Goal: Task Accomplishment & Management: Use online tool/utility

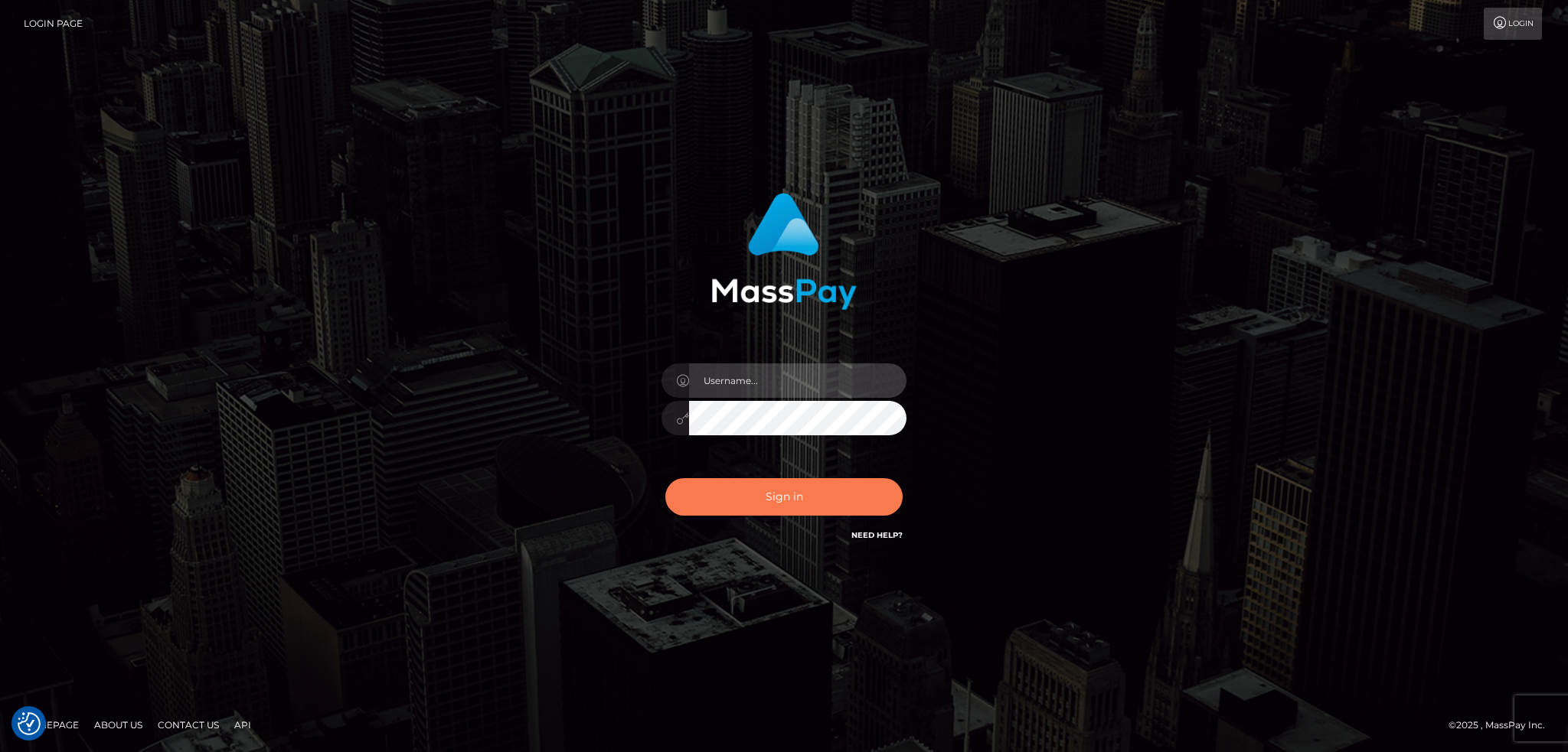
type input "alexstef"
click at [809, 491] on button "Sign in" at bounding box center [784, 496] width 237 height 37
type input "alexstef"
click at [771, 494] on button "Sign in" at bounding box center [784, 496] width 237 height 37
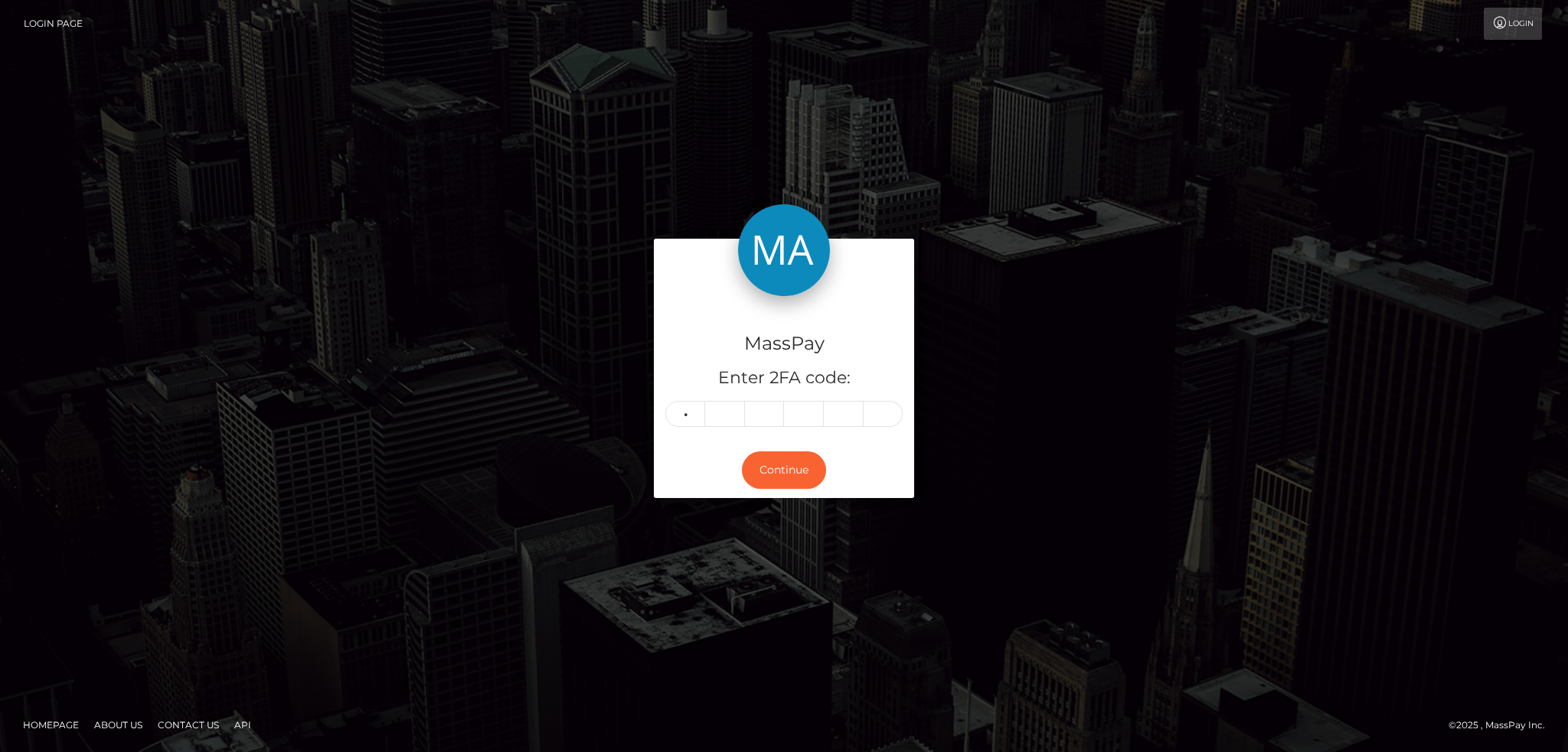
type input "4"
type input "7"
type input "9"
type input "7"
type input "4"
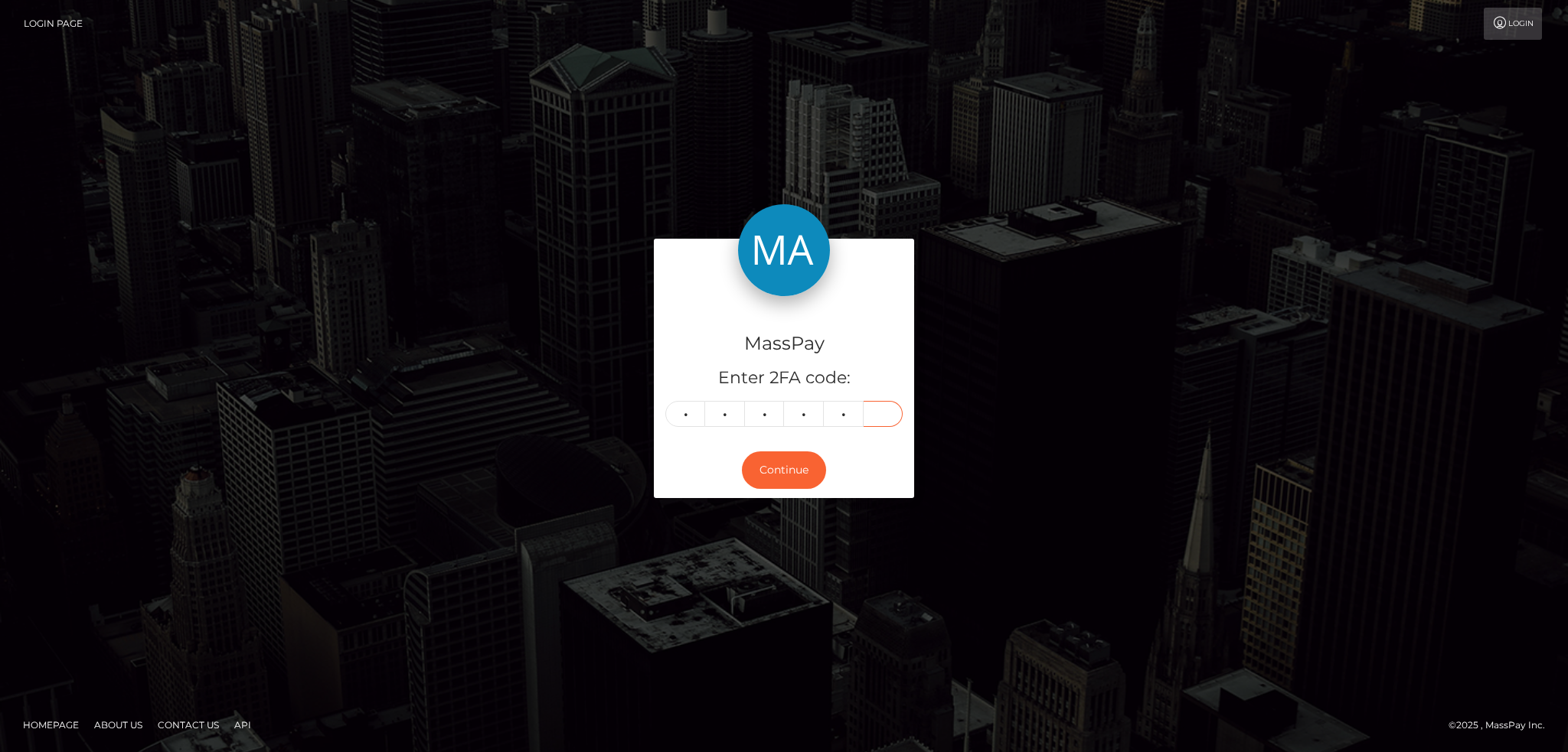
type input "5"
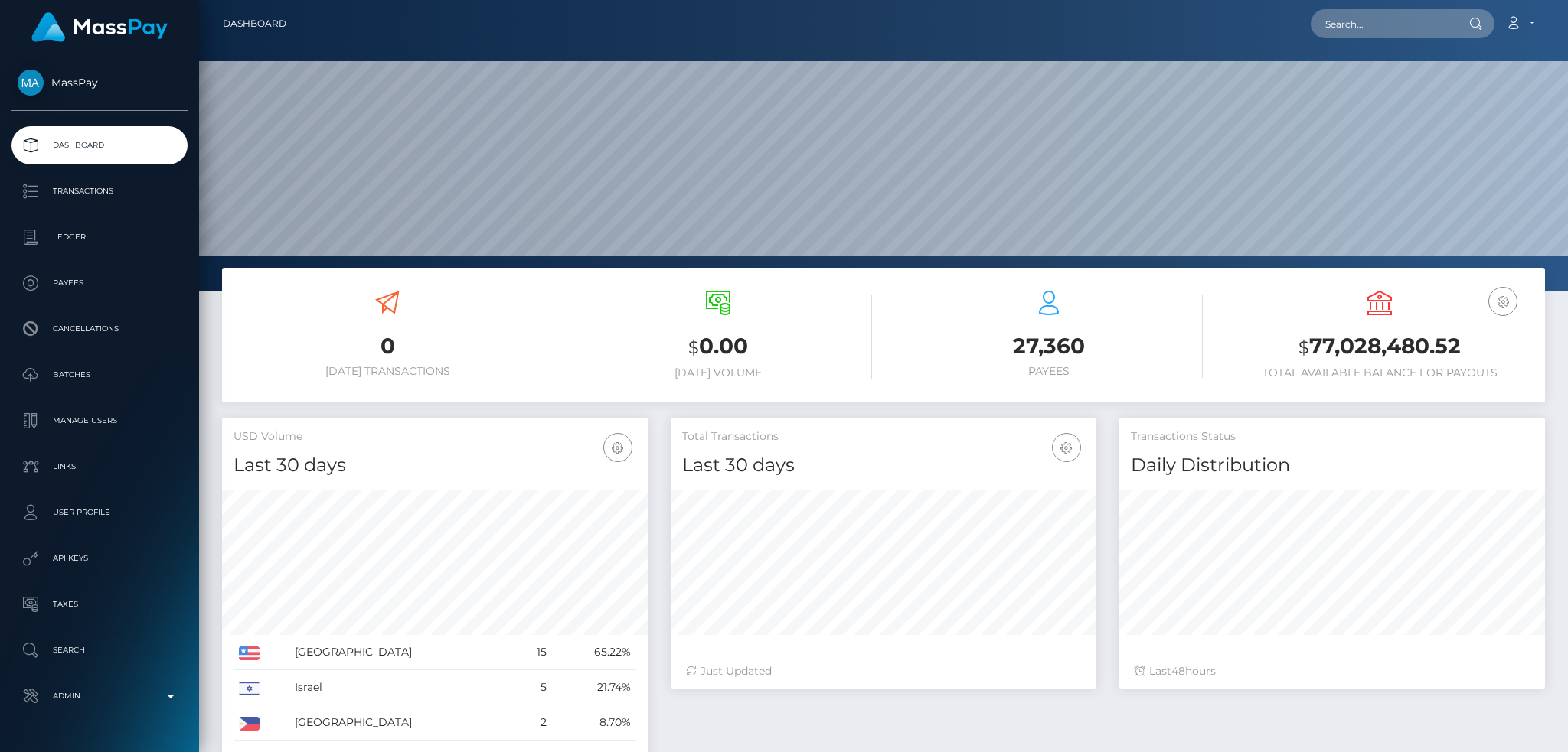
scroll to position [272, 424]
click at [1341, 32] on input "text" at bounding box center [1383, 24] width 144 height 29
paste input "poact_Zq9fI51cbpwG"
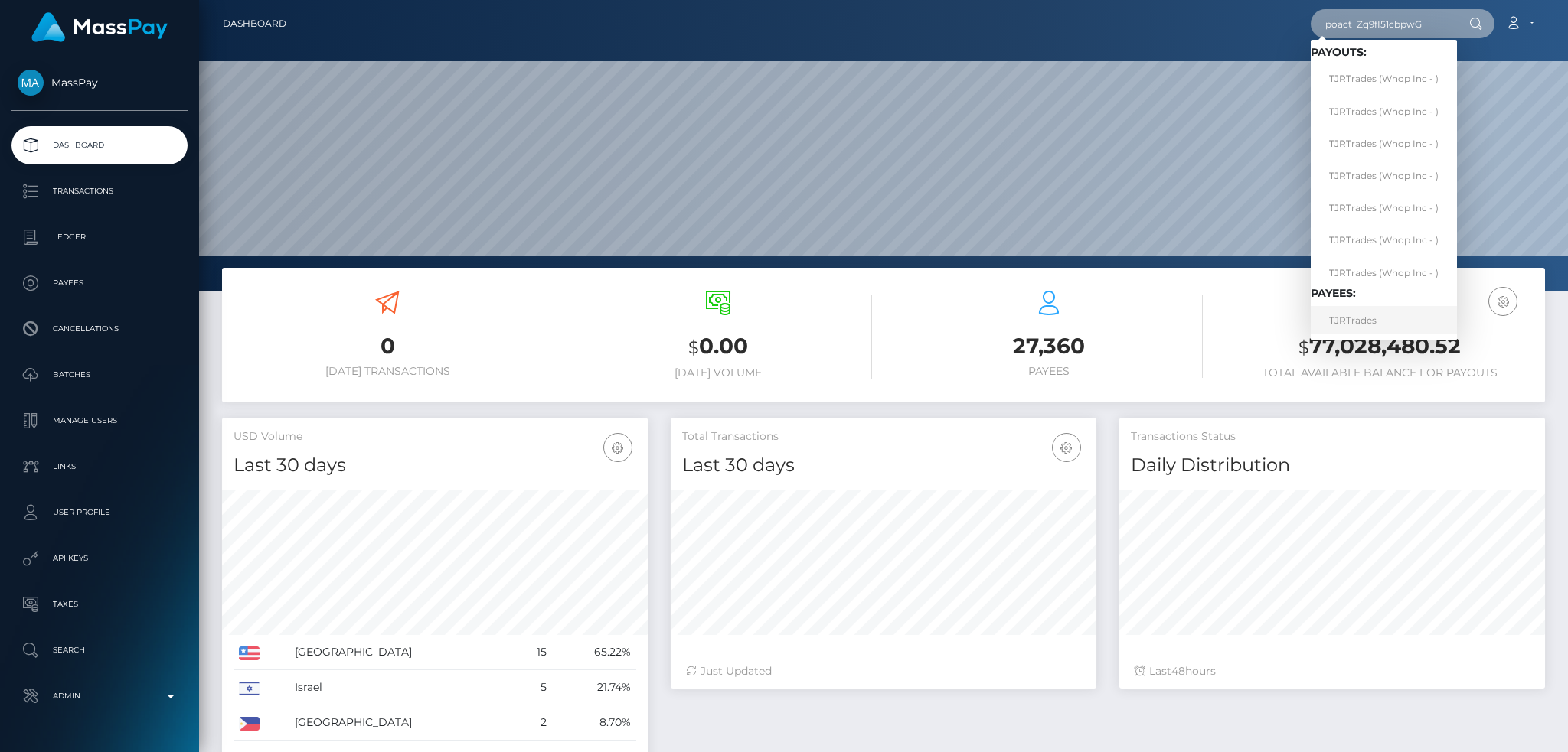
type input "poact_Zq9fI51cbpwG"
drag, startPoint x: 1347, startPoint y: 317, endPoint x: 1061, endPoint y: 297, distance: 286.7
click at [1348, 317] on link "TJRTrades" at bounding box center [1384, 319] width 146 height 28
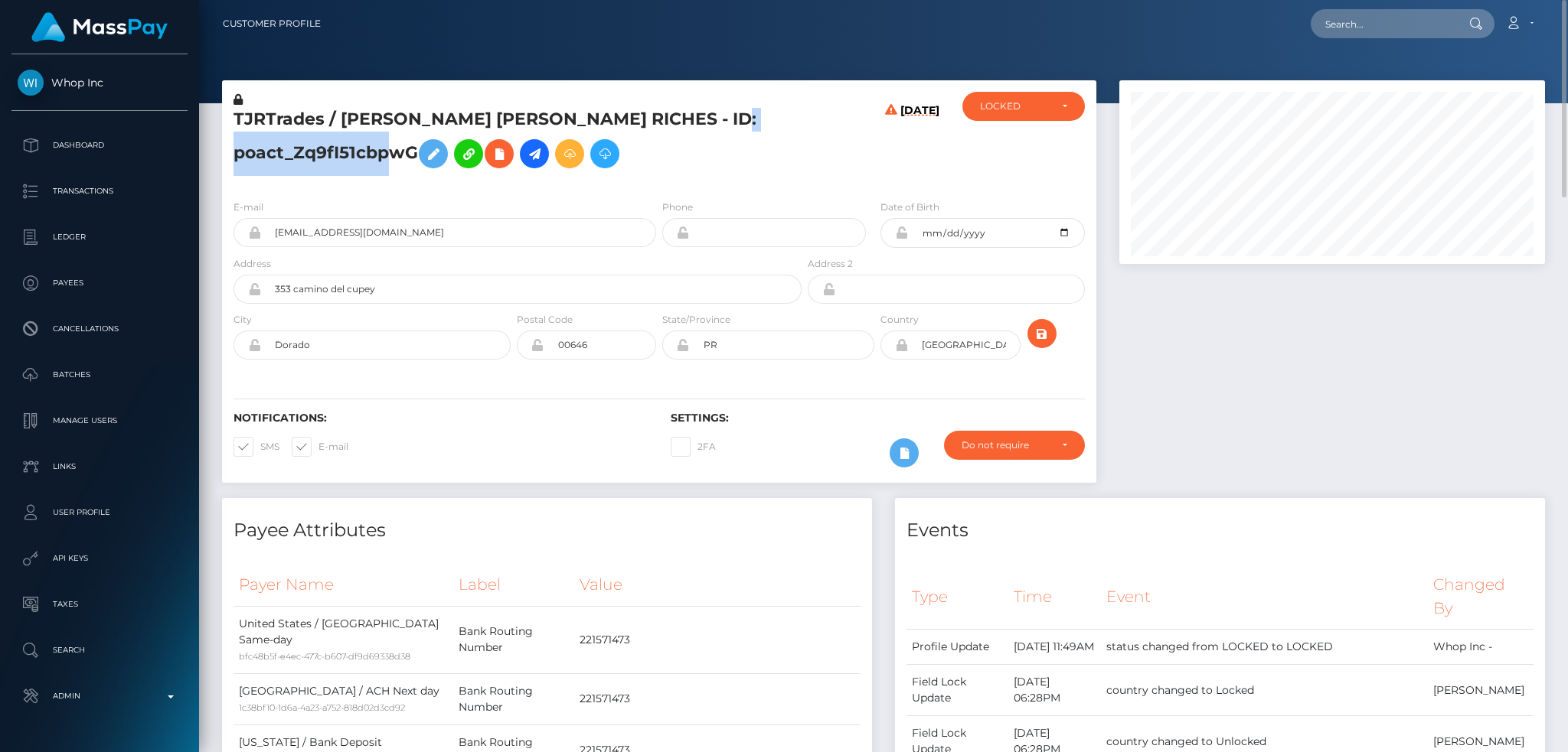
drag, startPoint x: 412, startPoint y: 152, endPoint x: 237, endPoint y: 152, distance: 175.0
click at [237, 152] on h5 "TJRTrades / TYLER JORDAN TYLER JORDAN RICHES - ID: poact_Zq9fI51cbpwG" at bounding box center [513, 141] width 559 height 68
copy h5 "poact_Zq9fI51cbpwG"
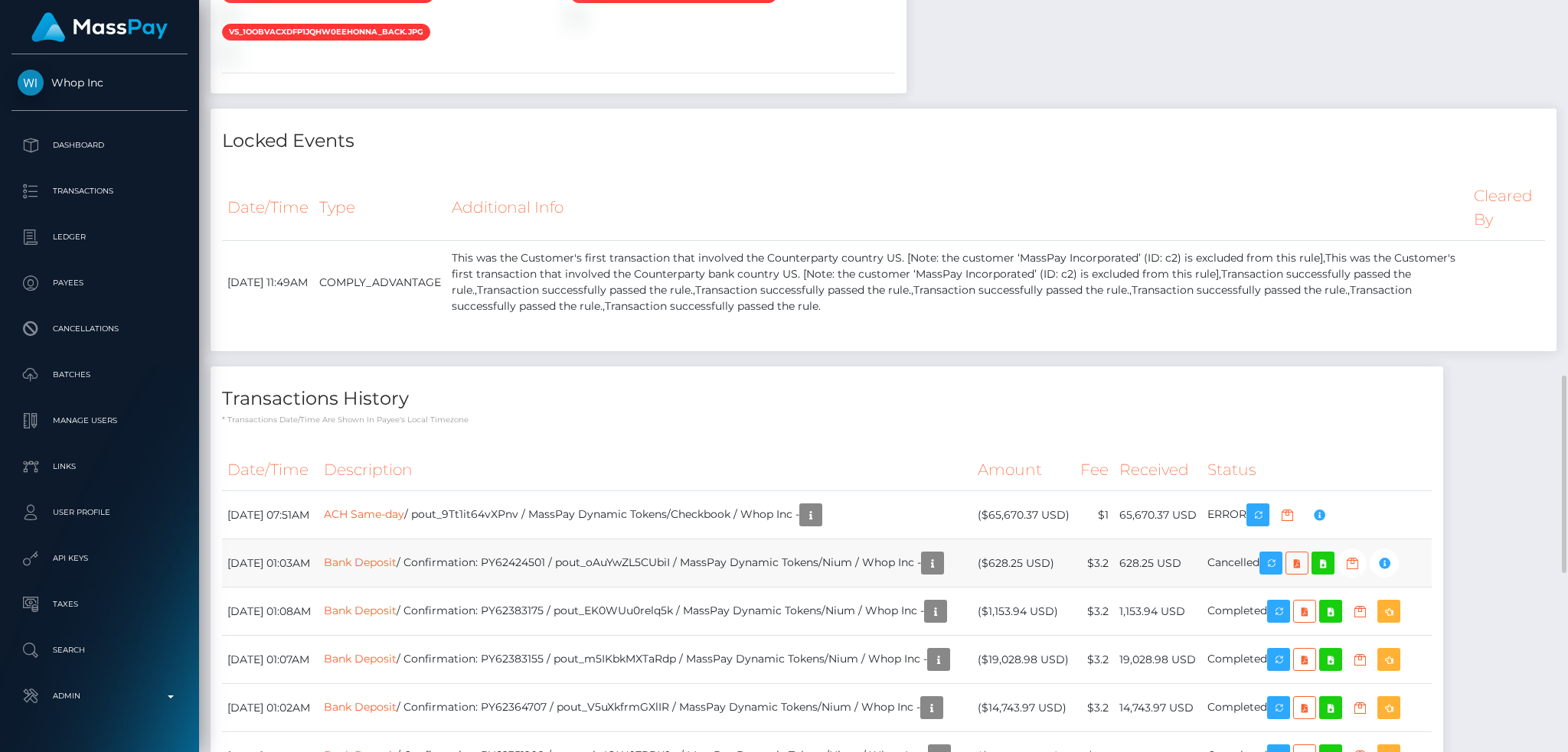
scroll to position [2041, 0]
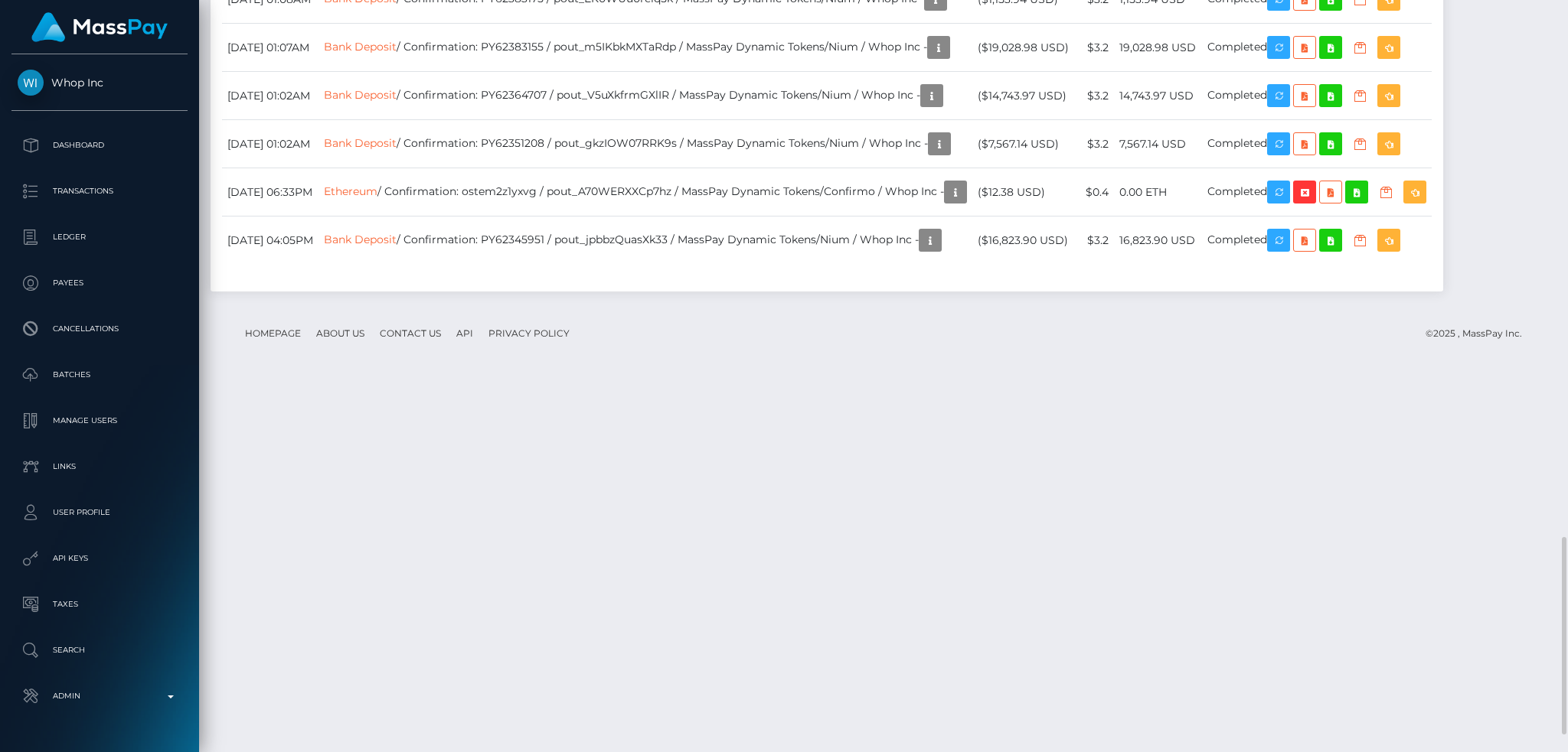
drag, startPoint x: 569, startPoint y: 340, endPoint x: 464, endPoint y: 341, distance: 105.0
copy td "pout_9Tt1it64vXPnv"
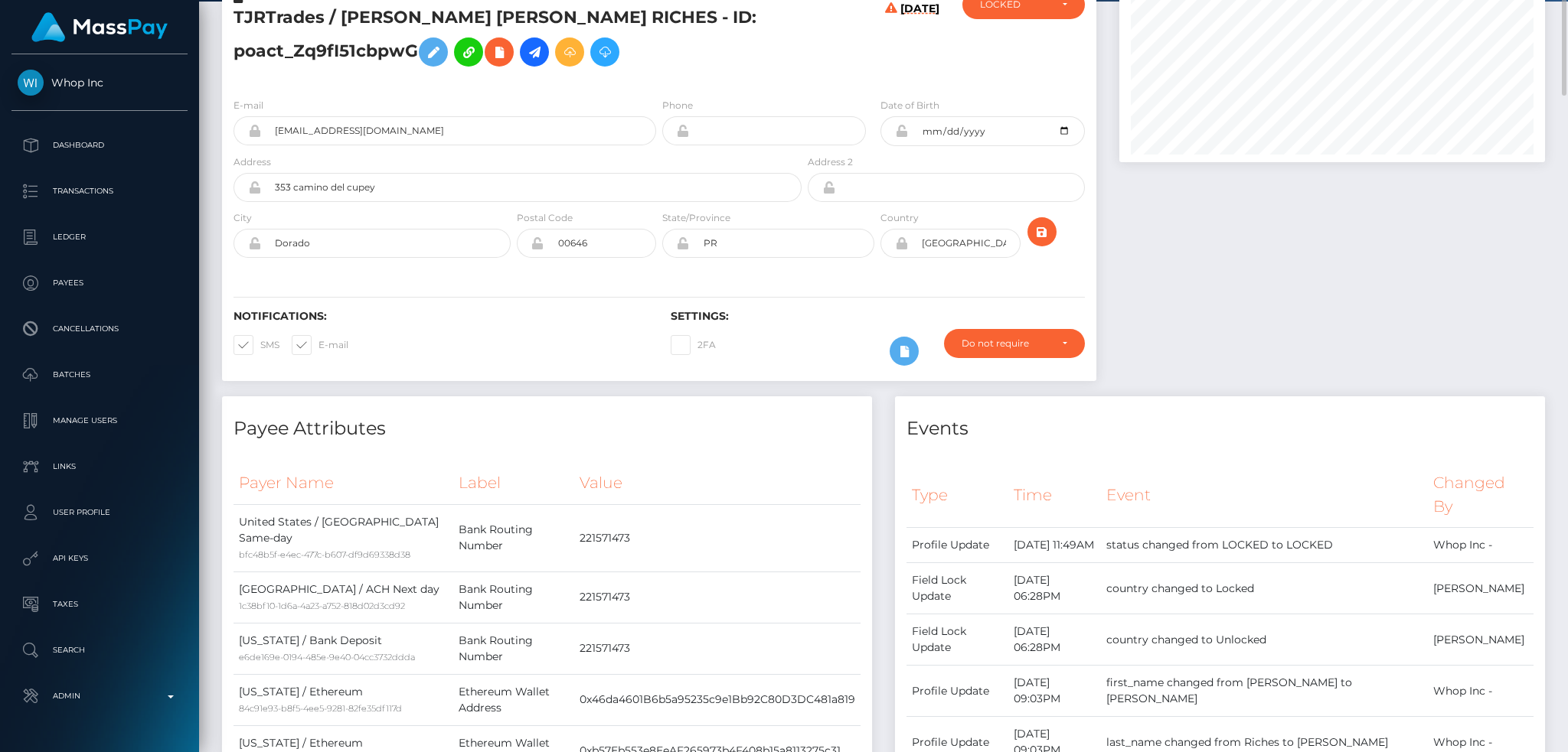
scroll to position [0, 0]
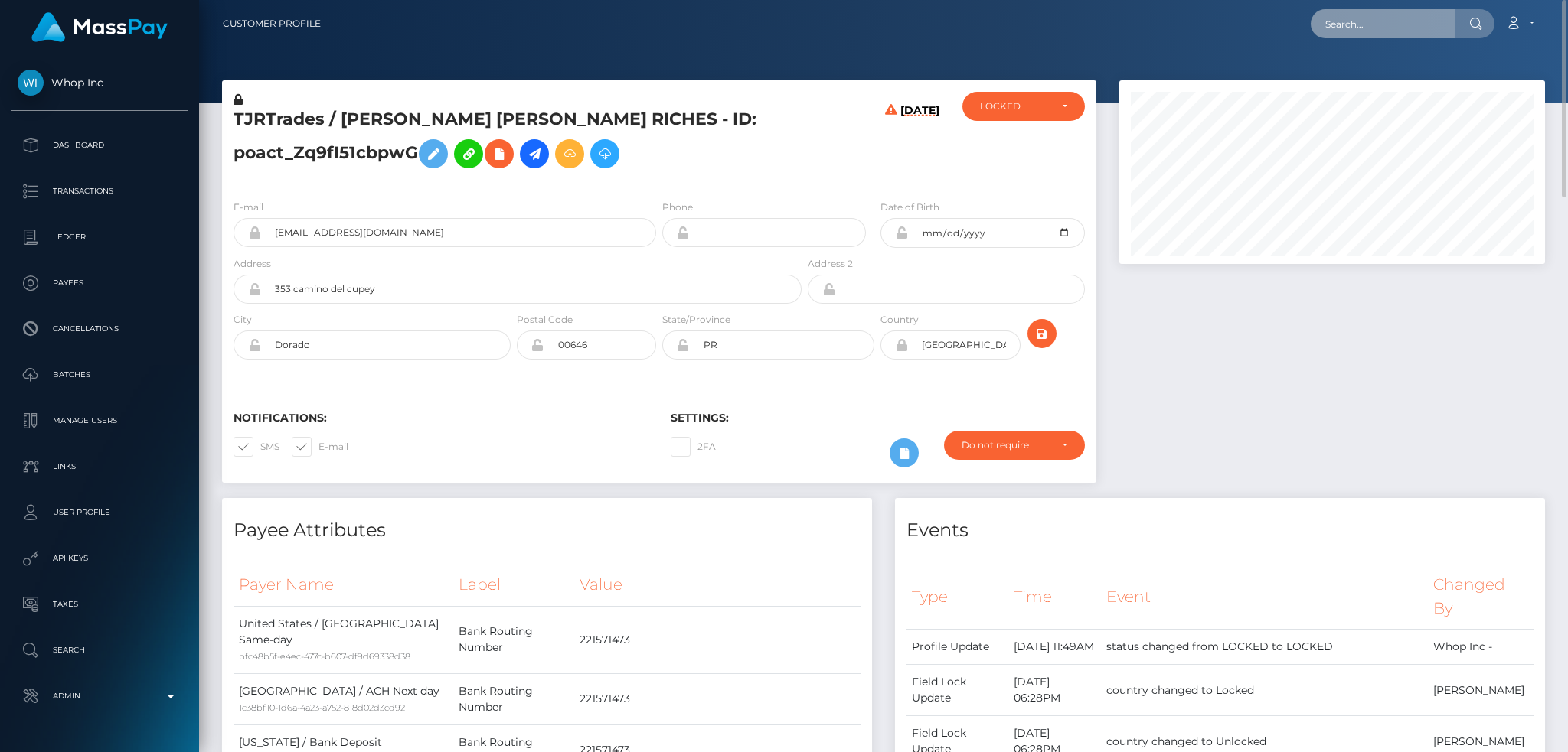
click at [1360, 26] on input "text" at bounding box center [1383, 24] width 144 height 29
paste input "bf05e8f8-9c4c-11ef-a042-0647902b6ff9"
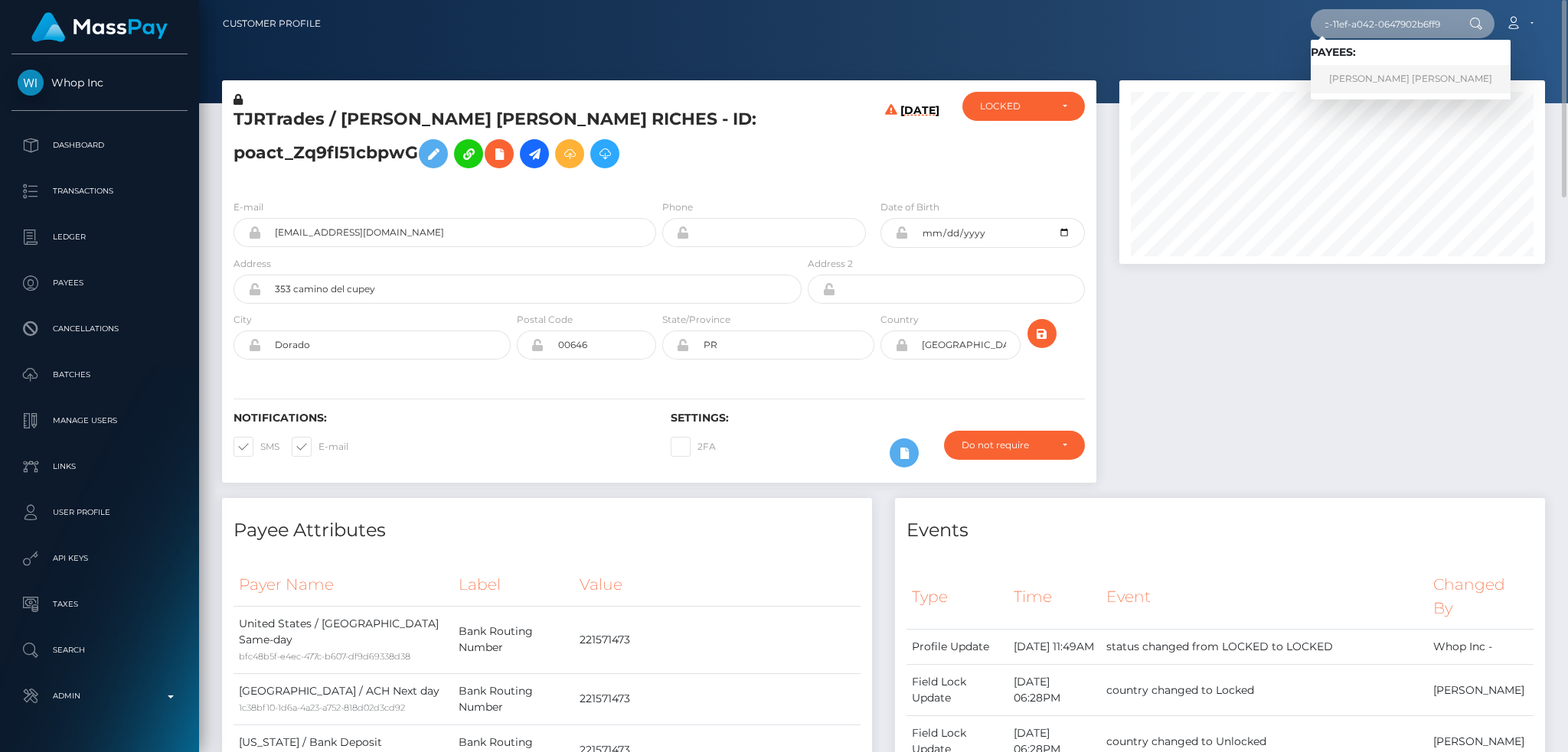
type input "bf05e8f8-9c4c-11ef-a042-0647902b6ff9"
click at [1393, 78] on link "[PERSON_NAME] [PERSON_NAME]" at bounding box center [1410, 78] width 200 height 28
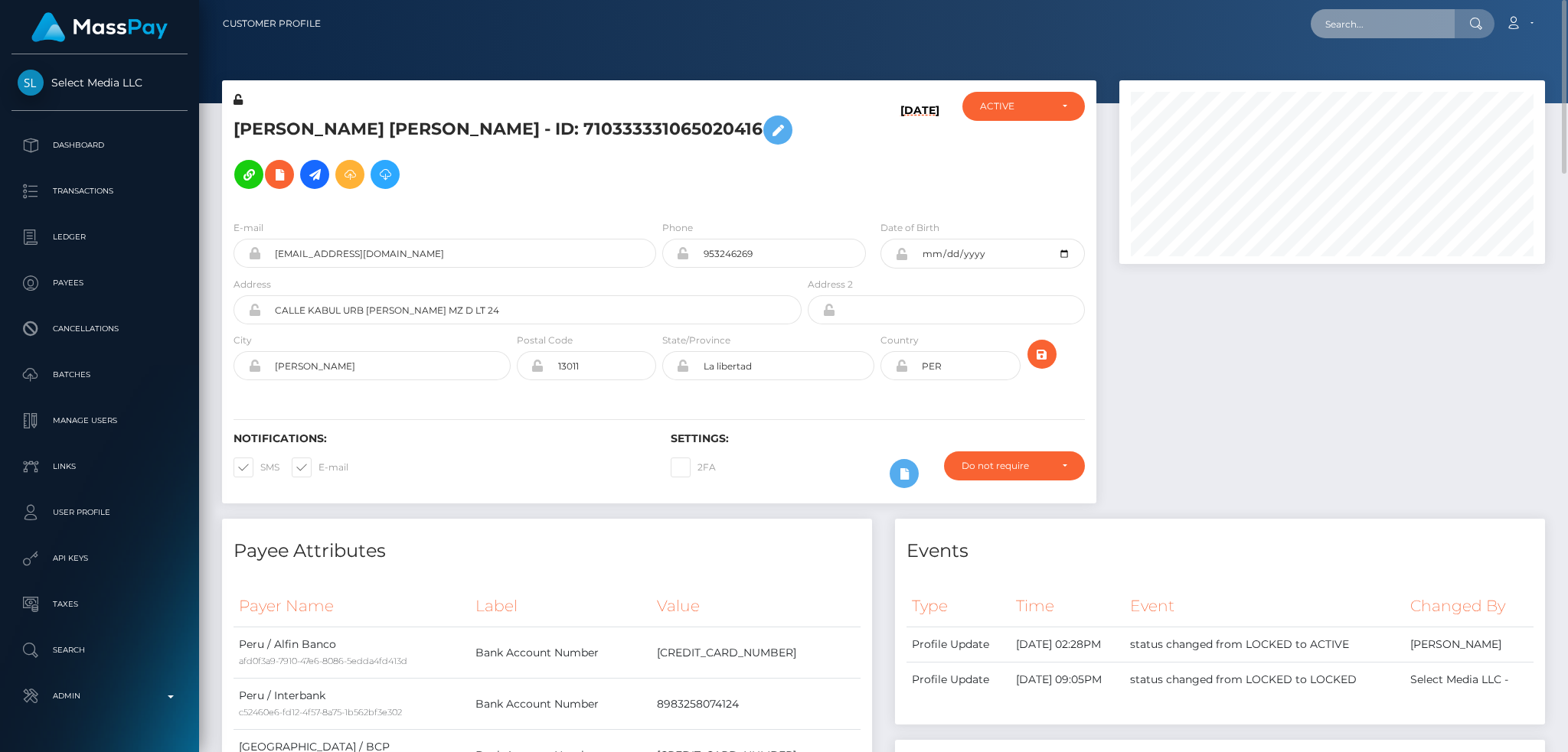
click at [1406, 21] on input "text" at bounding box center [1383, 24] width 144 height 29
paste input "poact_Zq9fI51cbpwG"
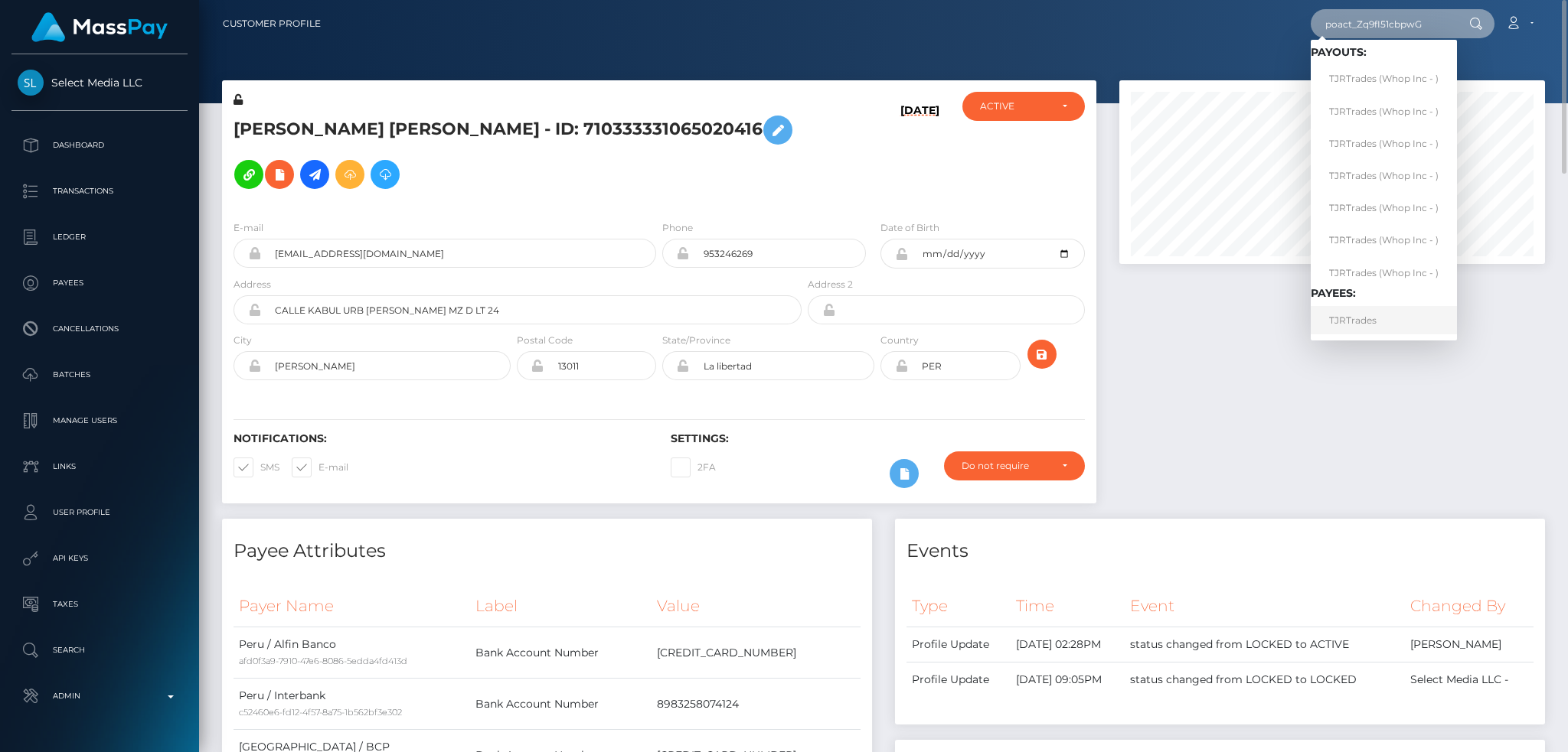
type input "poact_Zq9fI51cbpwG"
click at [1366, 325] on link "TJRTrades" at bounding box center [1384, 319] width 146 height 28
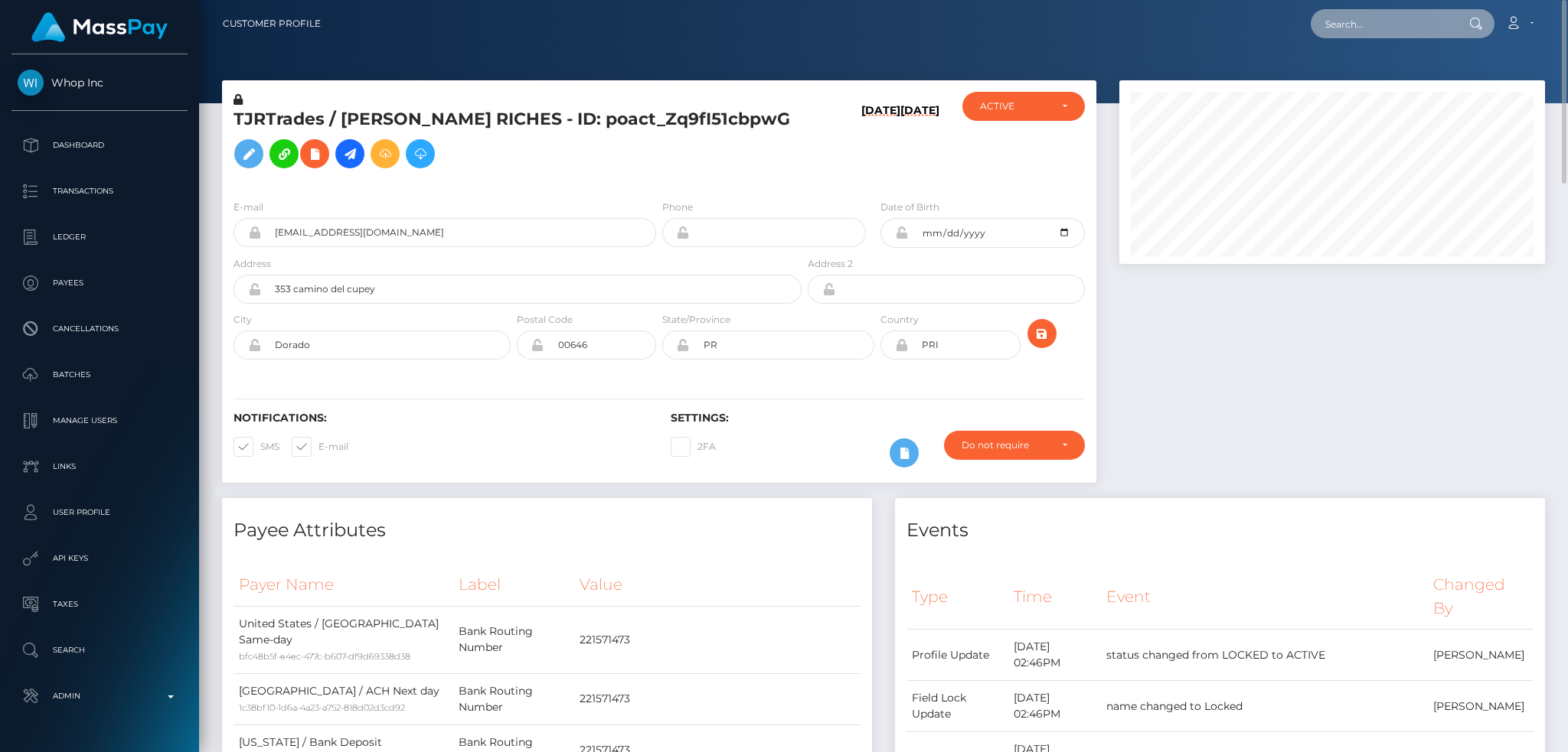
click at [1349, 24] on input "text" at bounding box center [1383, 24] width 144 height 29
paste input "bf05e8f8-9c4c-11ef-a042-0647902b6ff9"
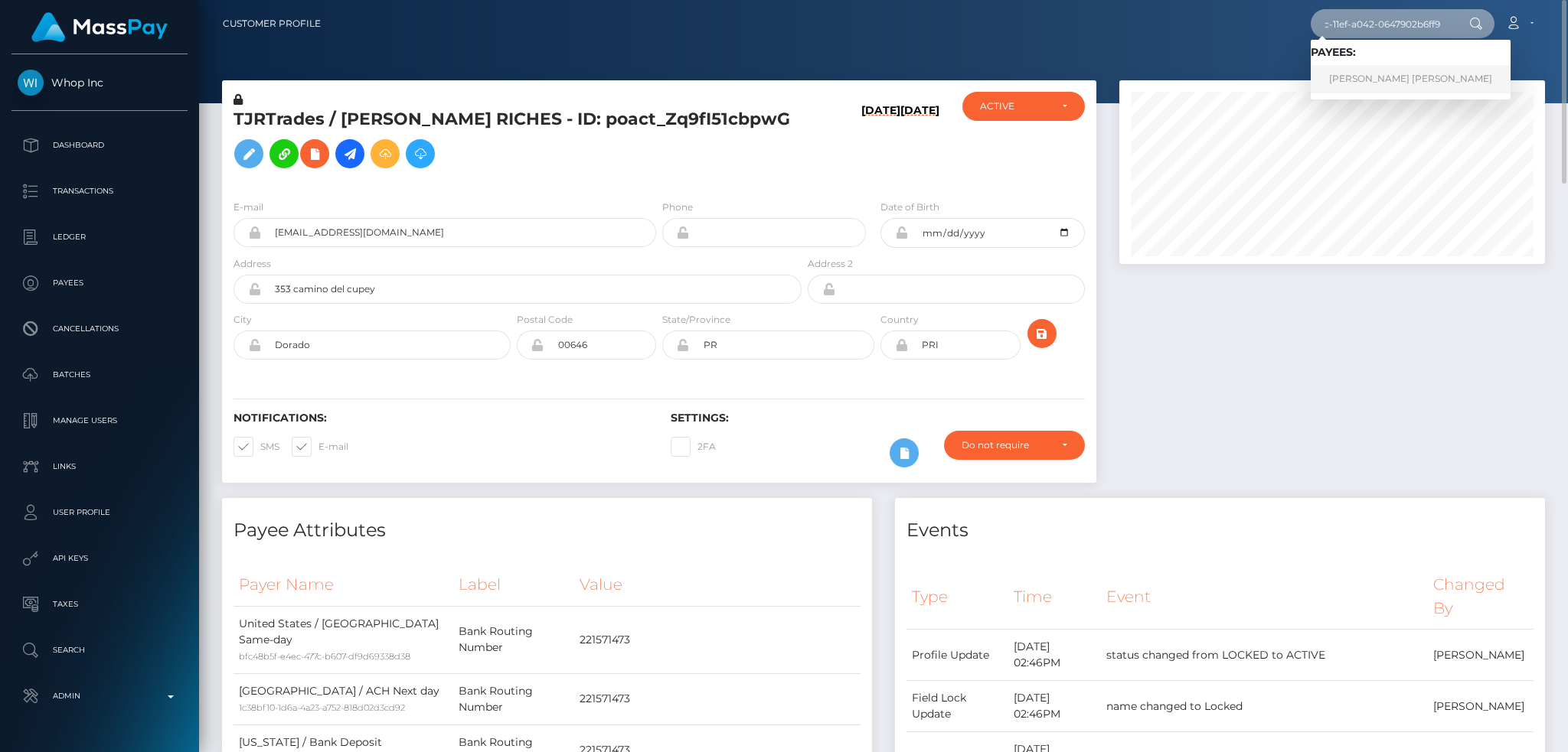
type input "bf05e8f8-9c4c-11ef-a042-0647902b6ff9"
click at [1360, 78] on link "[PERSON_NAME] [PERSON_NAME]" at bounding box center [1410, 78] width 200 height 28
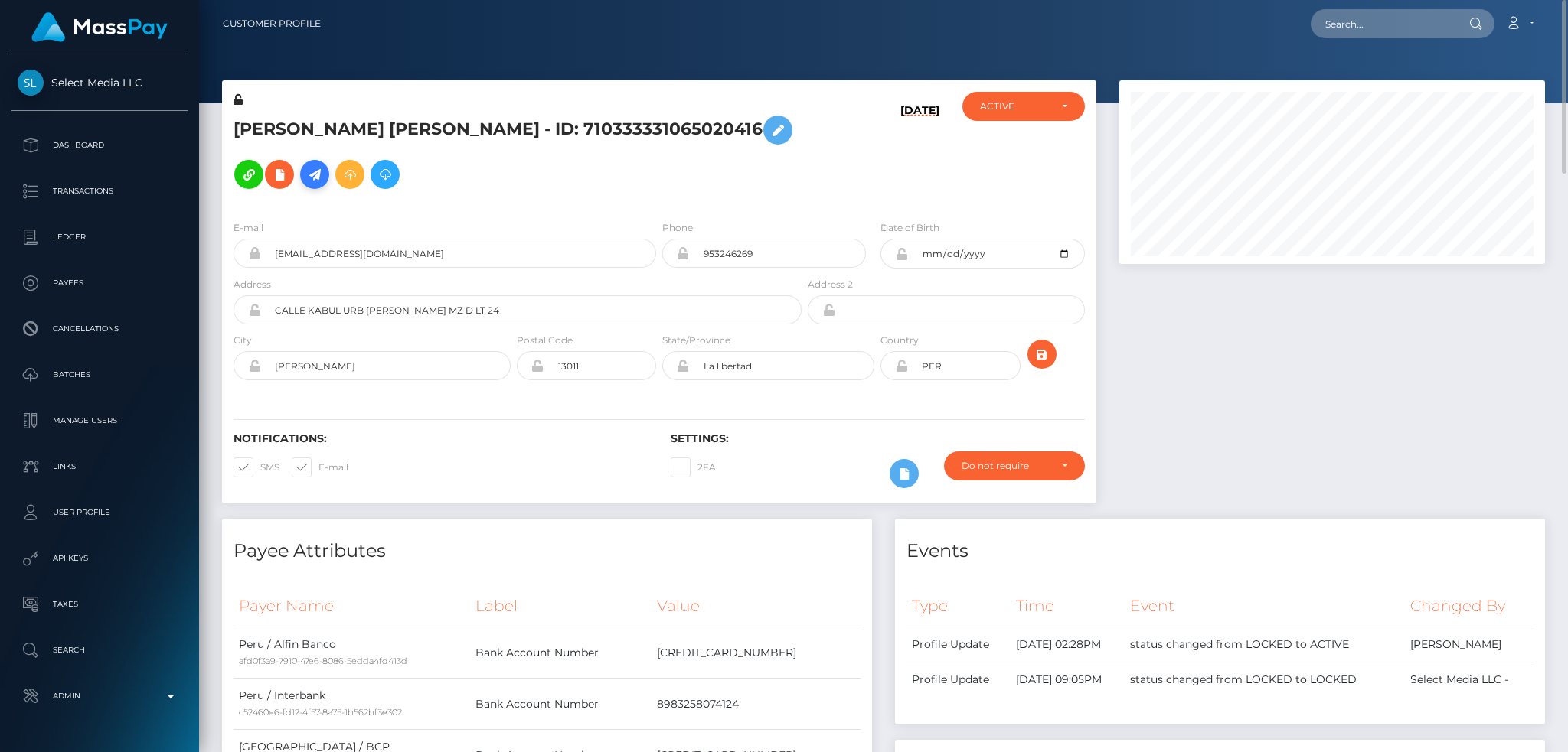
click at [324, 165] on icon at bounding box center [315, 174] width 18 height 19
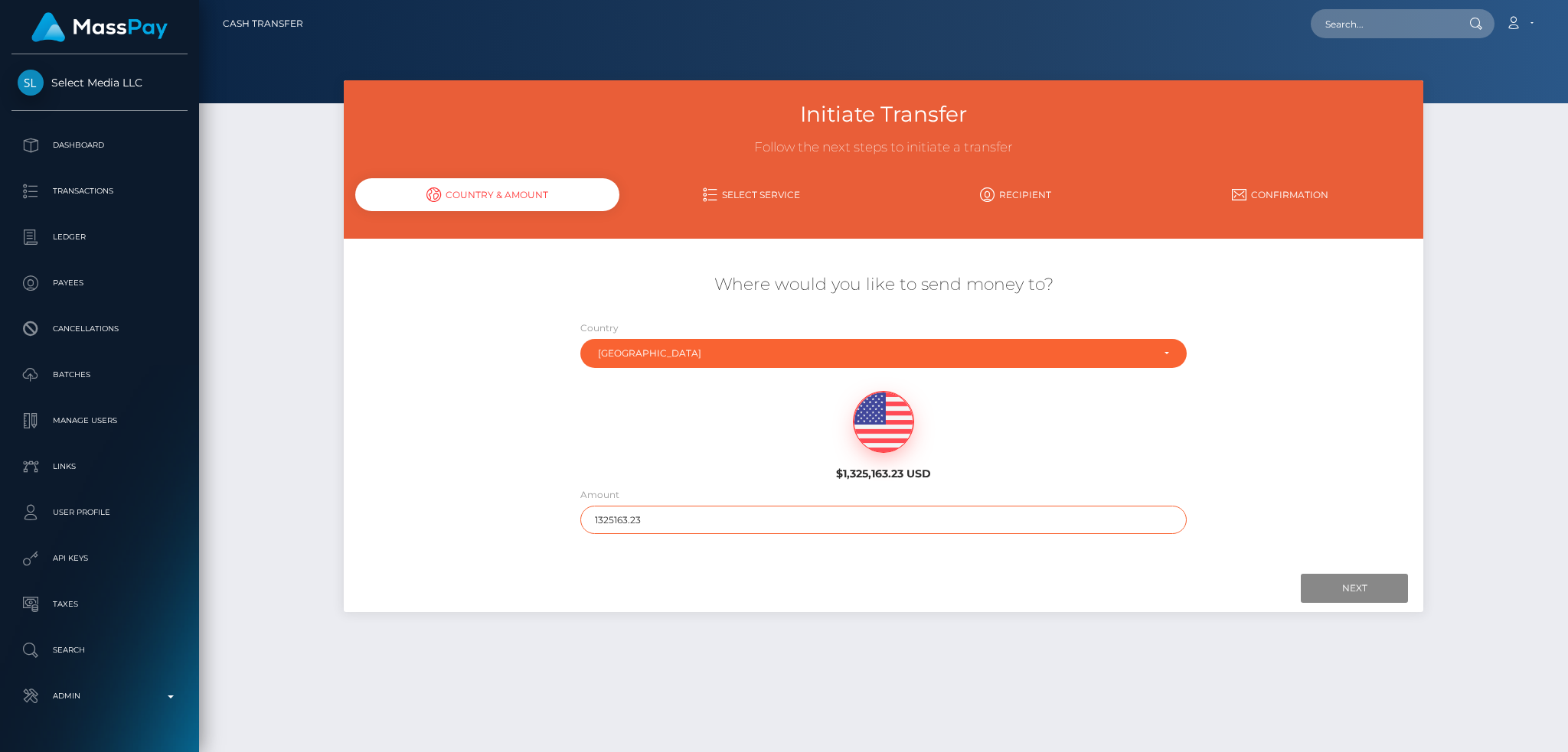
drag, startPoint x: 685, startPoint y: 521, endPoint x: 563, endPoint y: 524, distance: 122.0
click at [563, 524] on div "Where would you like to send money to? Country Abkhazia [GEOGRAPHIC_DATA] [GEOG…" at bounding box center [883, 403] width 1080 height 277
type input "200"
click at [1321, 582] on input "Next" at bounding box center [1354, 589] width 107 height 29
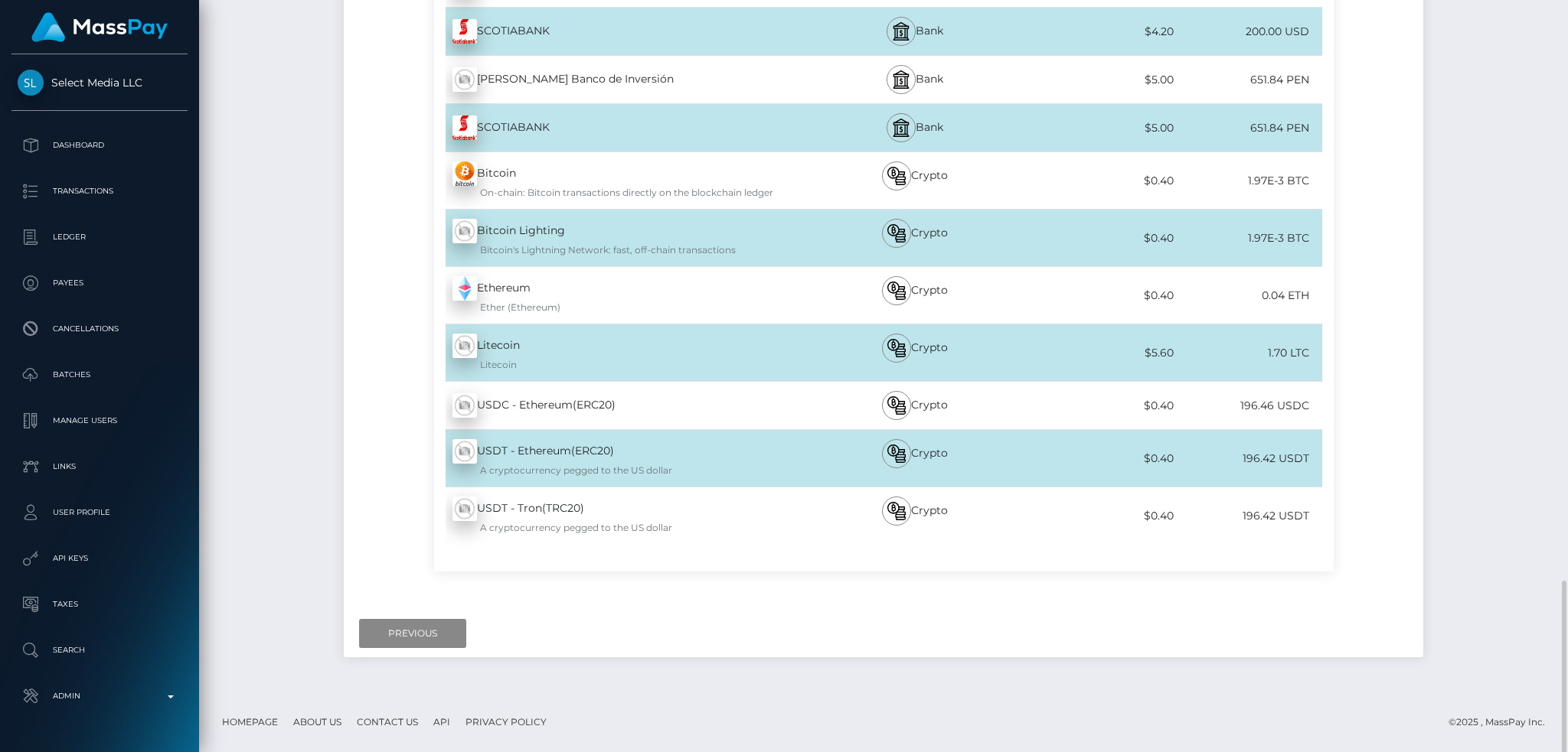
scroll to position [1924, 0]
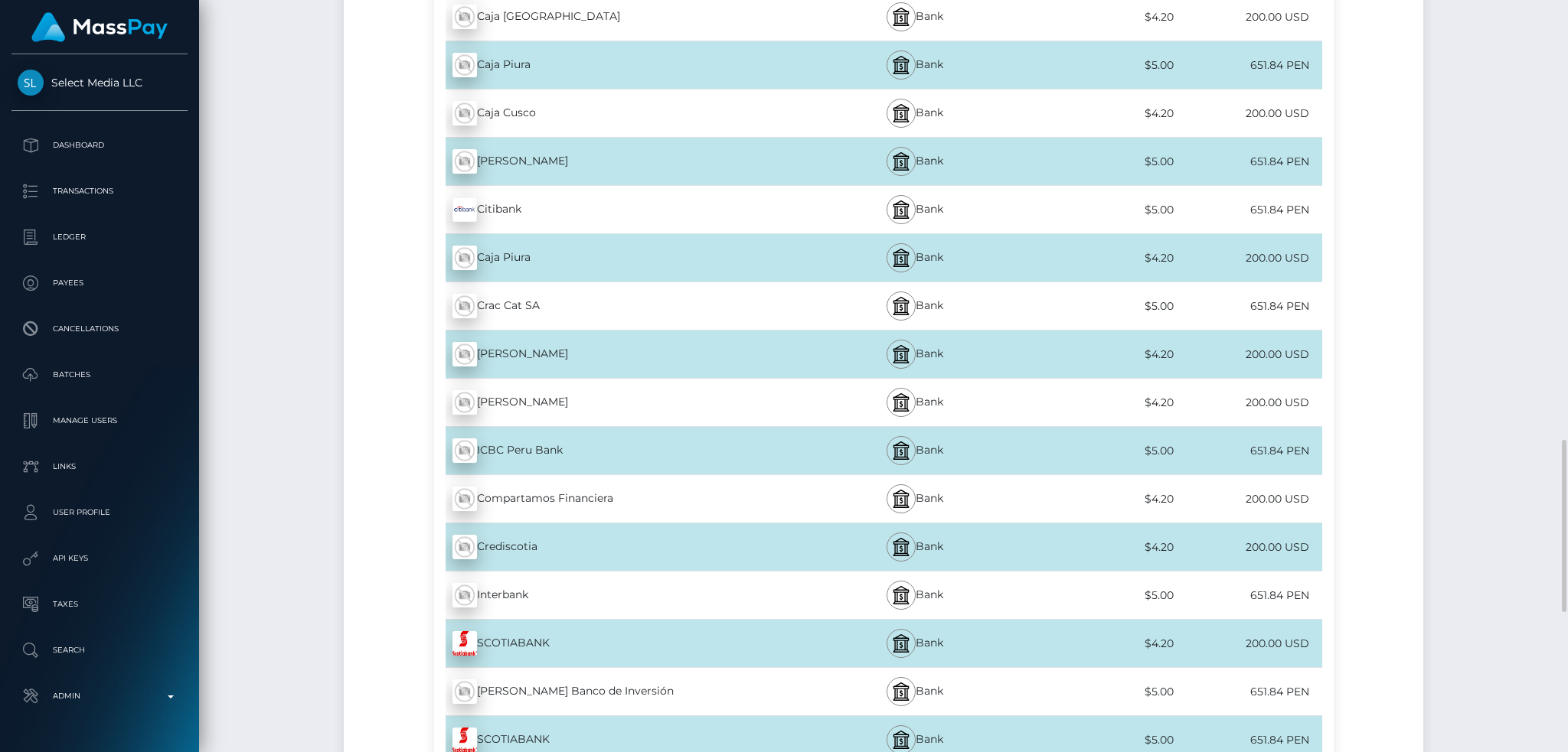
click at [510, 599] on div "Interbank - PEN" at bounding box center [619, 595] width 370 height 43
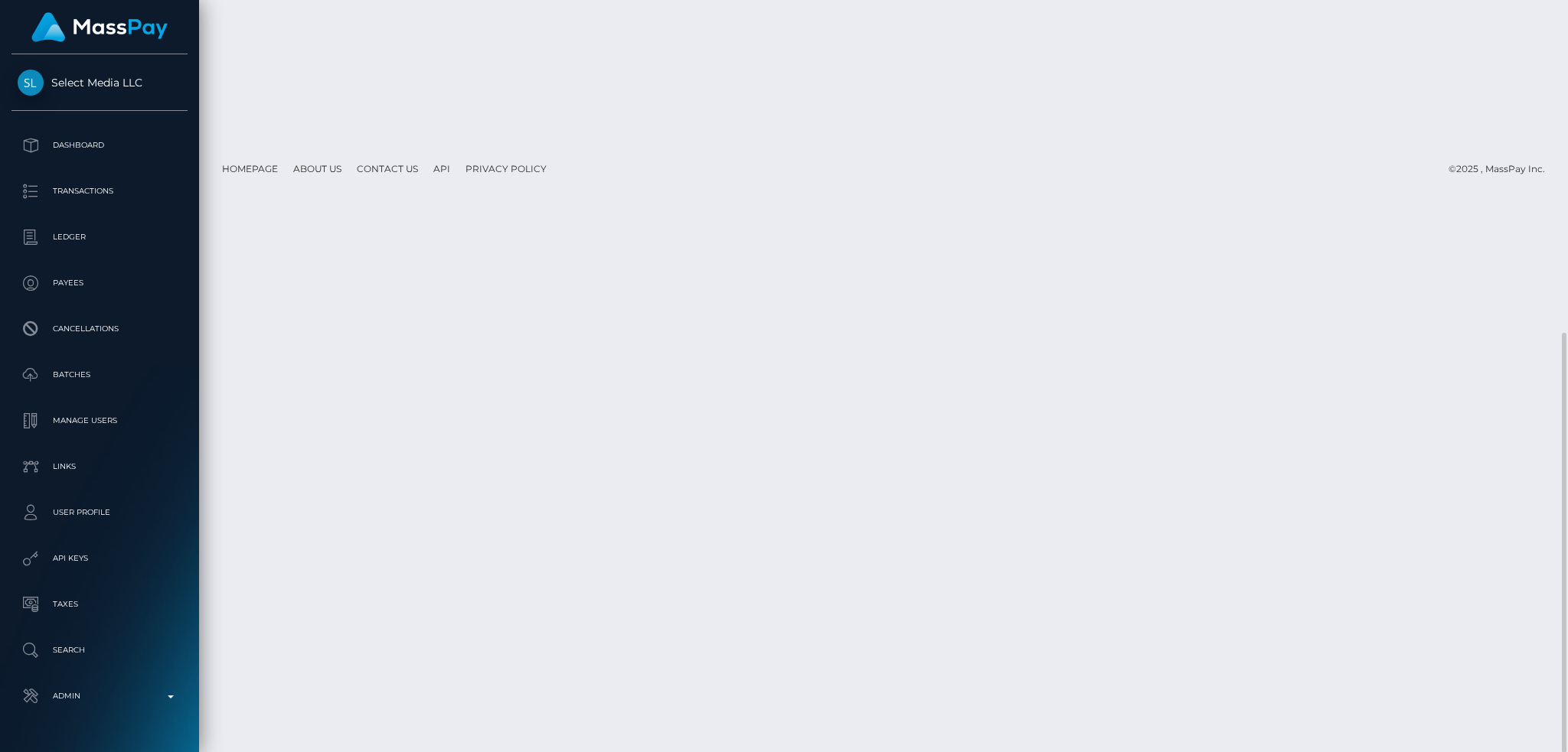
scroll to position [0, 0]
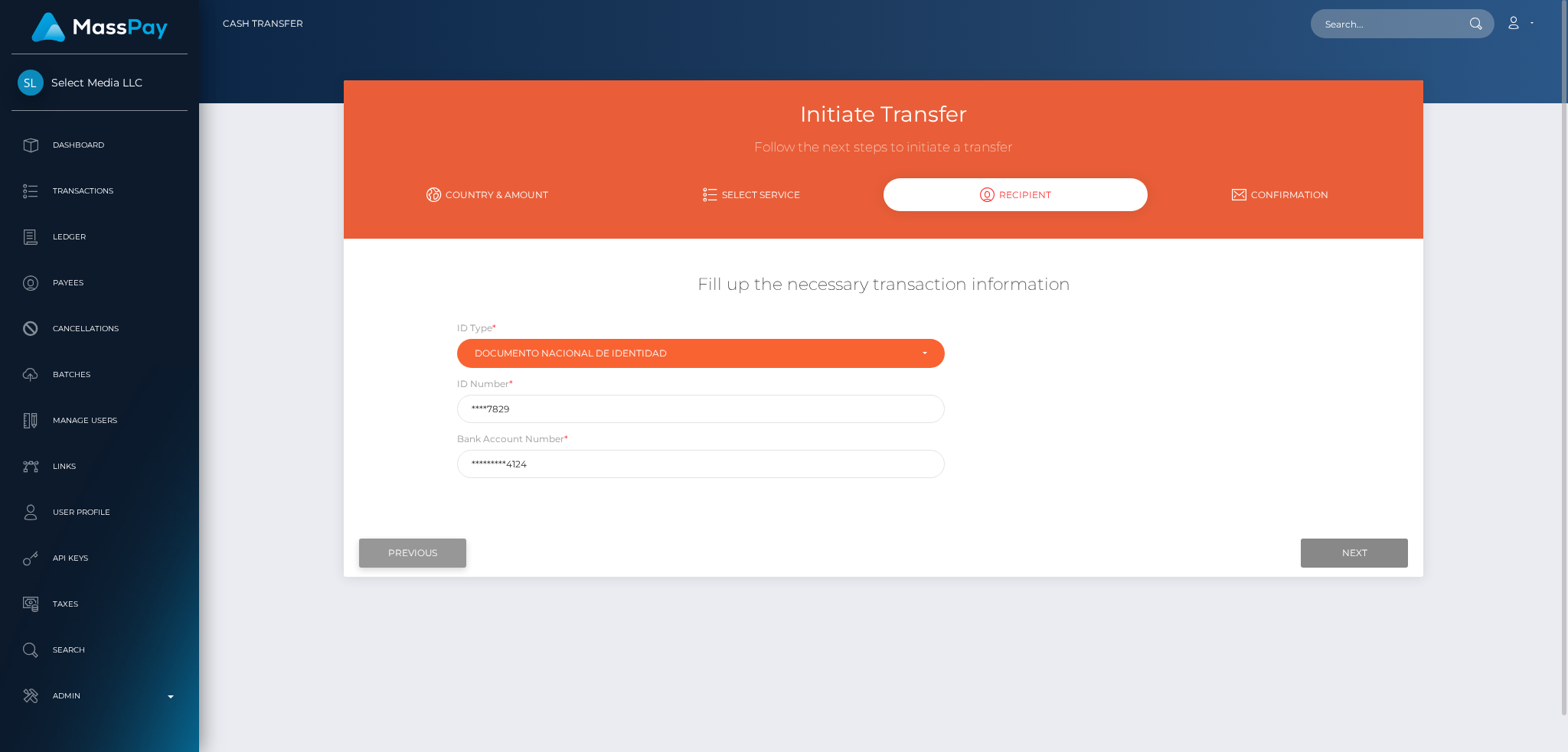
click at [406, 556] on input "Previous" at bounding box center [412, 553] width 107 height 29
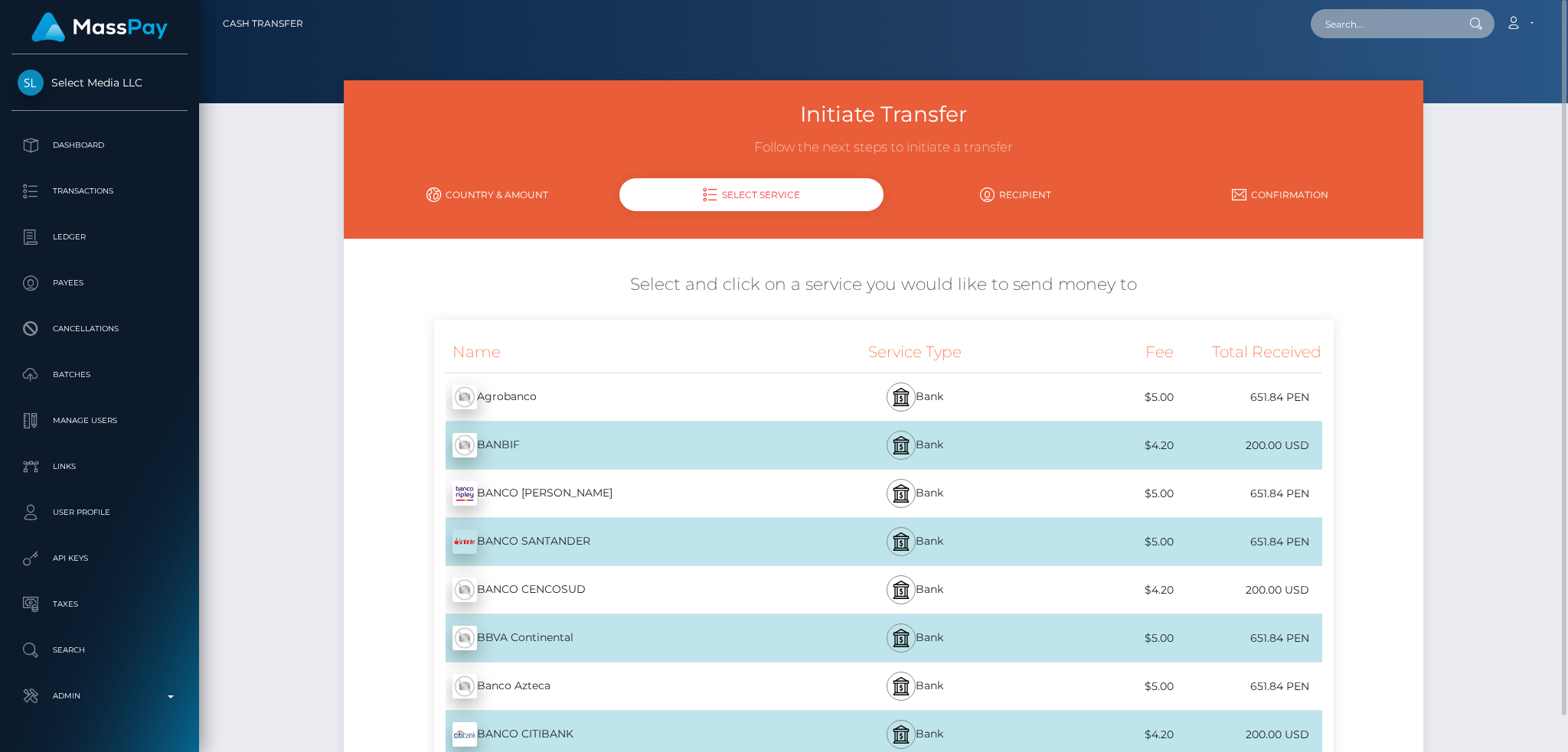
click at [1335, 22] on input "text" at bounding box center [1383, 24] width 144 height 29
paste input "1323486550"
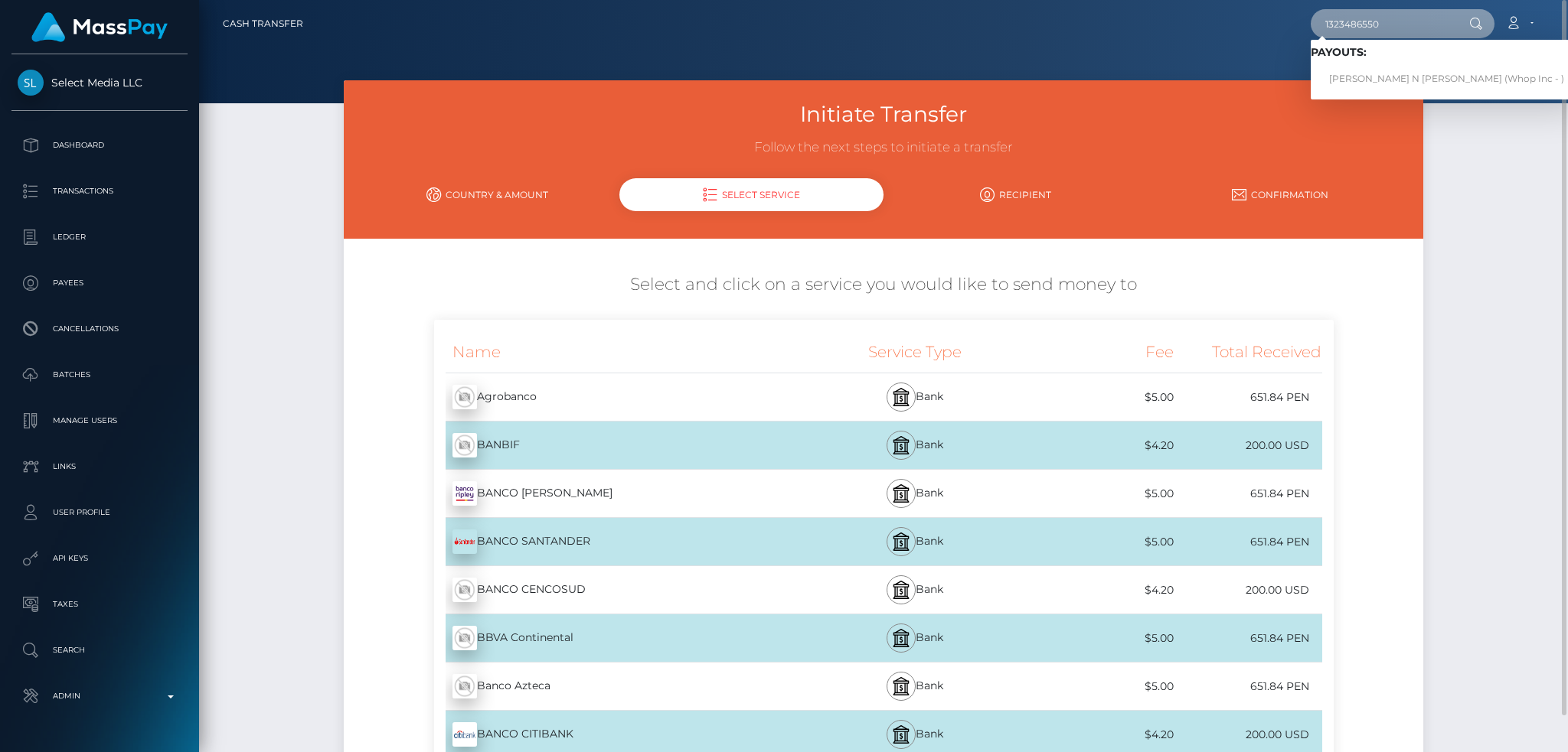
type input "1323486550"
click at [1370, 78] on link "FARAJ SAAD N ALSHAHRANI (Whop Inc - )" at bounding box center [1447, 78] width 272 height 28
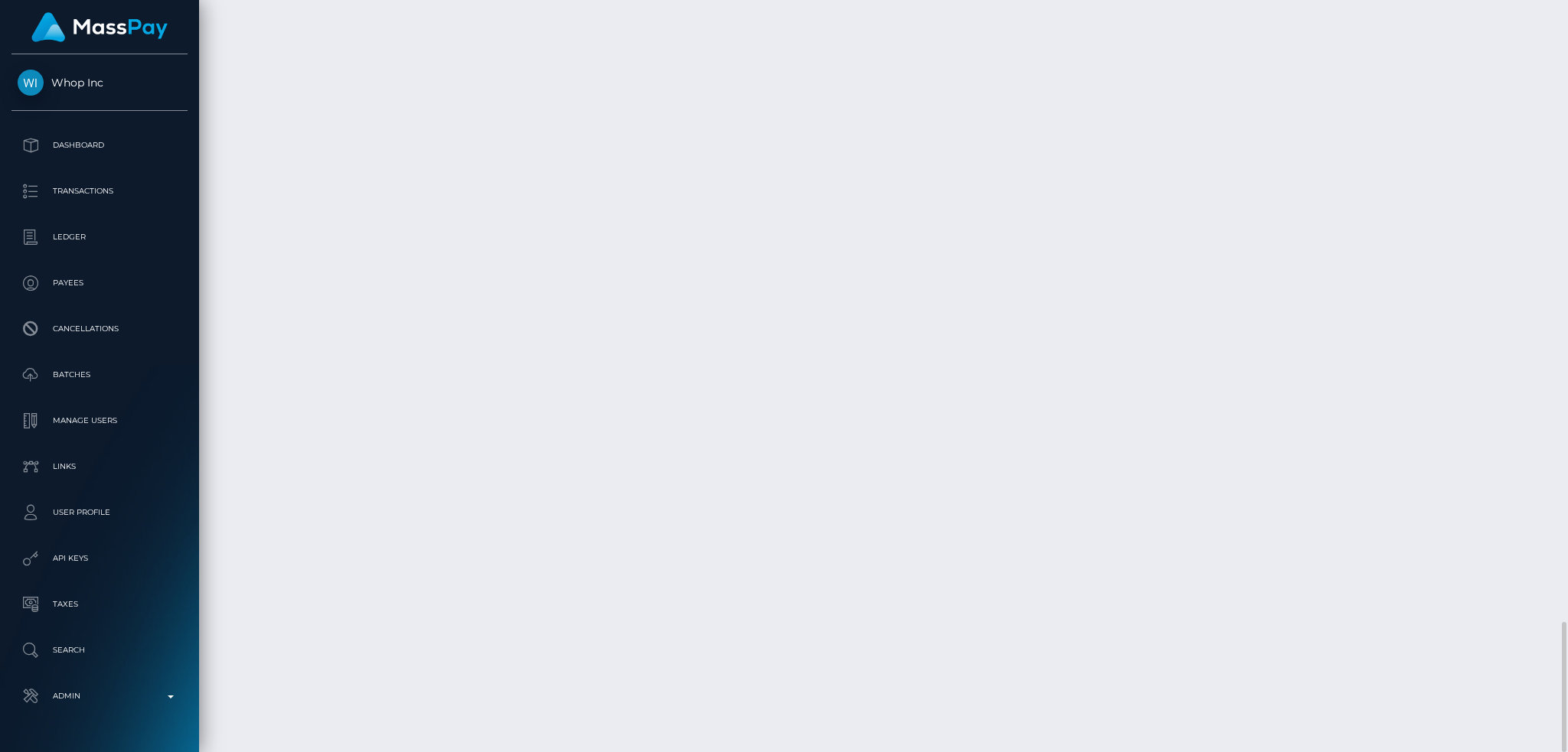
scroll to position [183, 424]
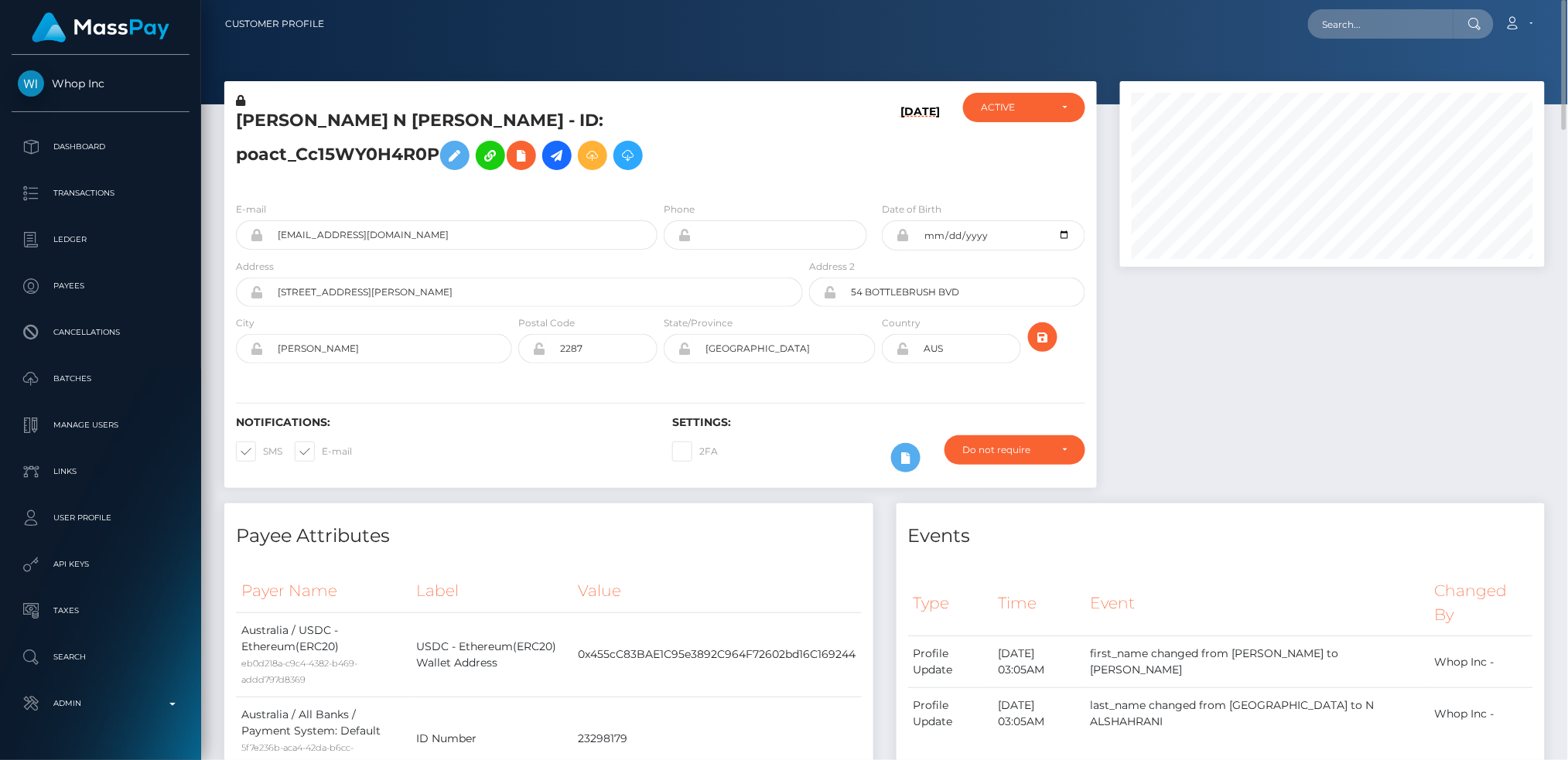
scroll to position [773362, 773141]
click at [1350, 18] on input "text" at bounding box center [1381, 24] width 146 height 30
paste input "12bf727c-a1a6-4f7a-88ac-a44fcdd00a6f"
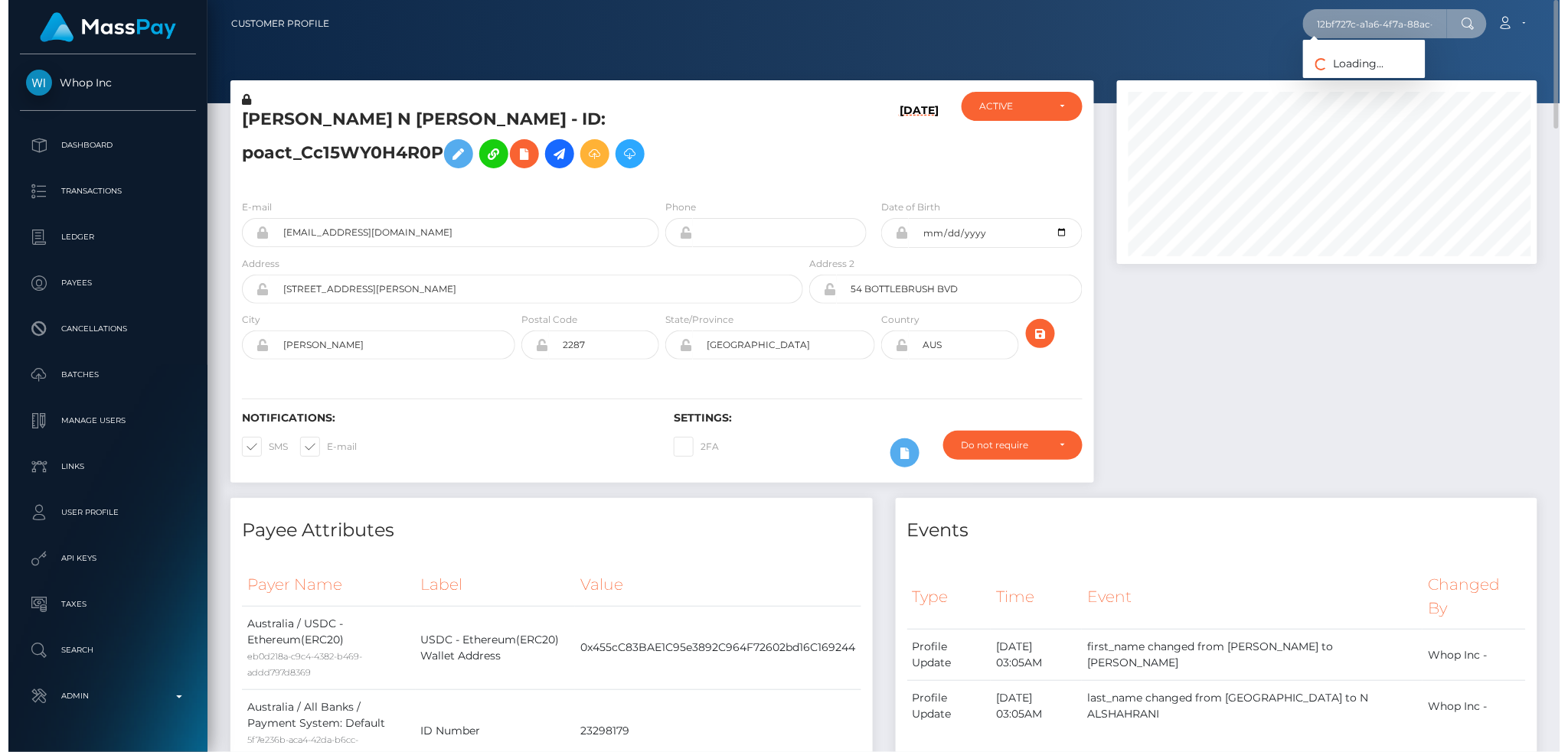
scroll to position [183, 424]
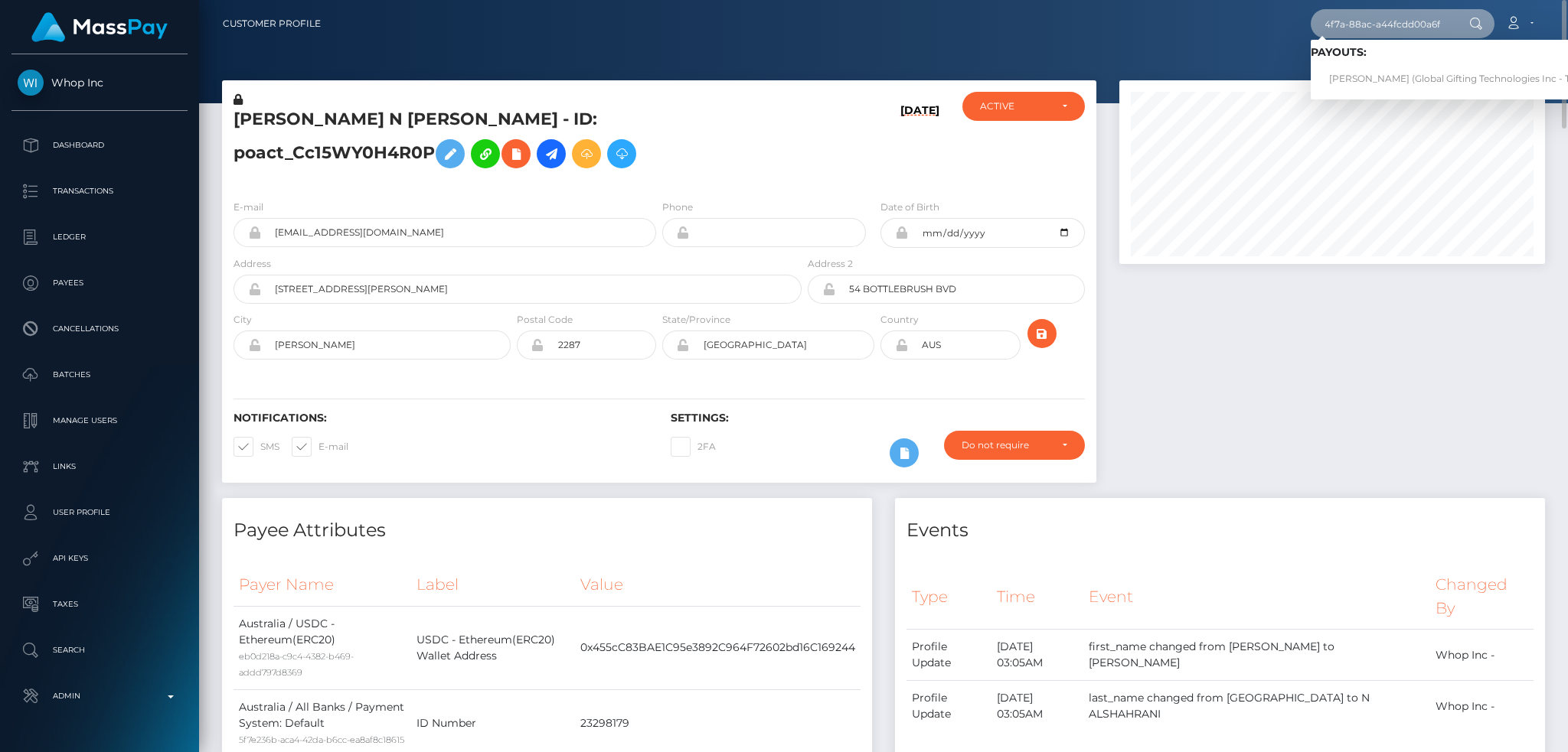
type input "12bf727c-a1a6-4f7a-88ac-a44fcdd00a6f"
click at [1376, 77] on link "SHELBY G DUPLER (Global Gifting Technologies Inc - Throne)" at bounding box center [1465, 78] width 308 height 28
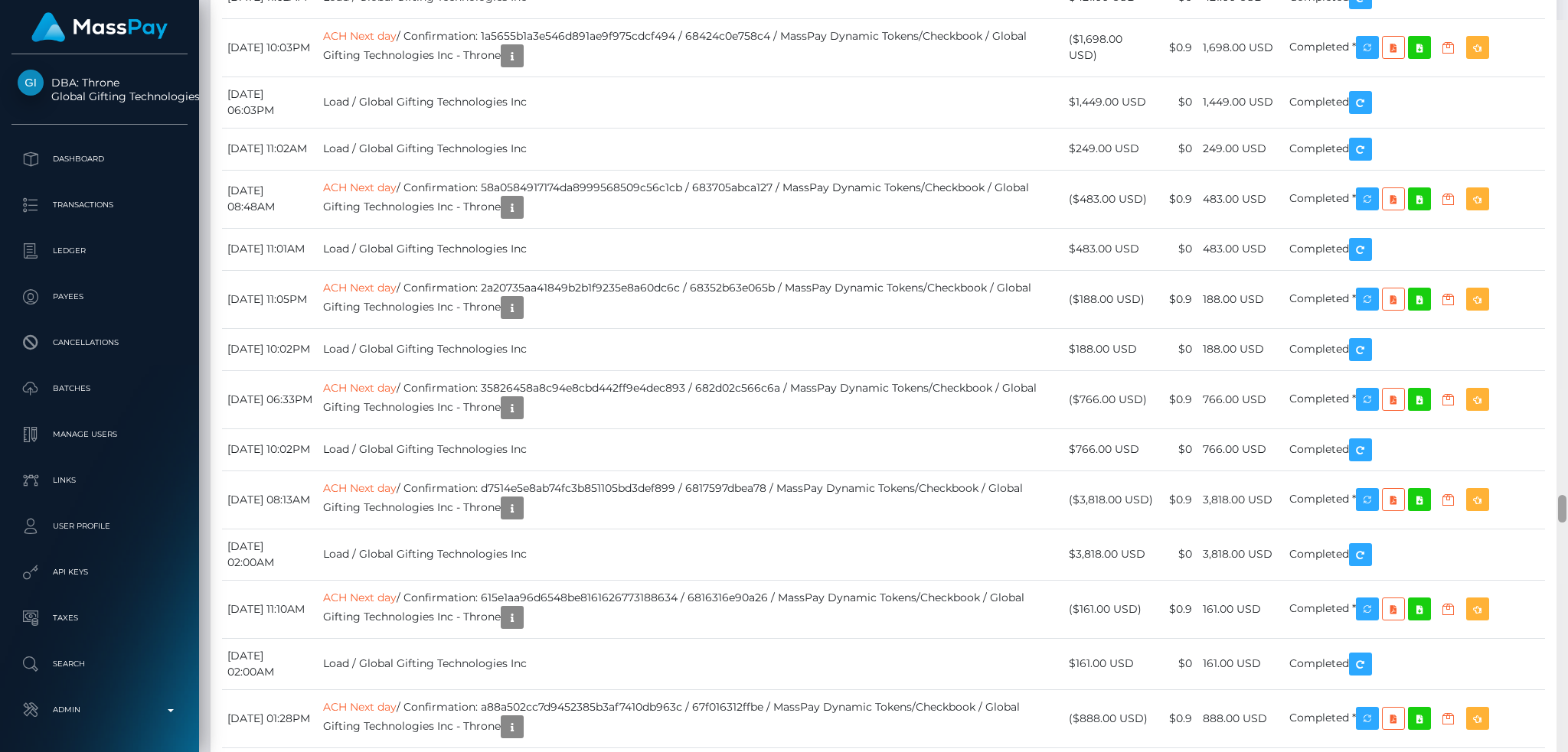
scroll to position [12682, 0]
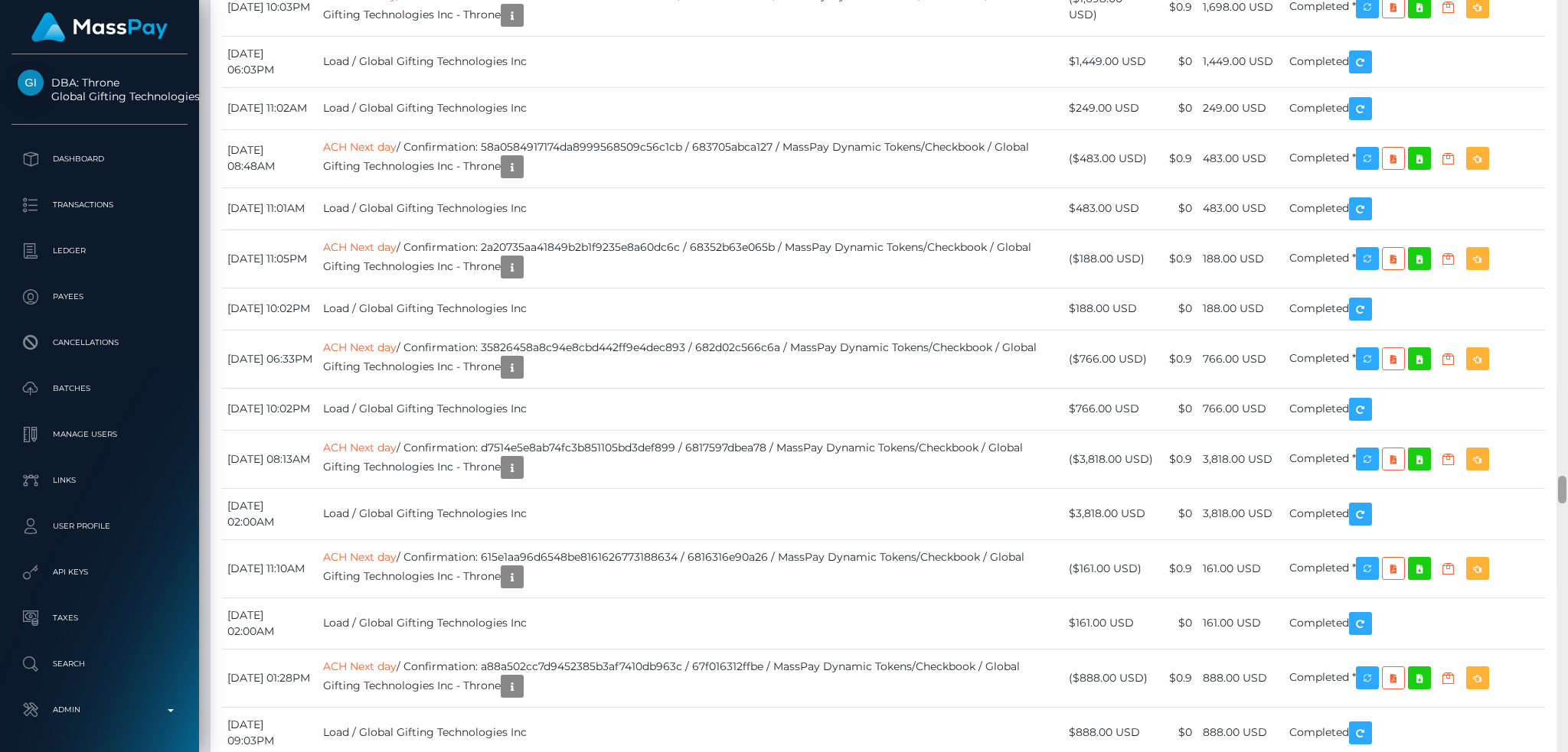
drag, startPoint x: 1563, startPoint y: 299, endPoint x: 1551, endPoint y: 488, distance: 189.4
click at [1551, 488] on div "Customer Profile Loading... Loading..." at bounding box center [883, 376] width 1369 height 752
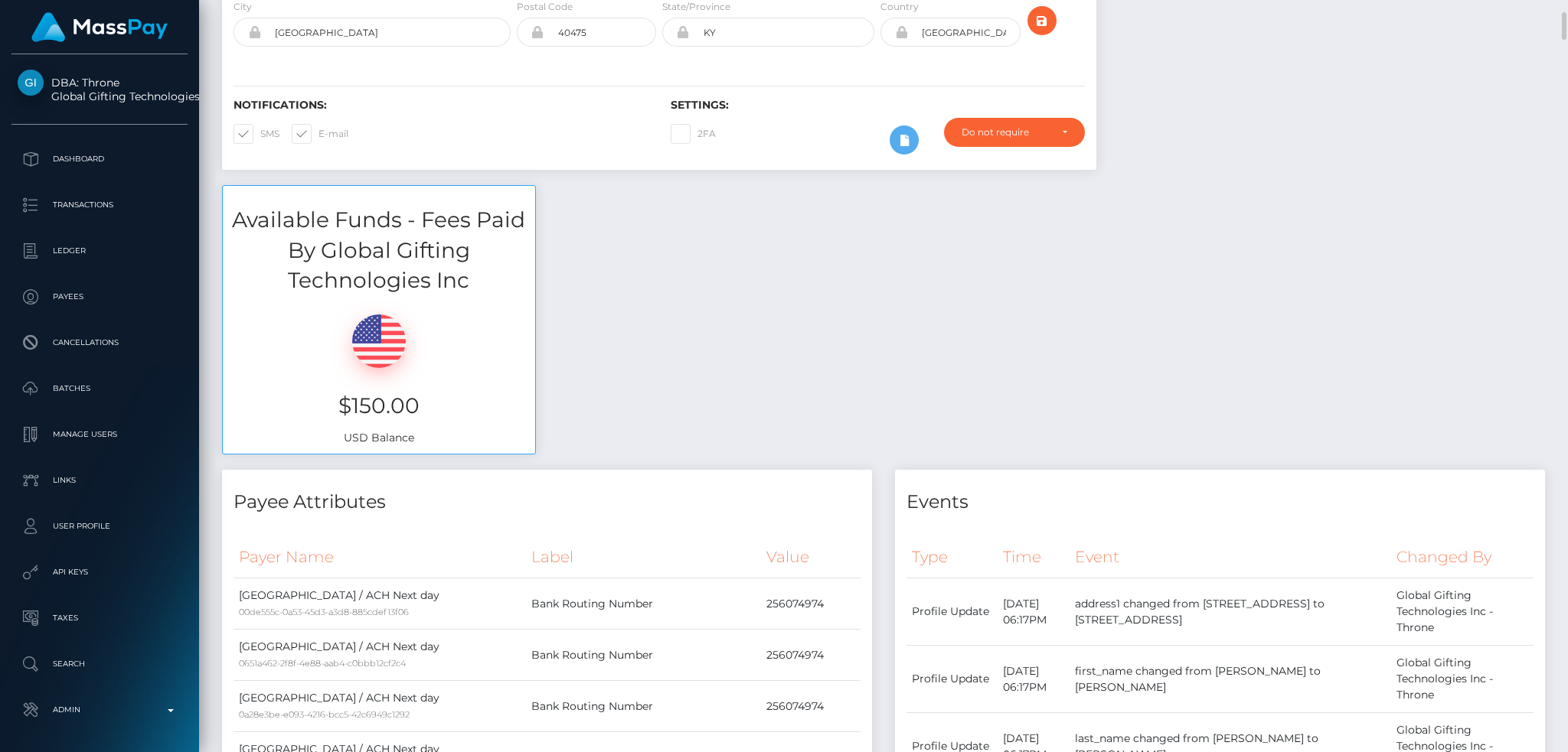
scroll to position [0, 0]
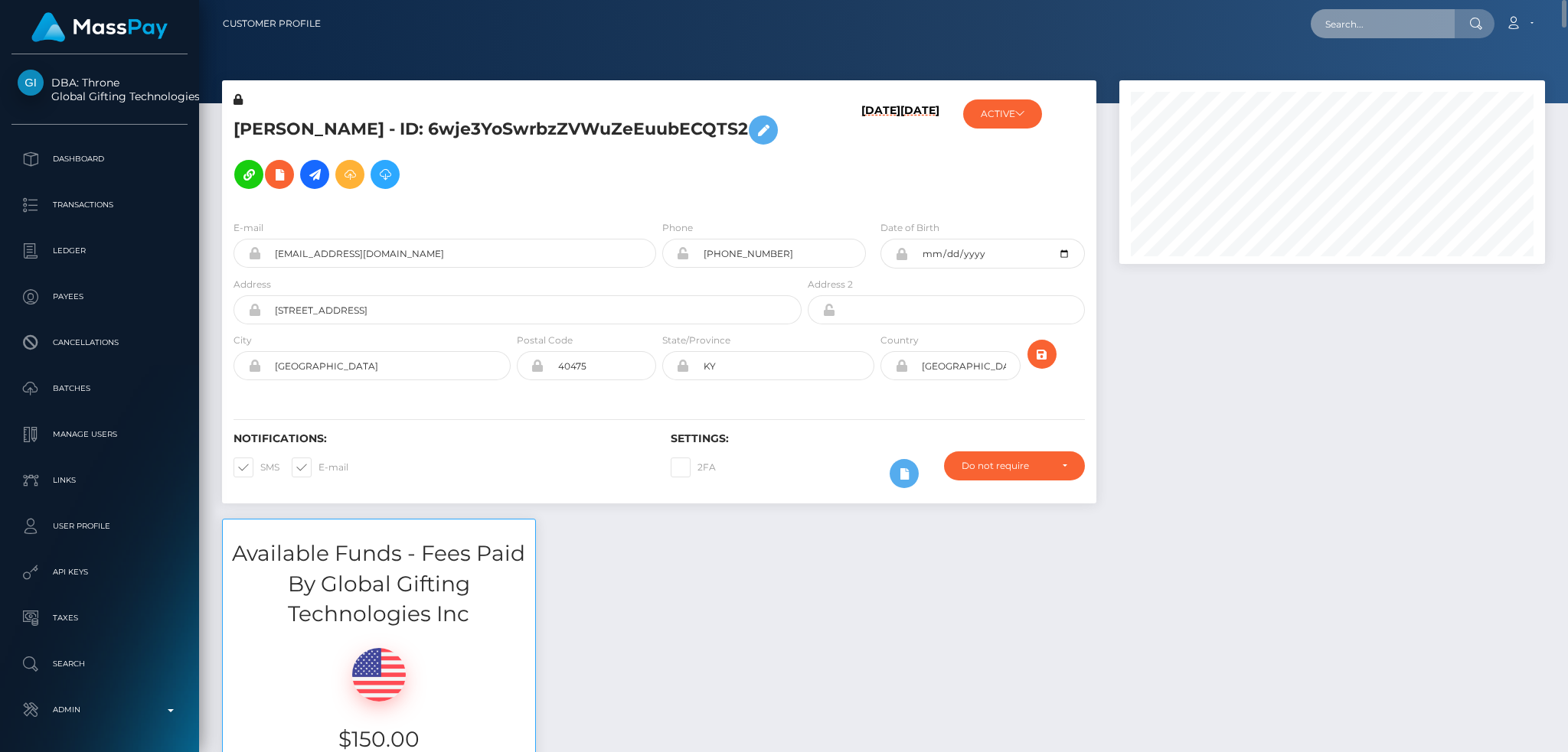
click at [1331, 25] on input "text" at bounding box center [1383, 24] width 144 height 29
paste input "acct_1RsSfpEC6LJqmaDx"
click at [1352, 26] on input "acct_1RsSfpEC6LJqmaDx" at bounding box center [1383, 24] width 144 height 29
paste input "poact_1Ja8cbL2PQXy"
type input "poact_1Ja8cbL2PQXy"
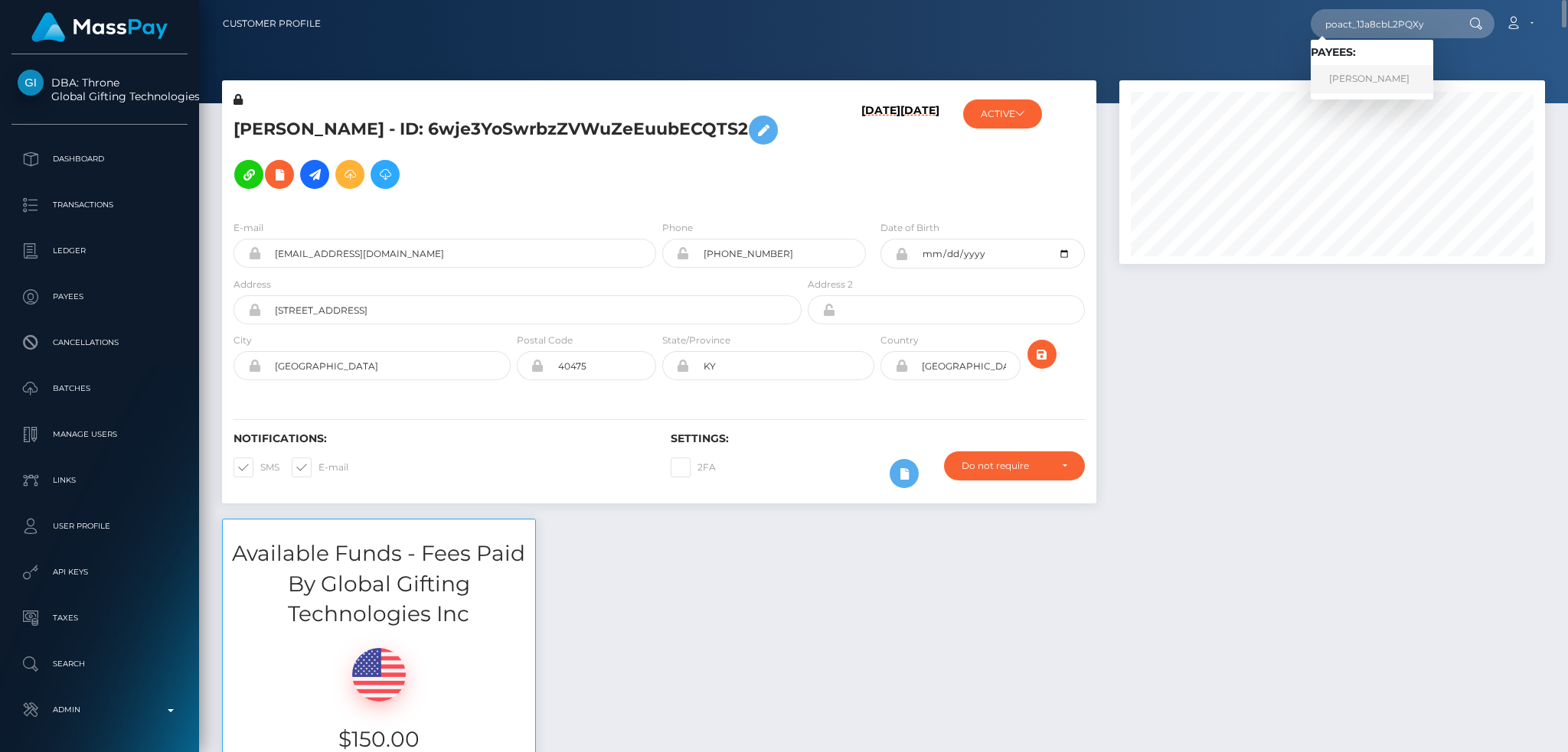
click at [1374, 78] on link "MARIA GUADALUPE SALCEDO" at bounding box center [1372, 78] width 122 height 28
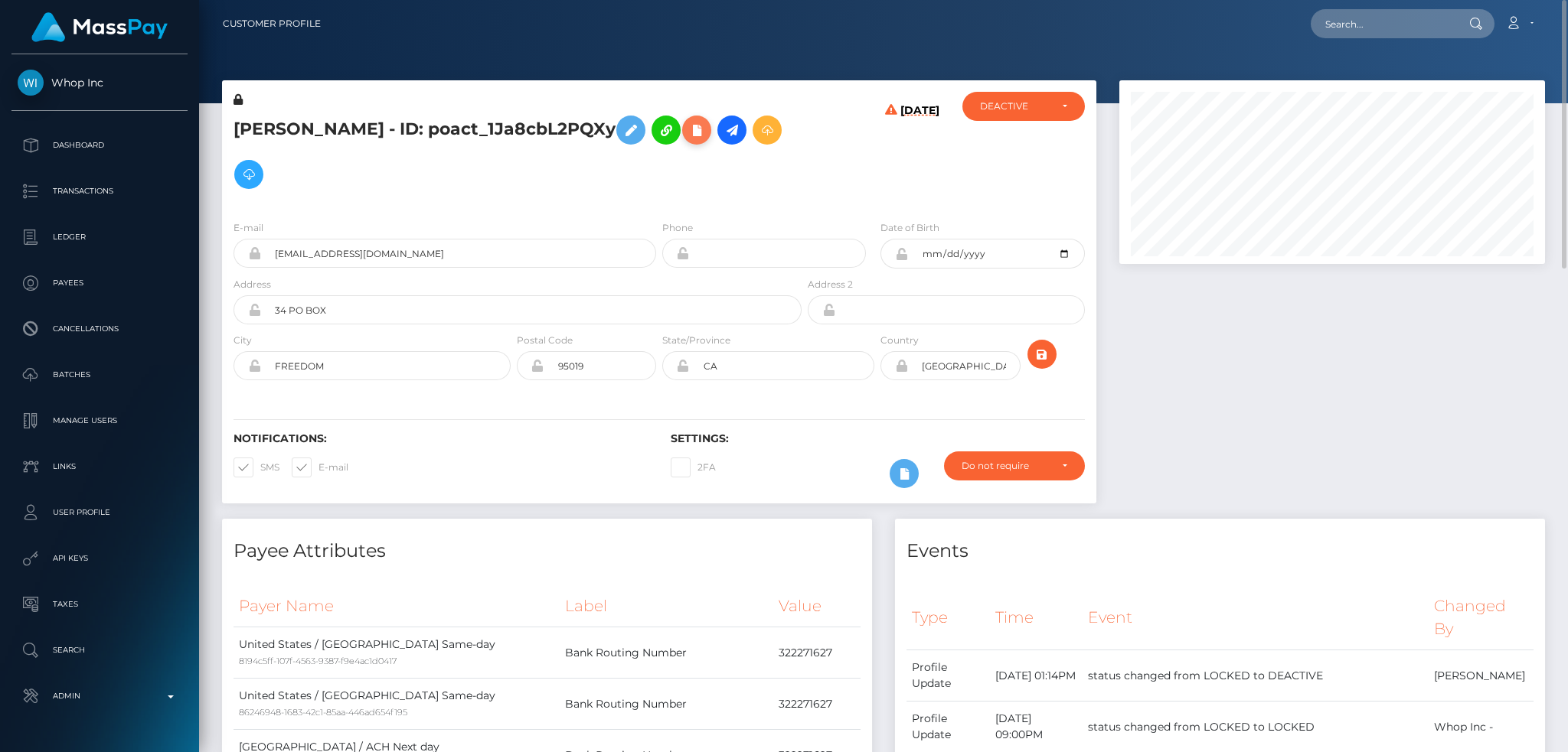
click at [682, 145] on button at bounding box center [696, 131] width 29 height 29
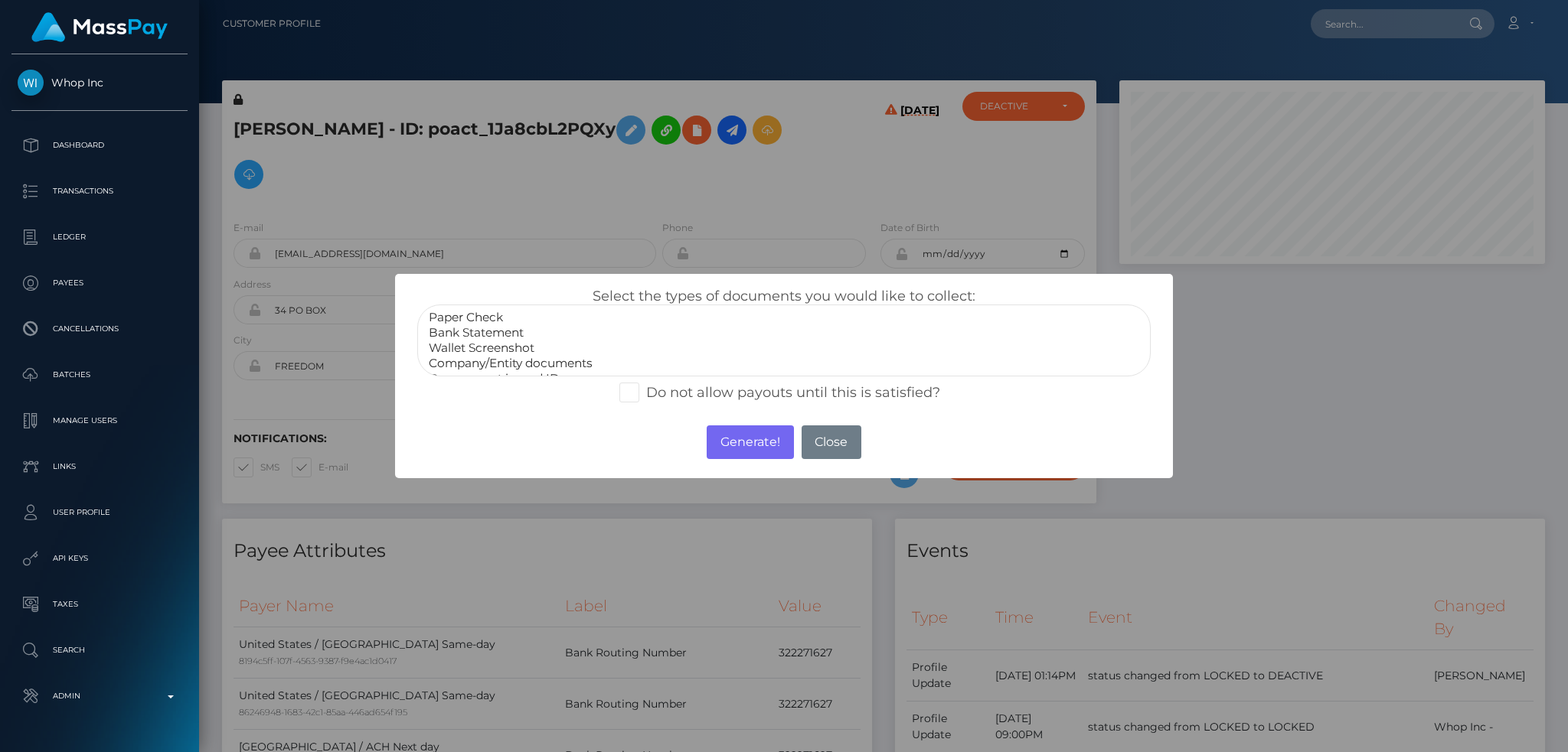
scroll to position [31, 0]
select select "Government issued ID"
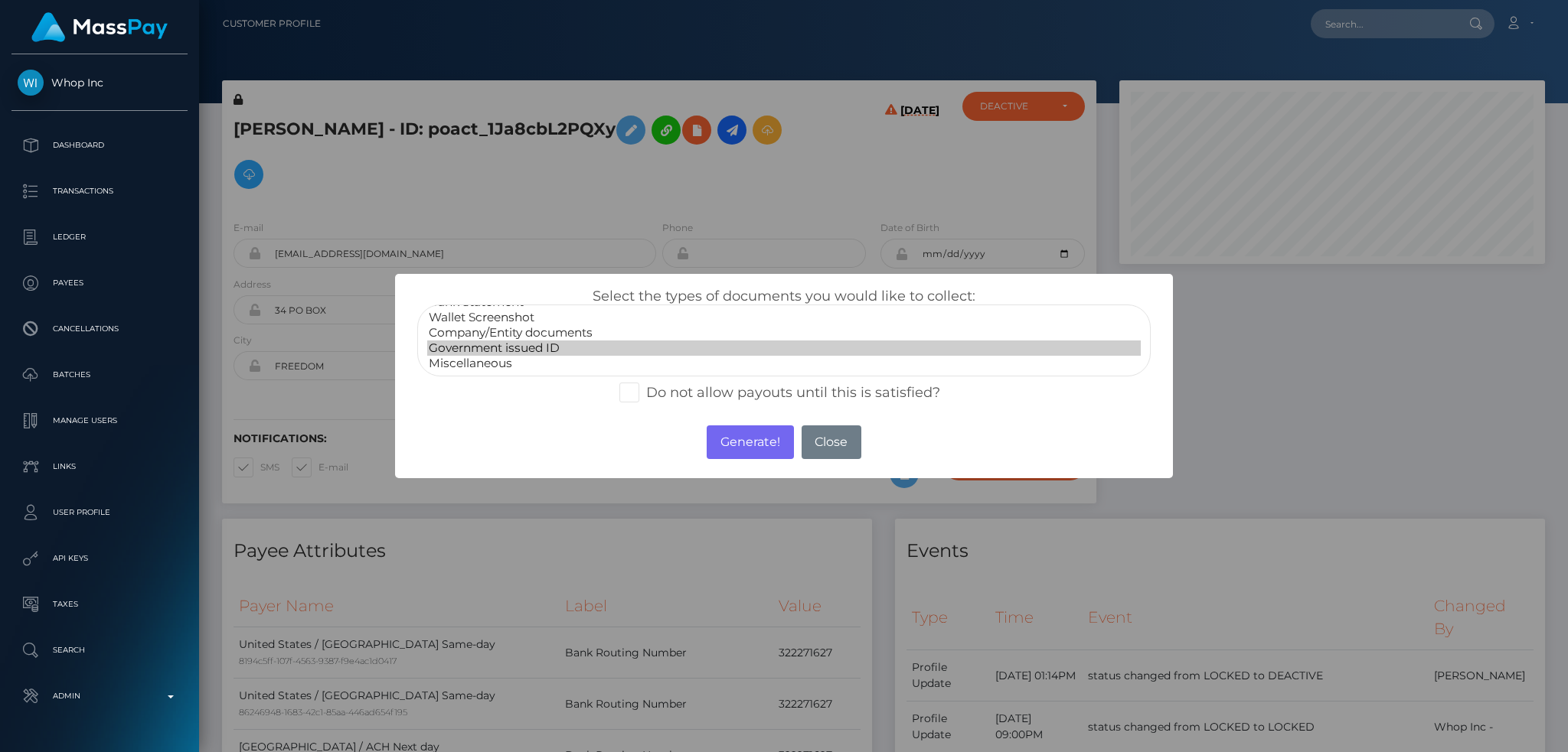
click at [519, 347] on option "Government issued ID" at bounding box center [784, 348] width 714 height 16
click at [749, 454] on button "Generate!" at bounding box center [749, 442] width 87 height 34
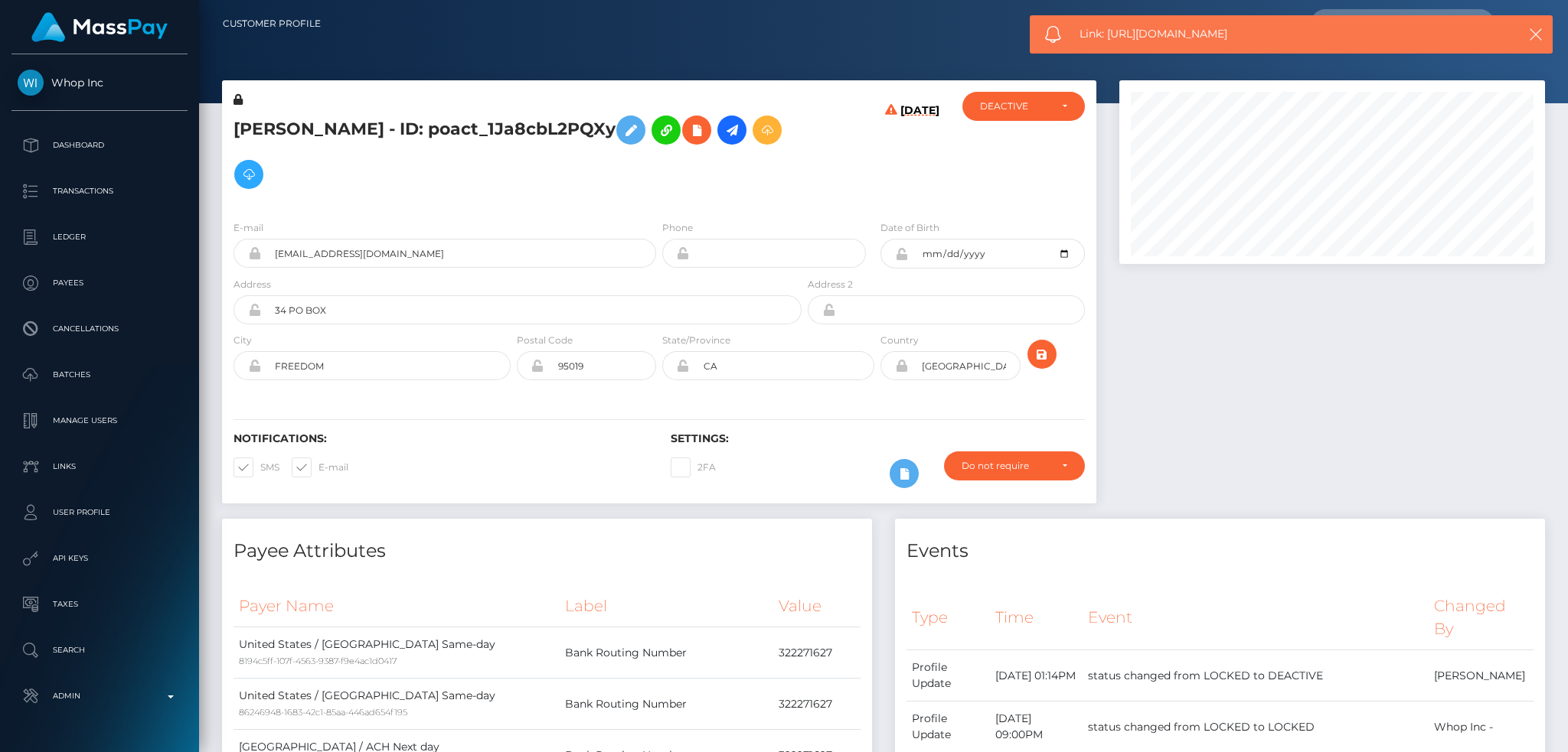
click at [1113, 28] on span "Link: https://l.maspay.io/dha3A" at bounding box center [1283, 35] width 407 height 16
copy span "Link: https://l.maspay.io/dha3A"
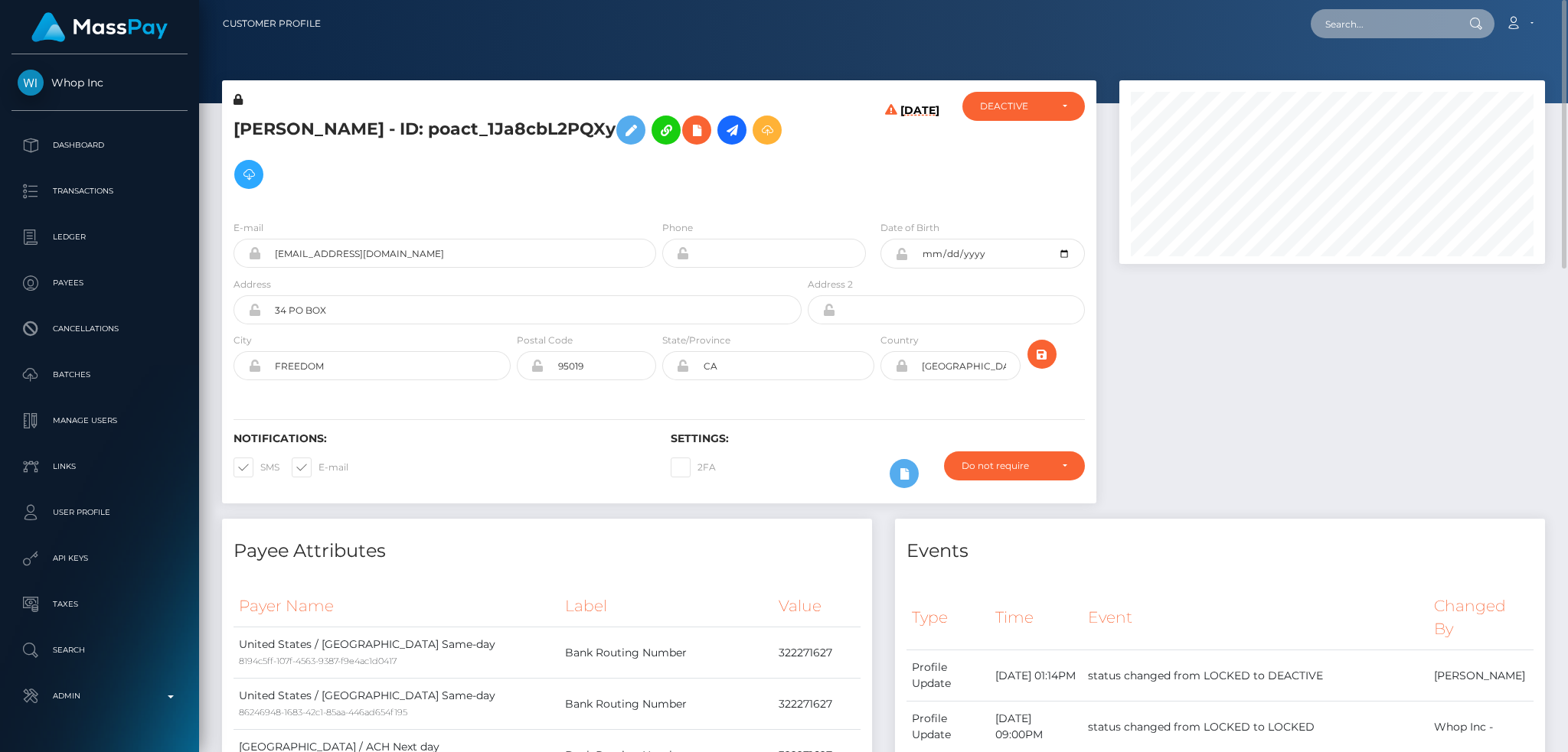
click at [1350, 31] on input "text" at bounding box center [1383, 24] width 144 height 29
paste input "poact_ymIQCw6AhU95"
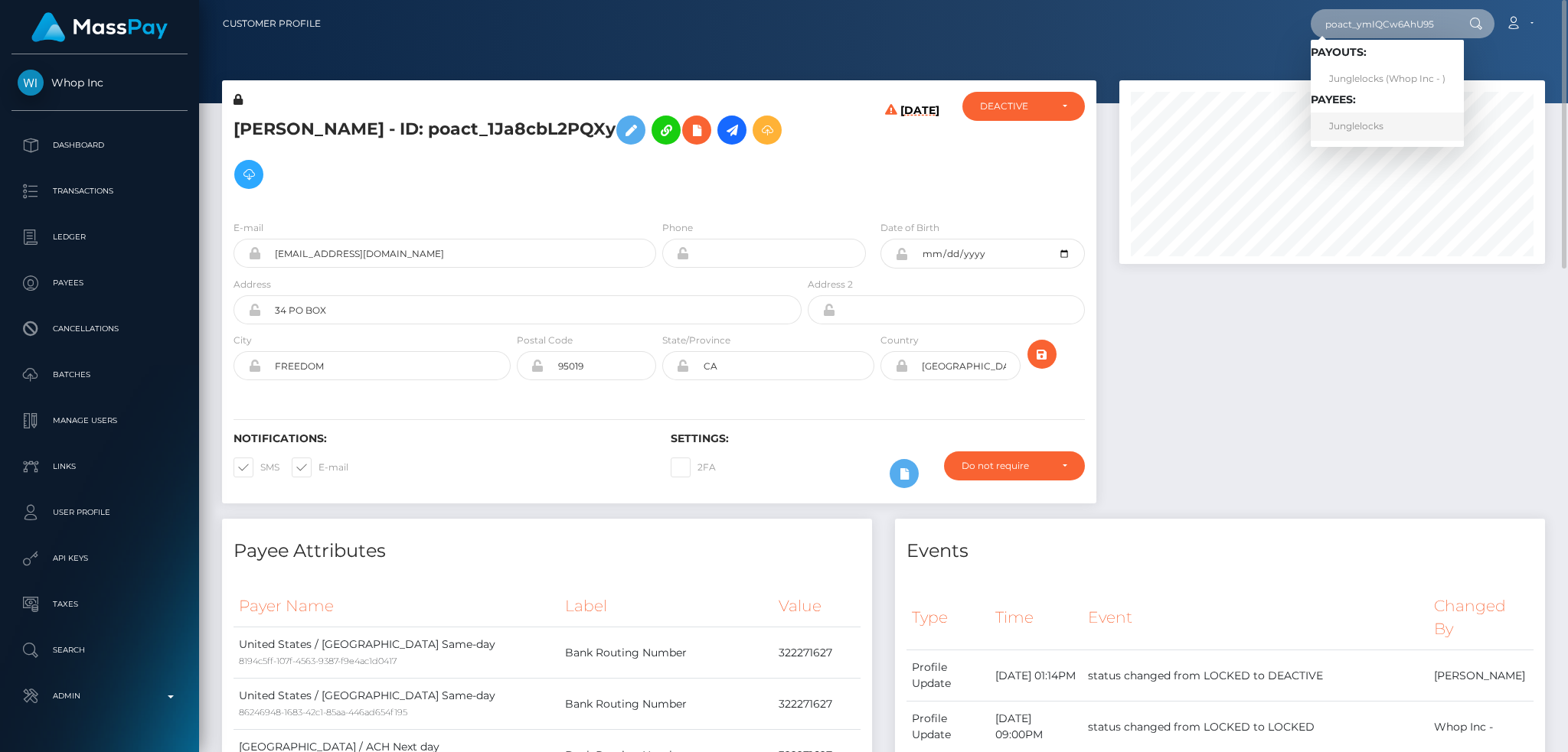
type input "poact_ymIQCw6AhU95"
click at [1375, 121] on link "Junglelocks" at bounding box center [1387, 126] width 153 height 28
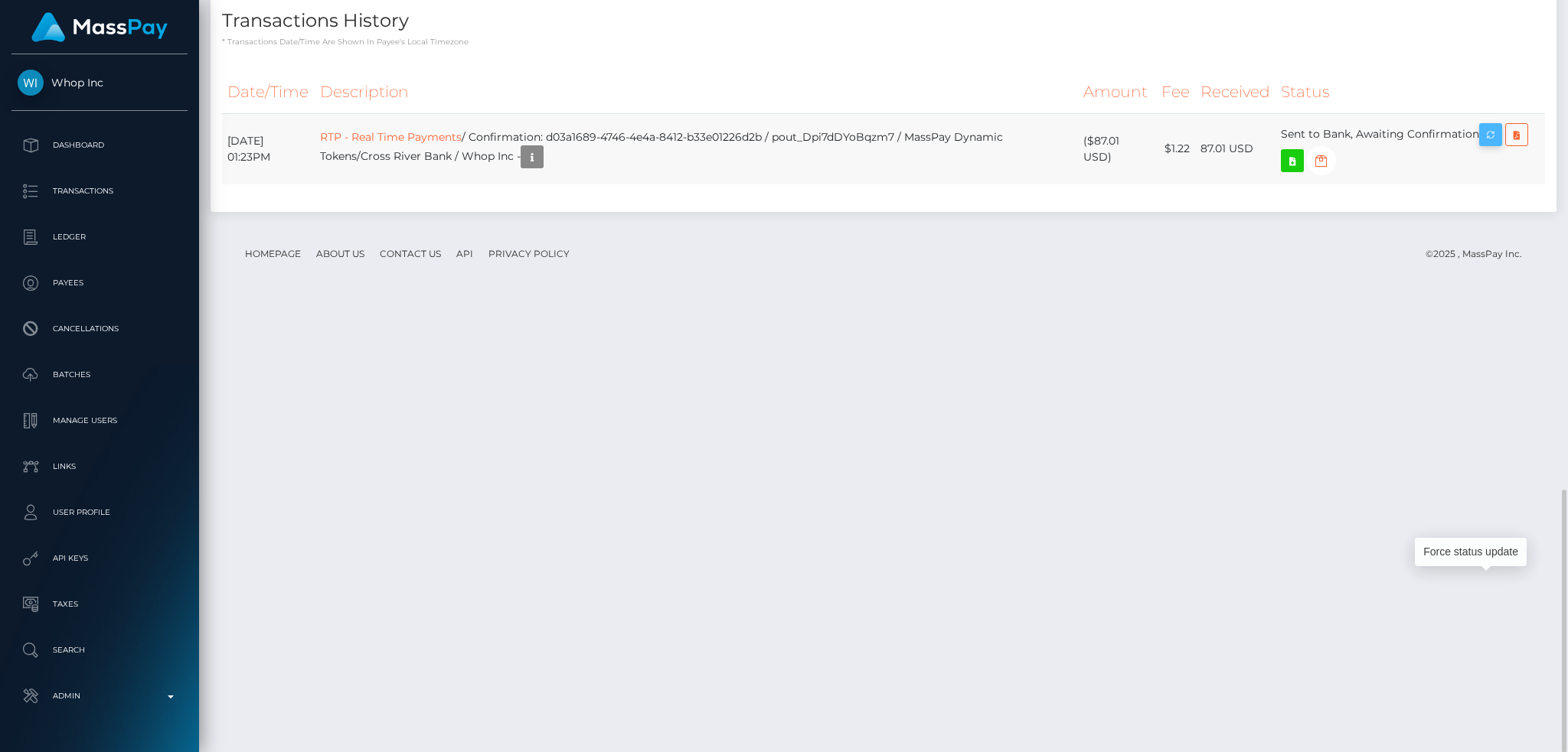
scroll to position [183, 424]
click at [1494, 145] on icon "button" at bounding box center [1490, 135] width 18 height 19
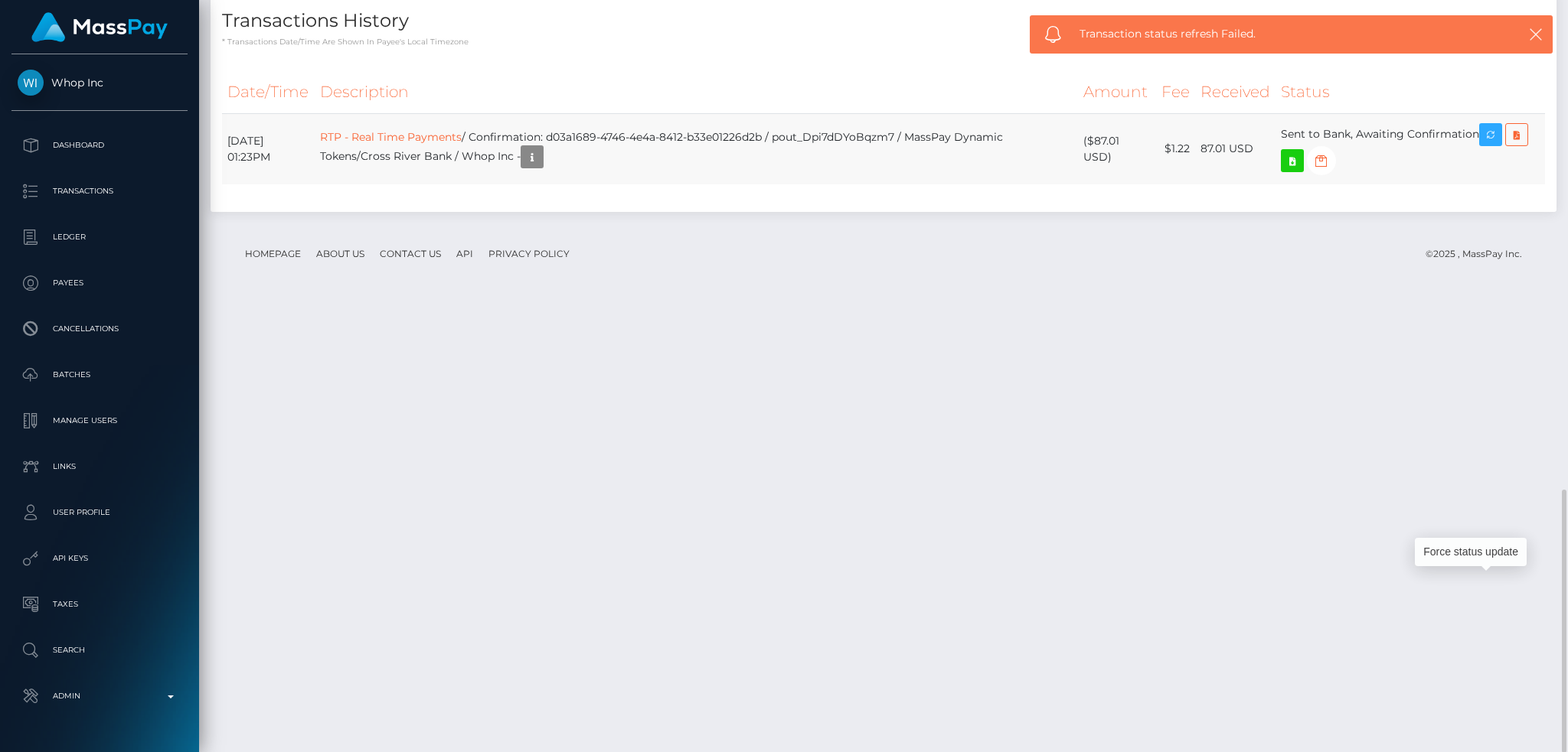
click at [583, 184] on td "RTP - Real Time Payments / Confirmation: d03a1689-4746-4e4a-8412-b33e01226d2b /…" at bounding box center [696, 149] width 764 height 71
click at [462, 144] on link "RTP - Real Time Payments" at bounding box center [391, 137] width 141 height 14
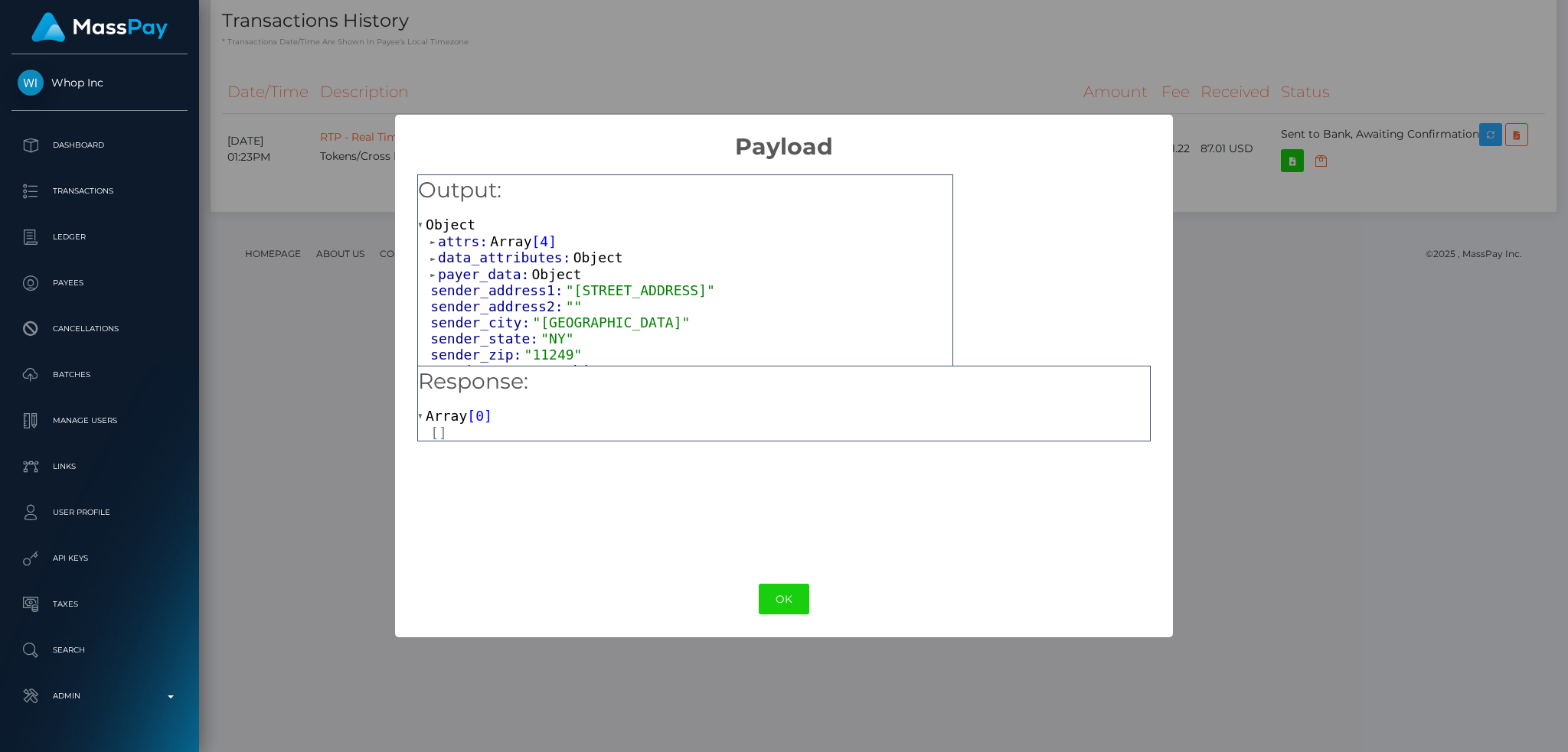
click at [492, 240] on span "Array" at bounding box center [510, 242] width 41 height 16
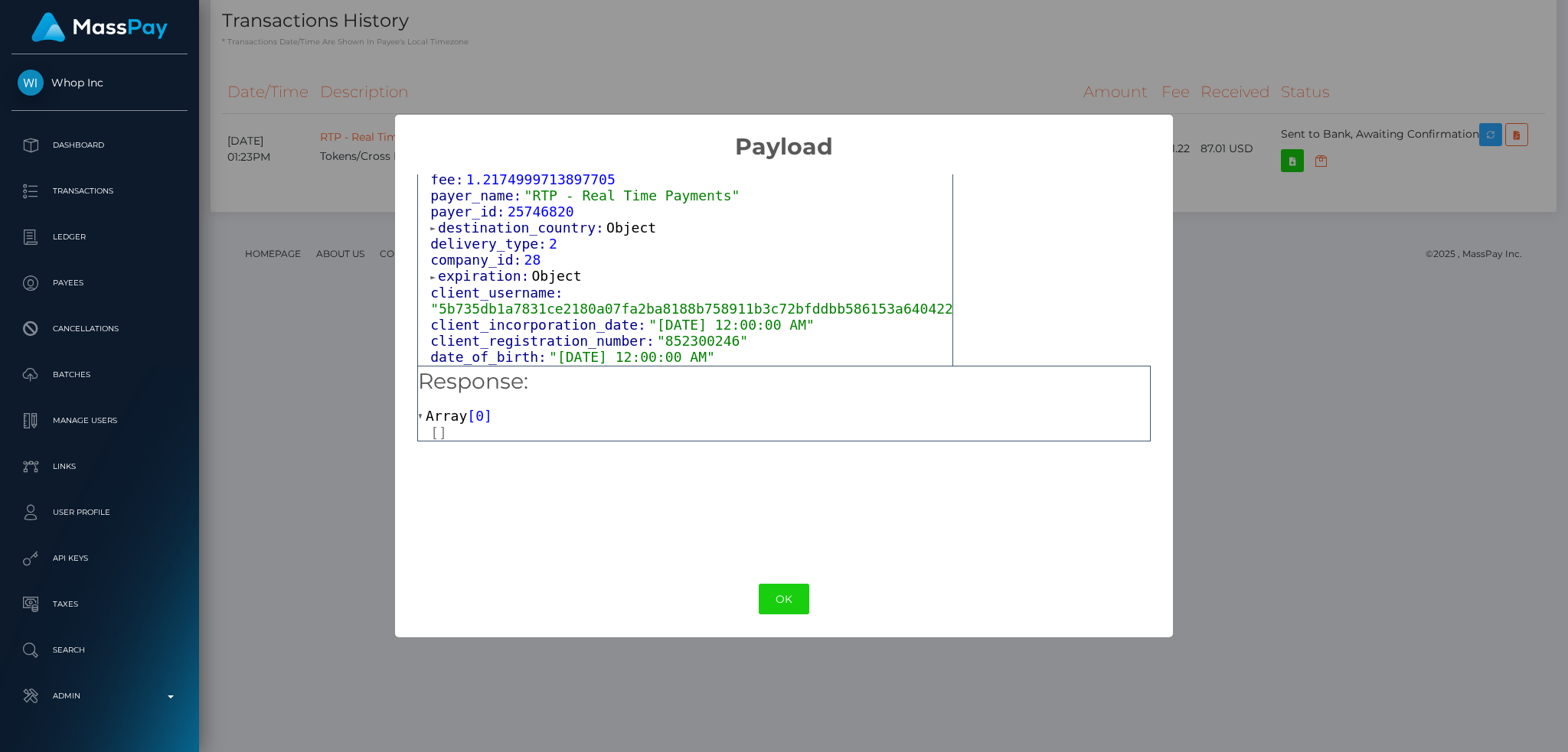
scroll to position [1020, 0]
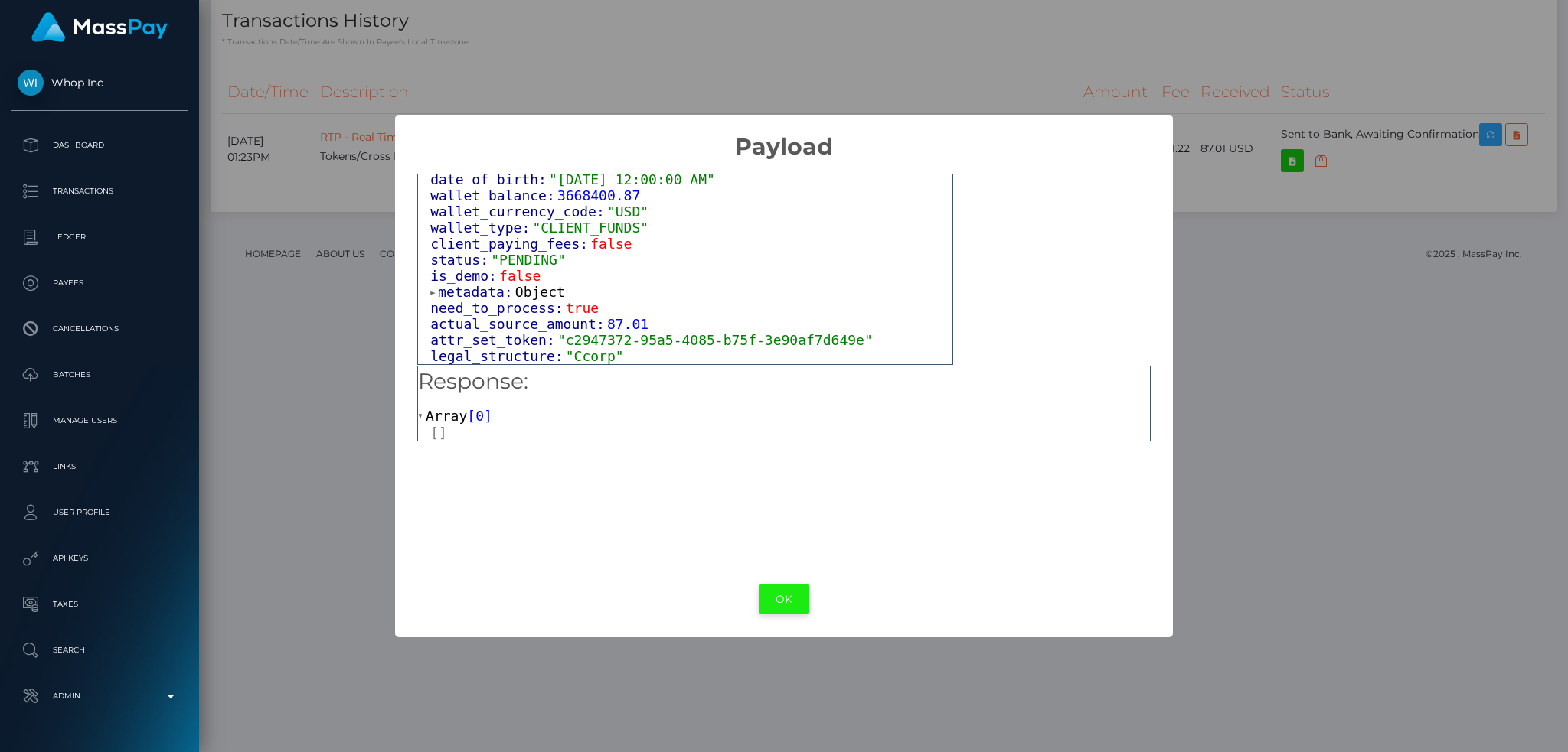
click at [779, 599] on button "OK" at bounding box center [783, 600] width 50 height 31
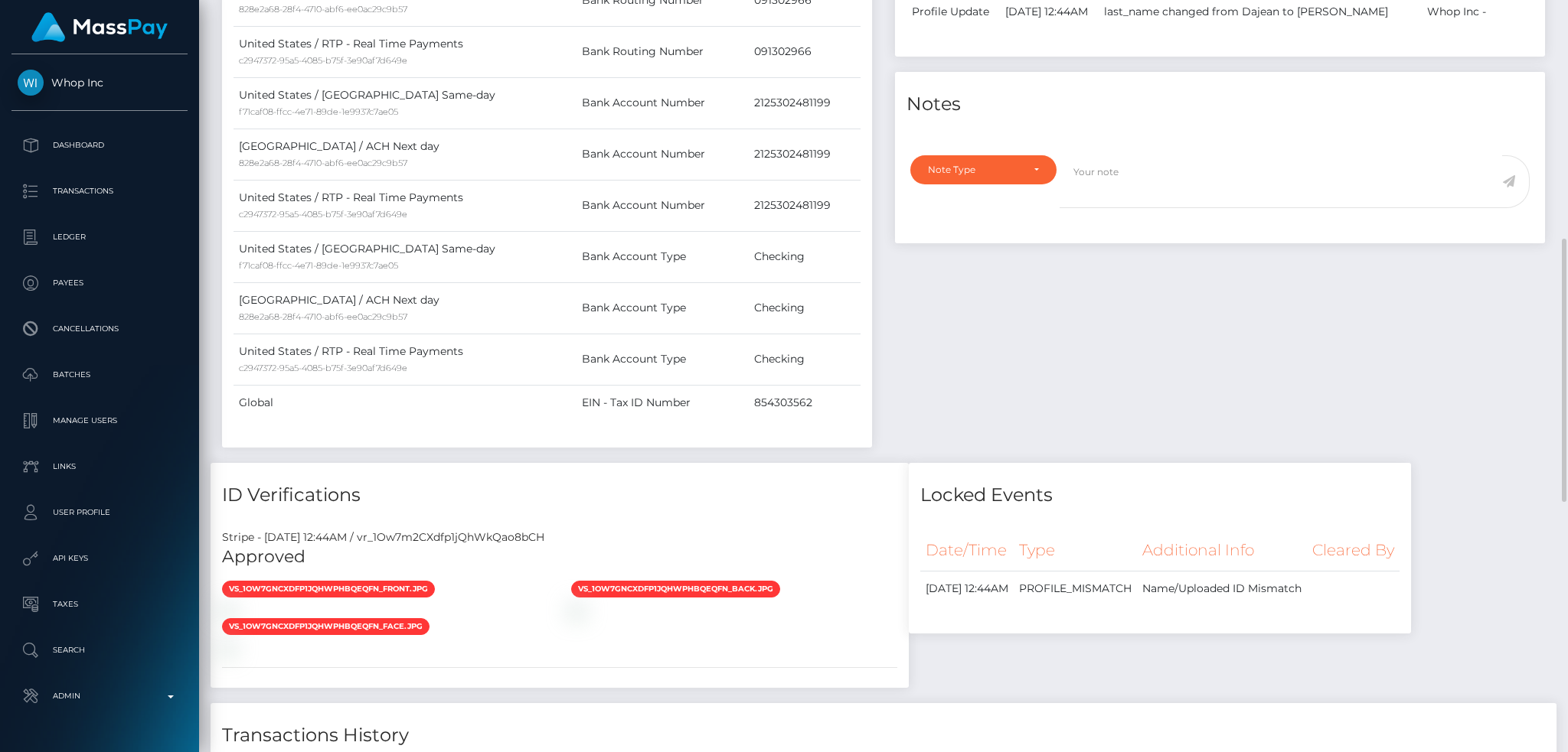
scroll to position [0, 0]
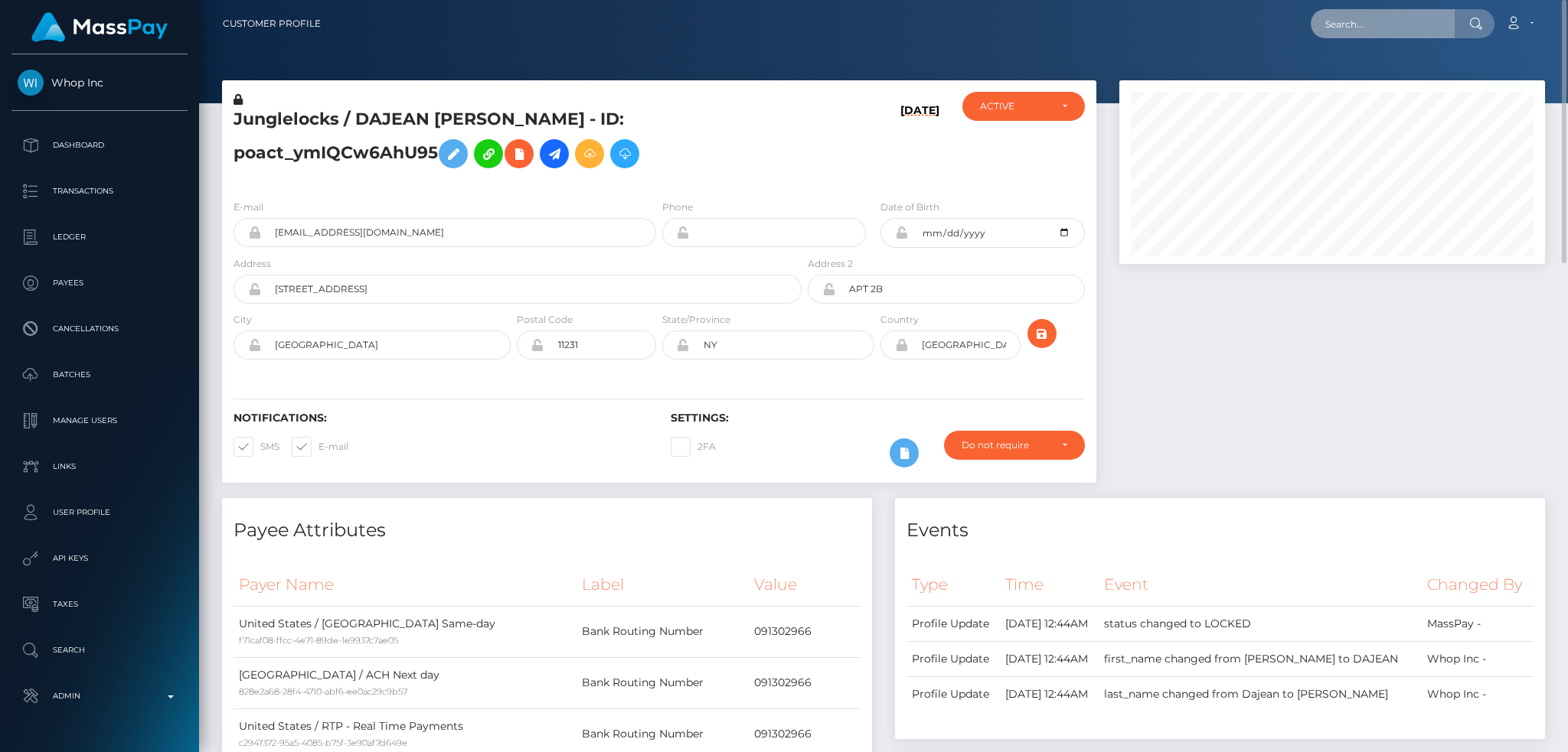
click at [1369, 24] on input "text" at bounding box center [1383, 24] width 144 height 29
paste input "acct_1OobTVCu5gvTdZzk"
type input "acct_1OobTVCu5gvTdZzk"
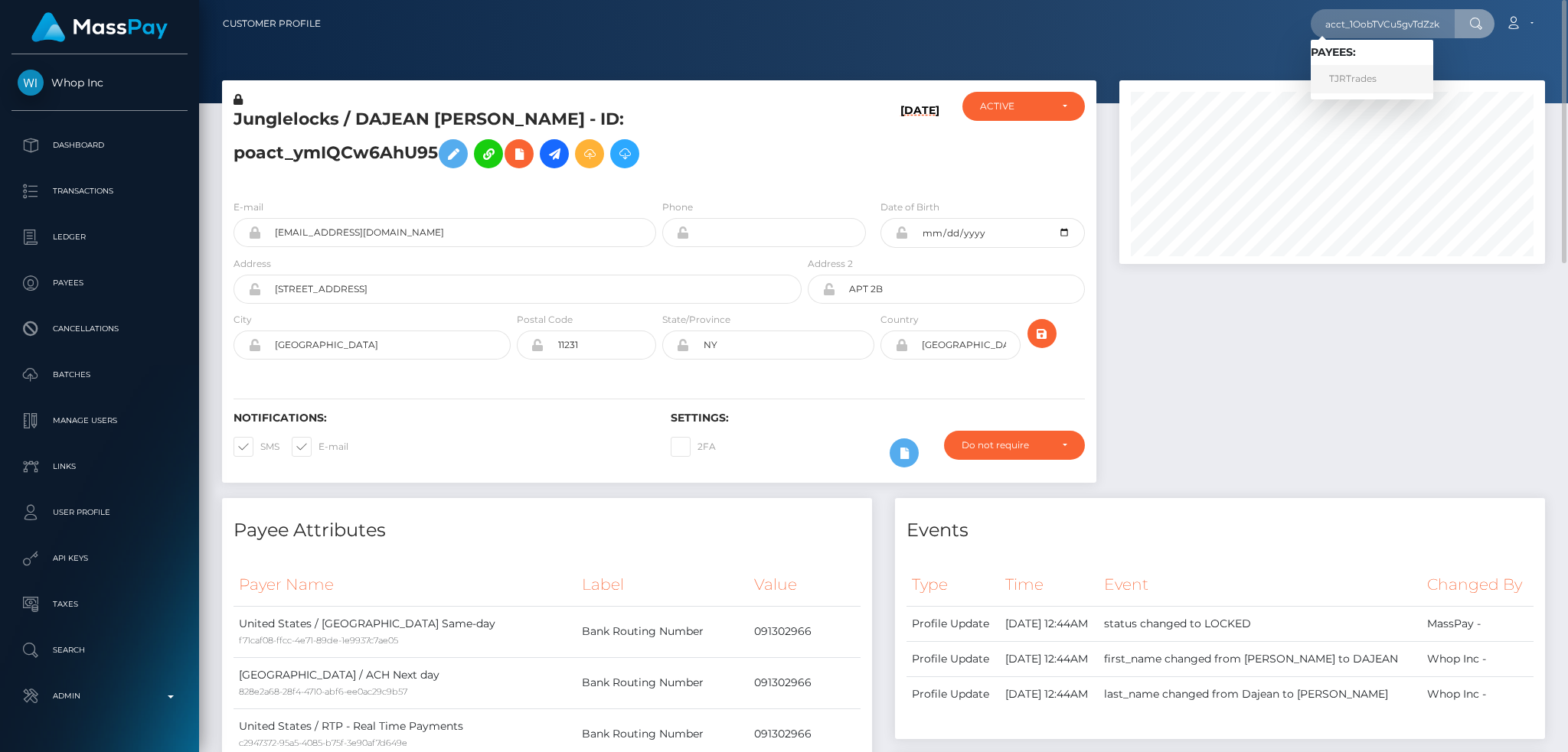
click at [1374, 74] on link "TJRTrades" at bounding box center [1372, 78] width 122 height 28
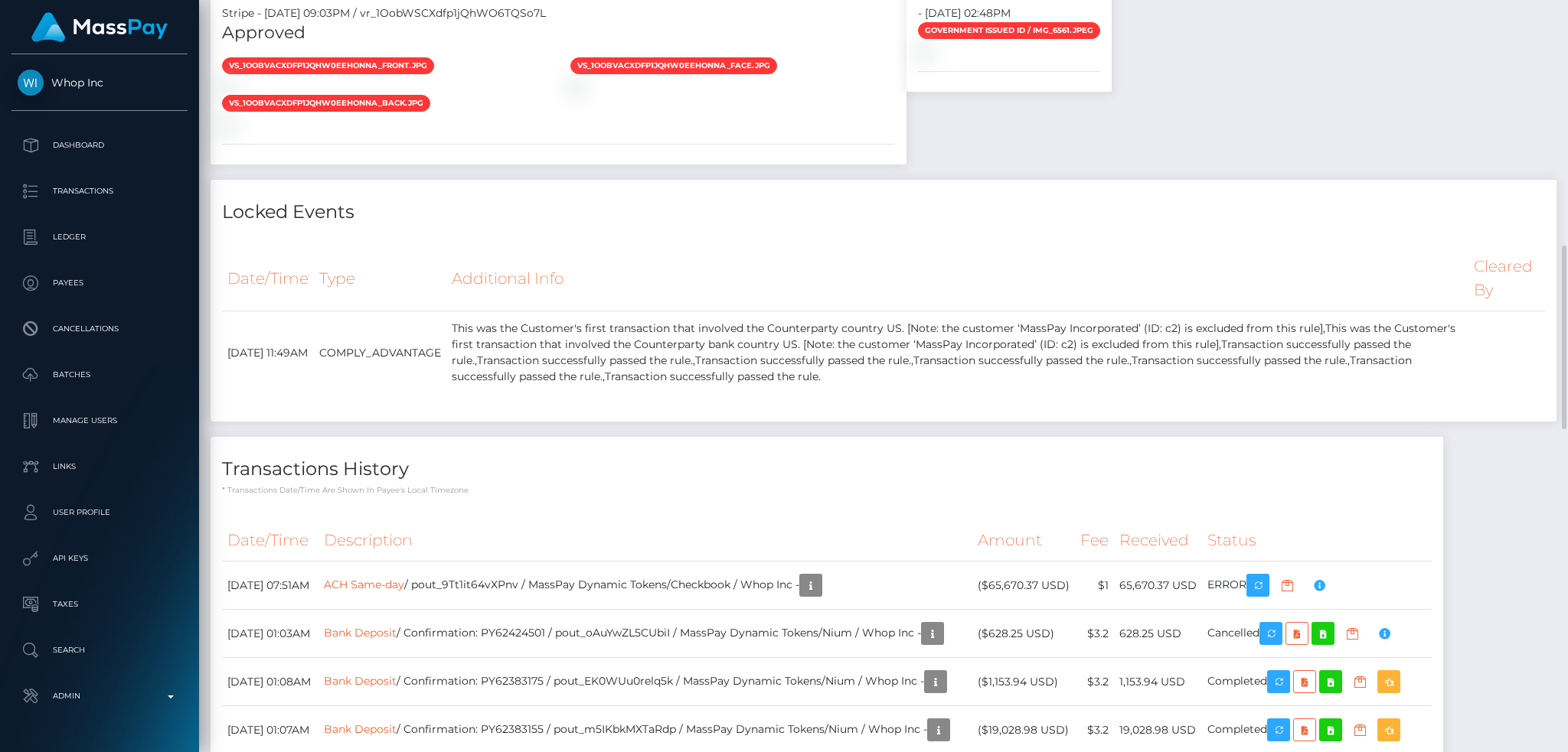
scroll to position [1428, 0]
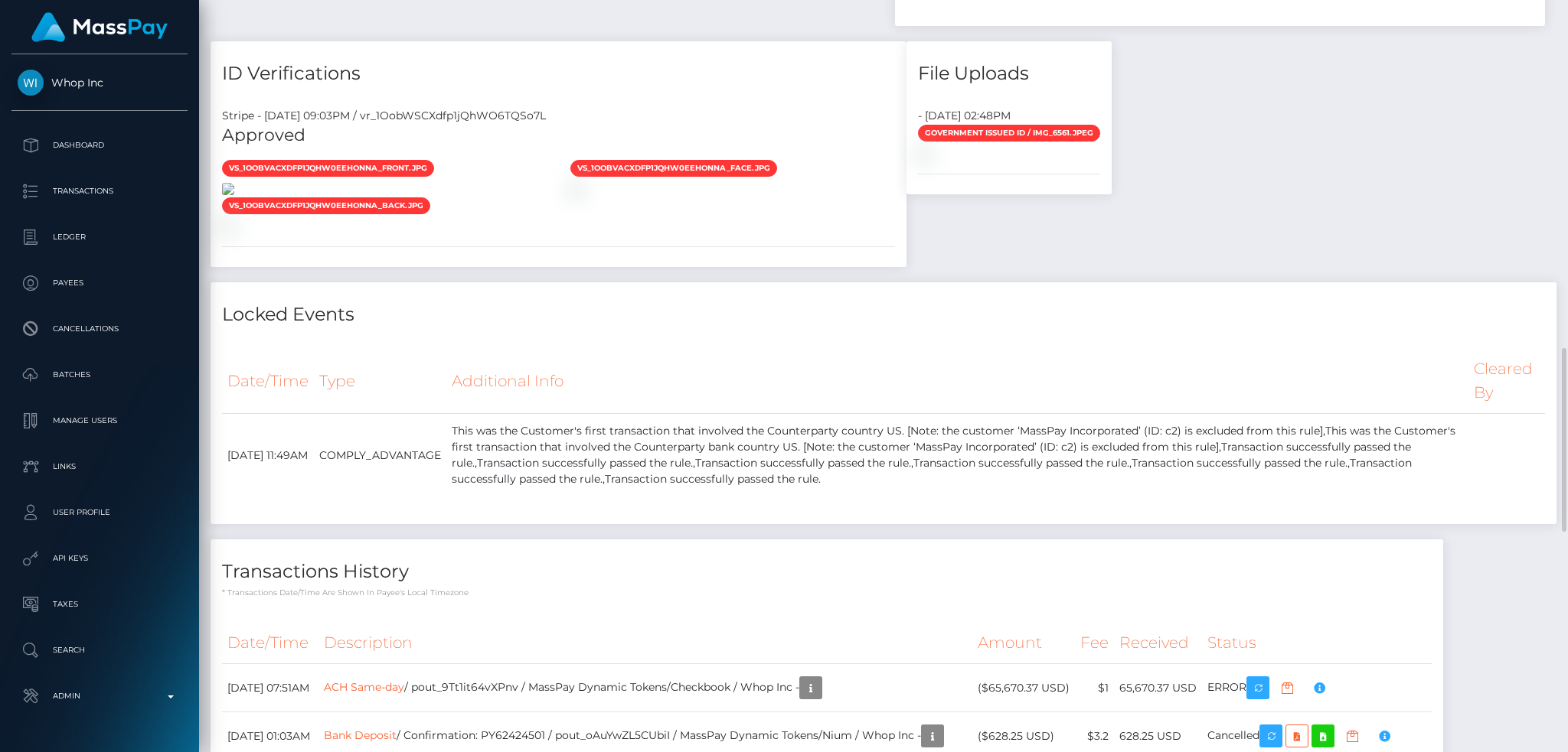
click at [235, 195] on img at bounding box center [227, 188] width 12 height 12
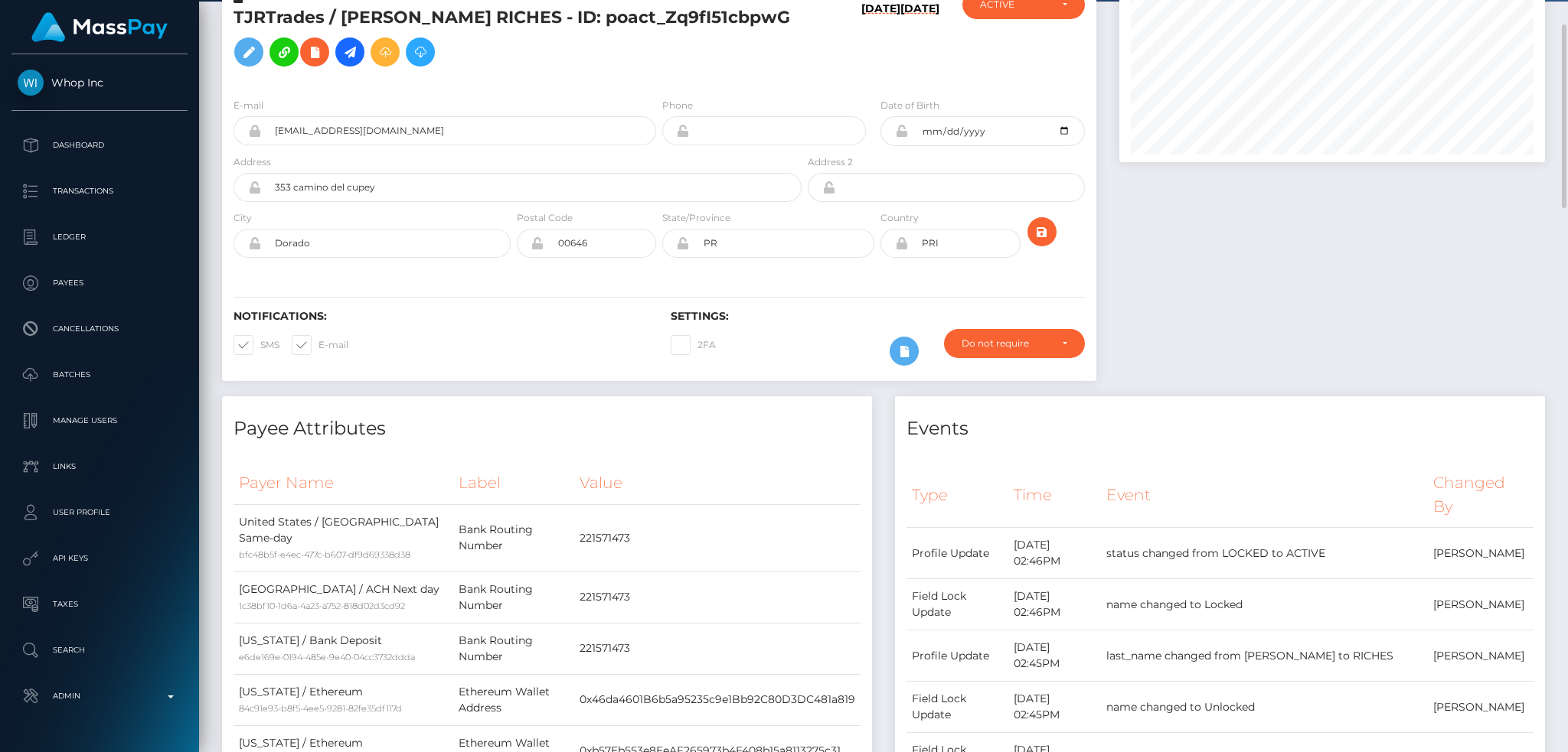
scroll to position [0, 0]
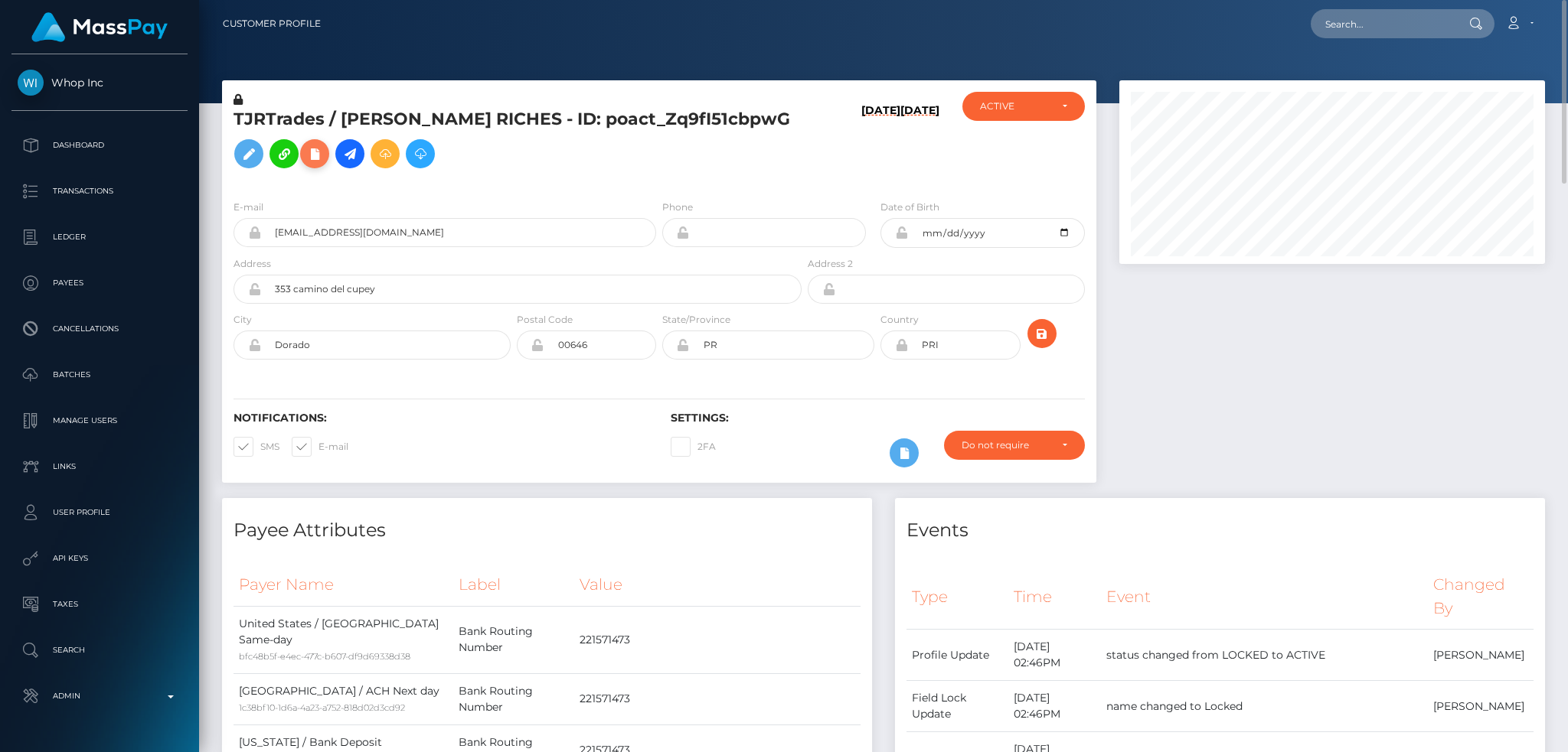
click at [312, 159] on icon at bounding box center [315, 154] width 18 height 19
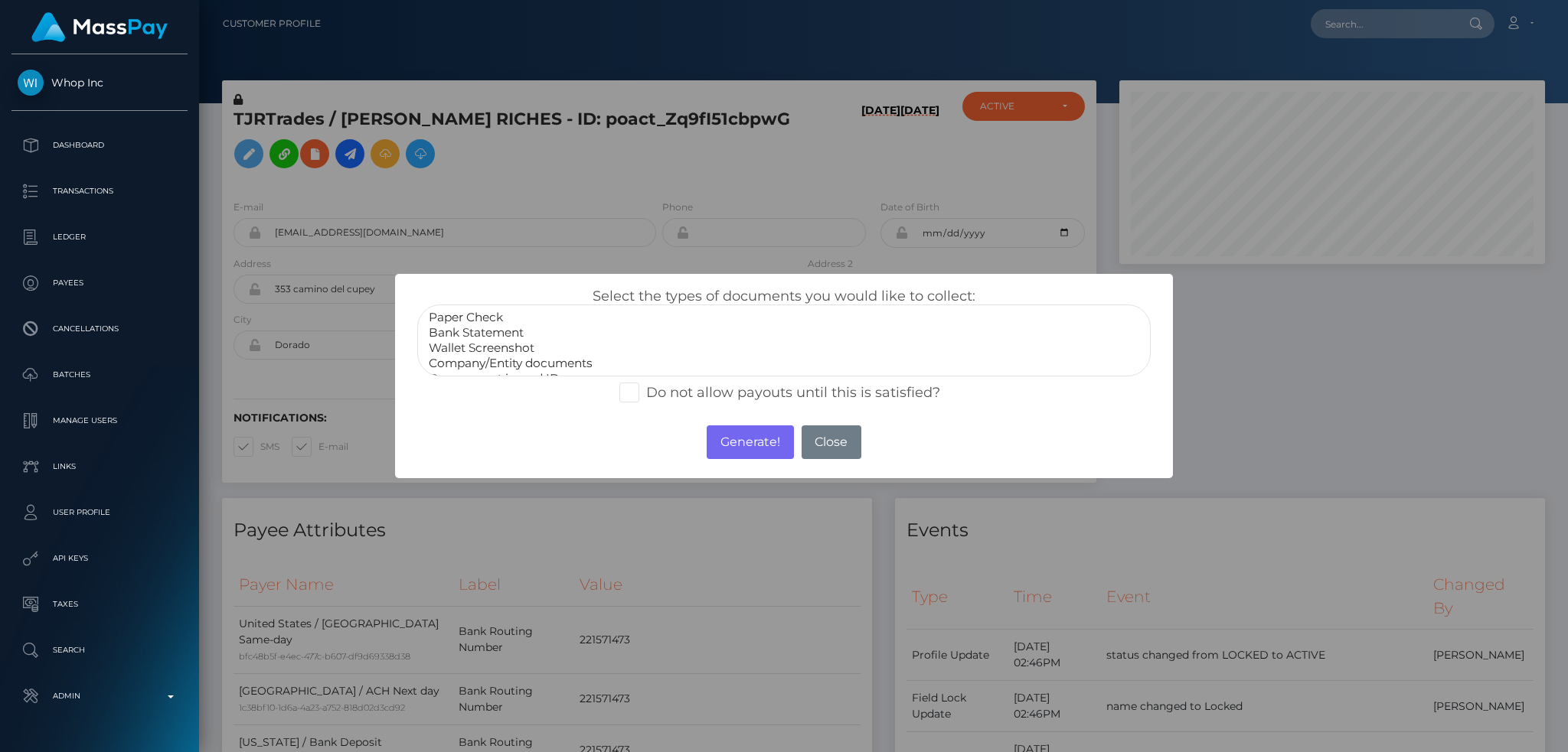
select select "Bank Statement"
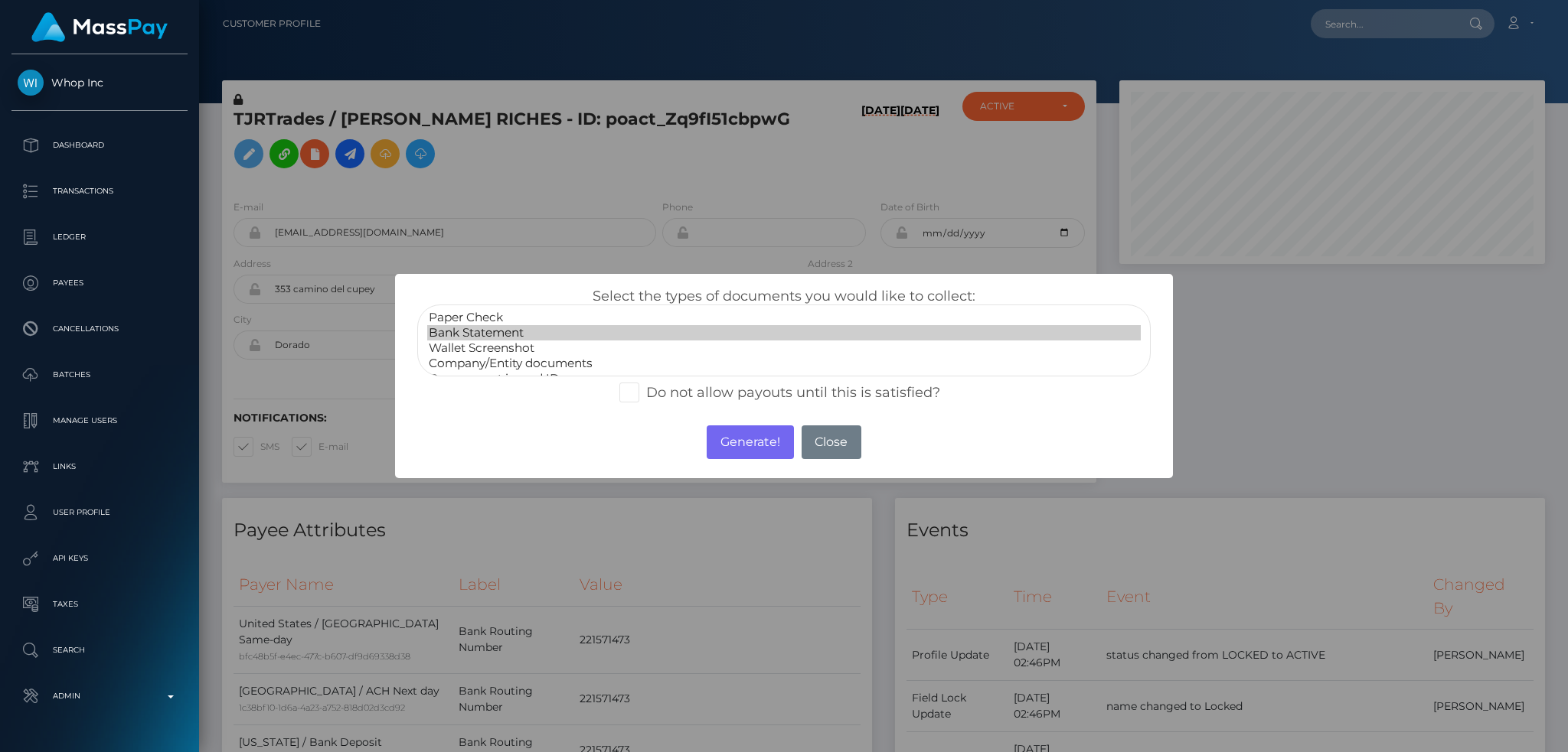
click at [497, 332] on option "Bank Statement" at bounding box center [784, 332] width 714 height 16
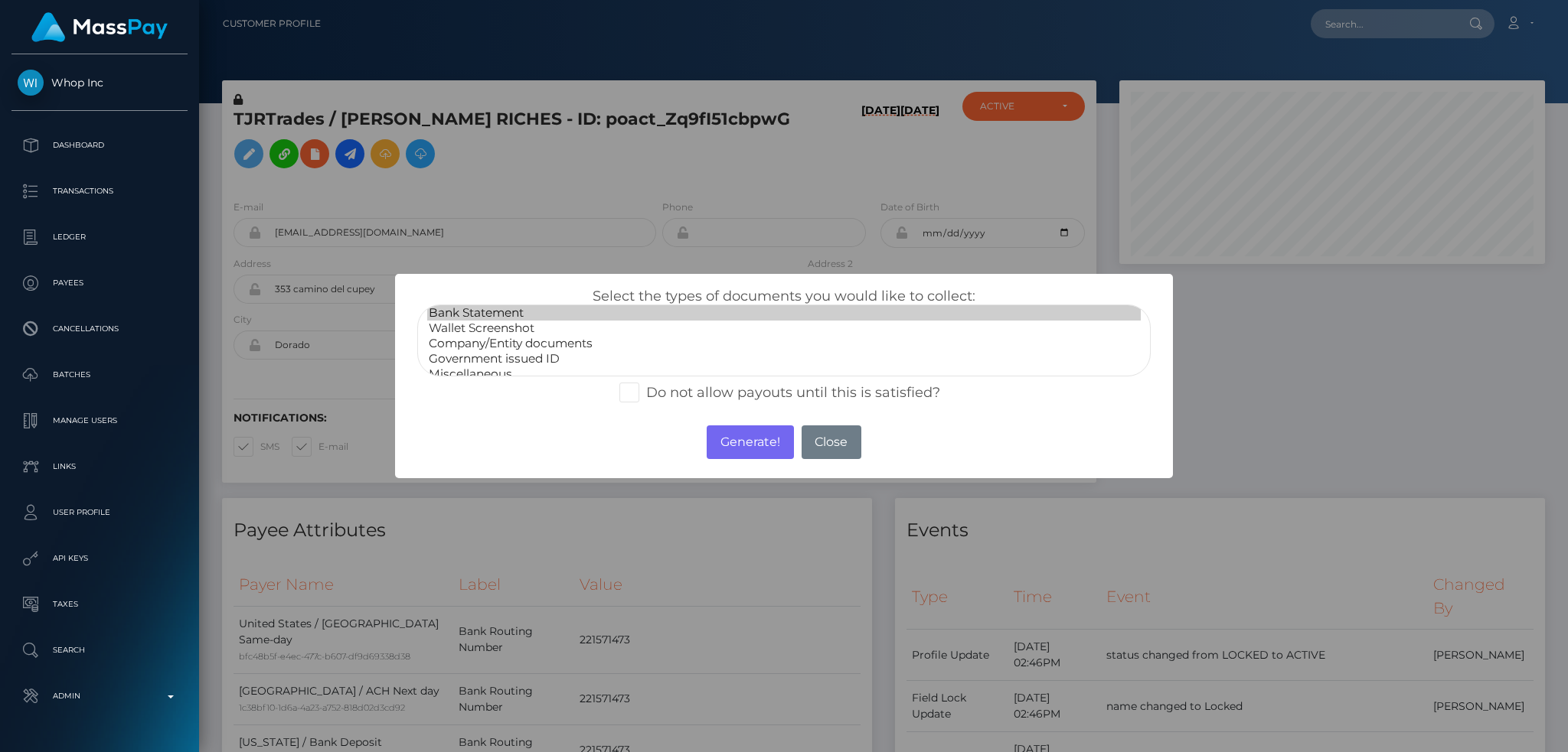
scroll to position [31, 0]
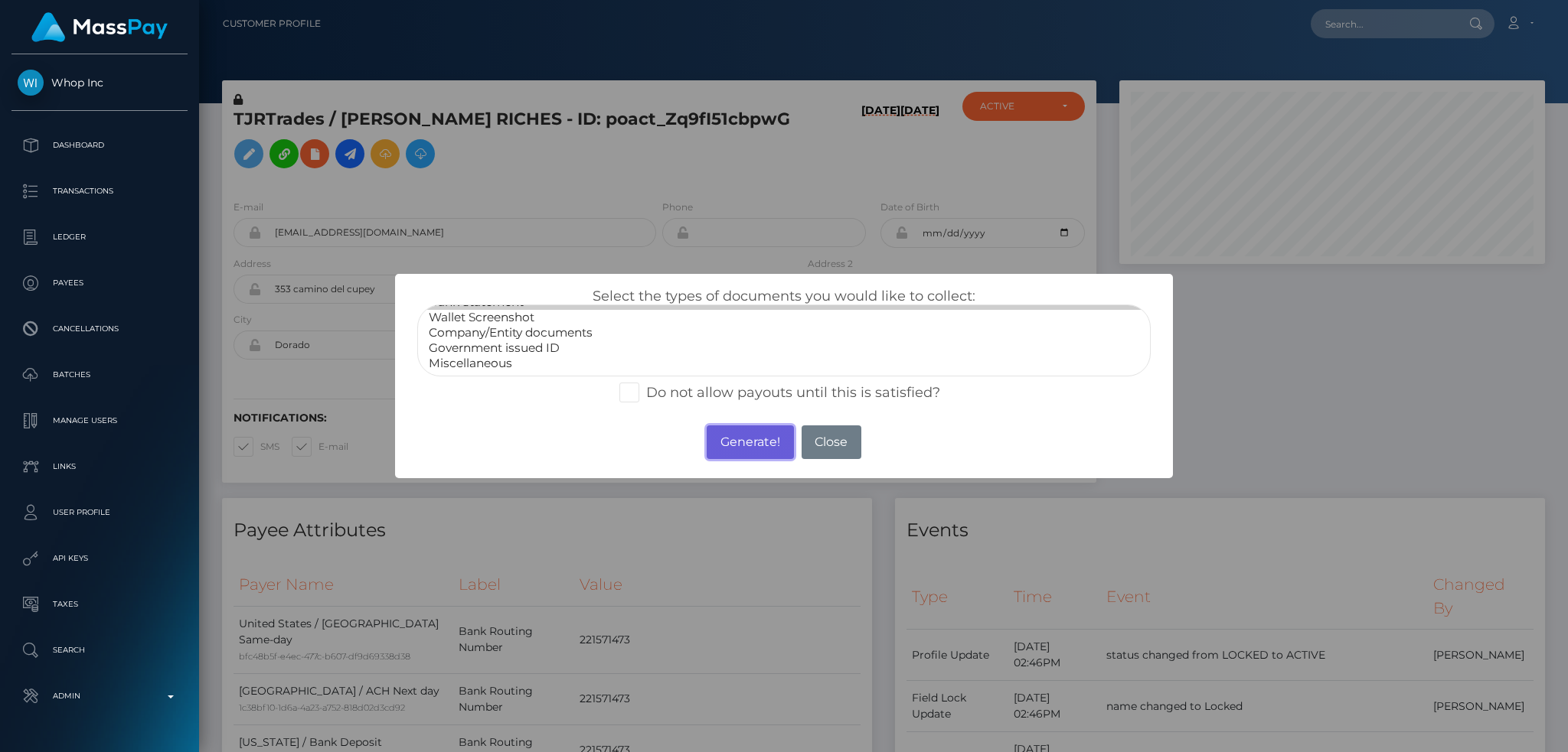
click at [747, 453] on button "Generate!" at bounding box center [749, 442] width 87 height 34
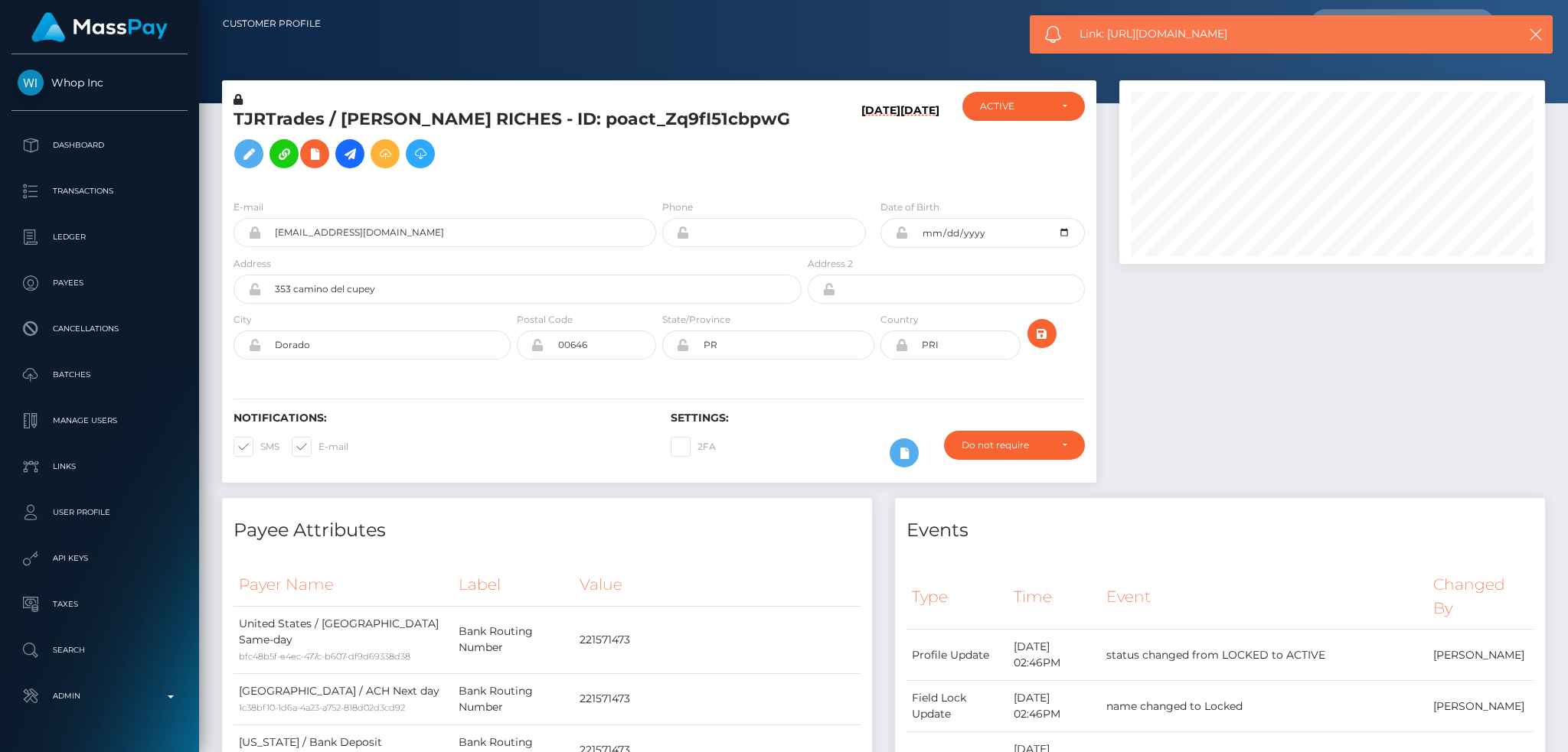
click at [1118, 39] on span "Link: [URL][DOMAIN_NAME]" at bounding box center [1283, 35] width 407 height 16
copy span "Link: [URL][DOMAIN_NAME]"
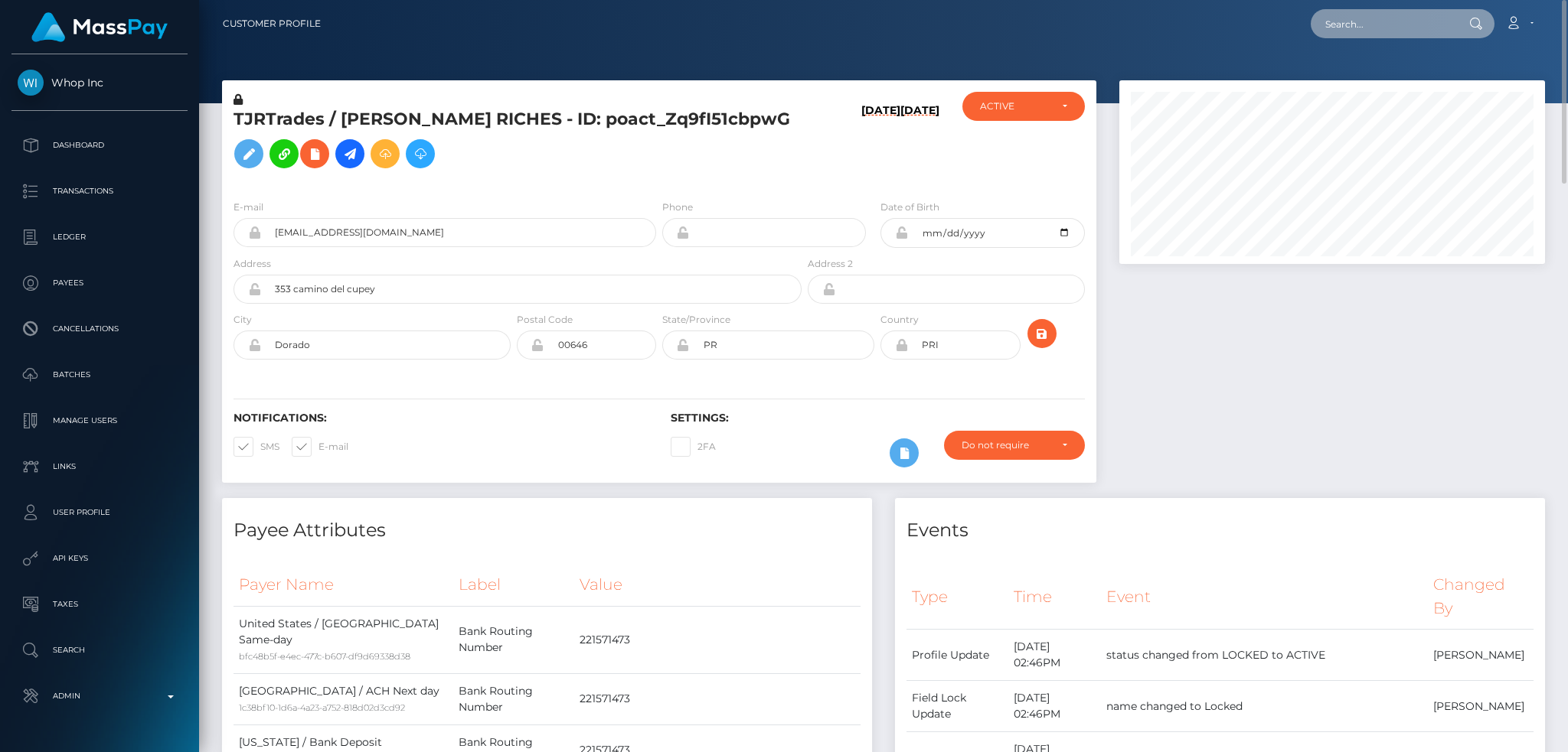
click at [1391, 25] on input "text" at bounding box center [1383, 24] width 144 height 29
paste input "poact_ymIQCw6AhU95"
type input "poact_ymIQCw6AhU95"
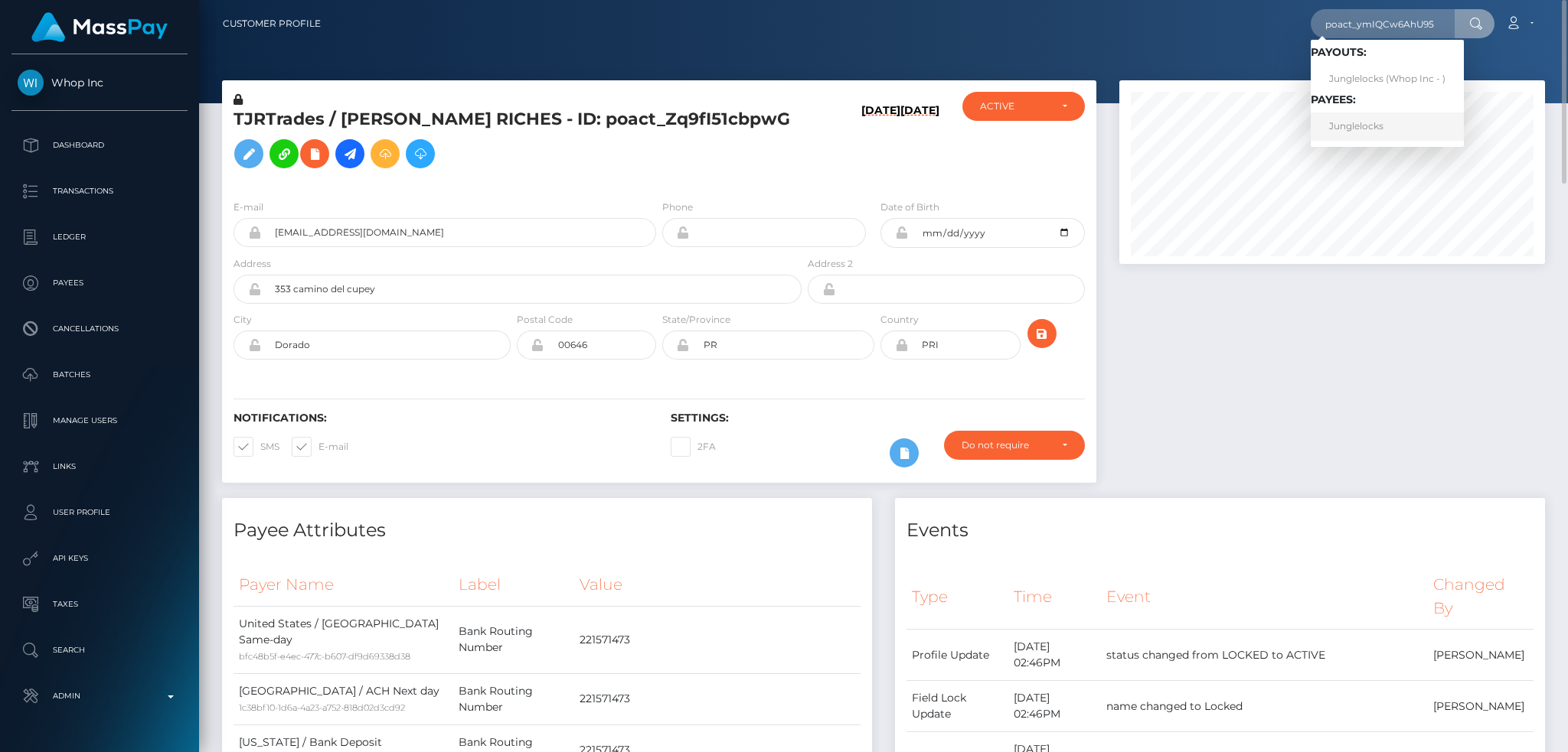
click at [1364, 126] on link "Junglelocks" at bounding box center [1387, 126] width 153 height 28
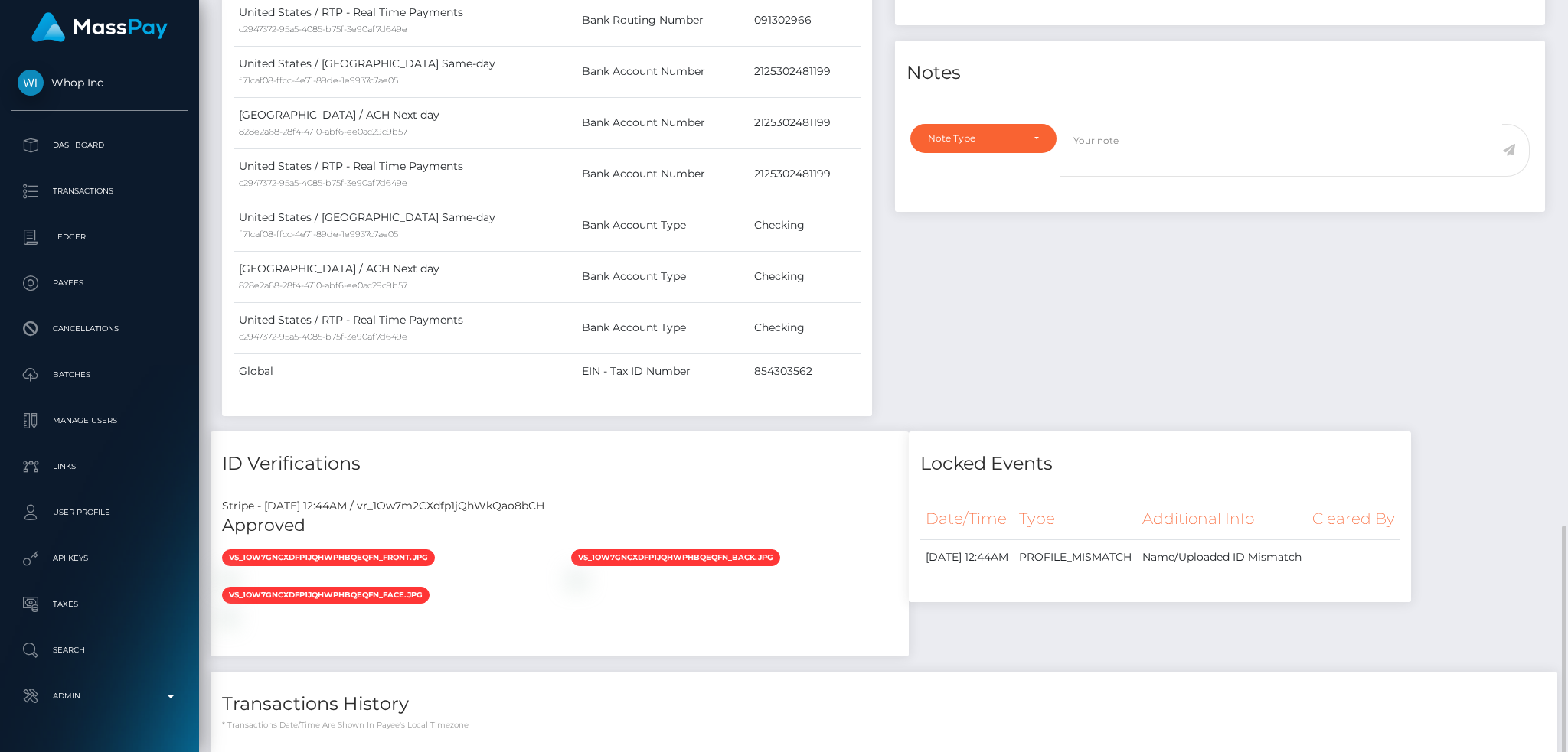
scroll to position [1397, 0]
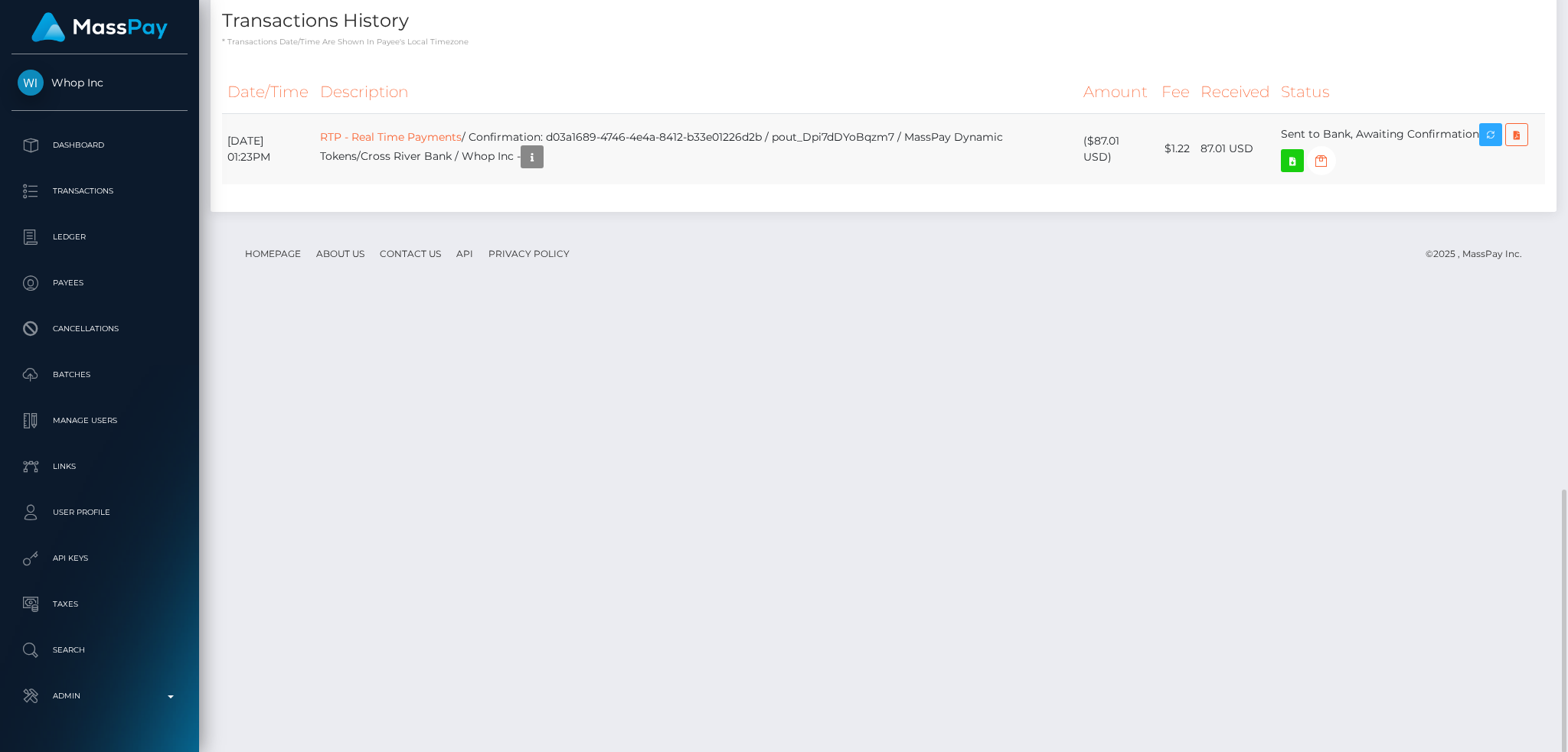
click at [818, 184] on td "RTP - Real Time Payments / Confirmation: d03a1689-4746-4e4a-8412-b33e01226d2b /…" at bounding box center [696, 149] width 764 height 71
copy td "pout_Dpi7dDYoBqzm7"
click at [419, 184] on td "RTP - Real Time Payments / Confirmation: d03a1689-4746-4e4a-8412-b33e01226d2b /…" at bounding box center [696, 149] width 764 height 71
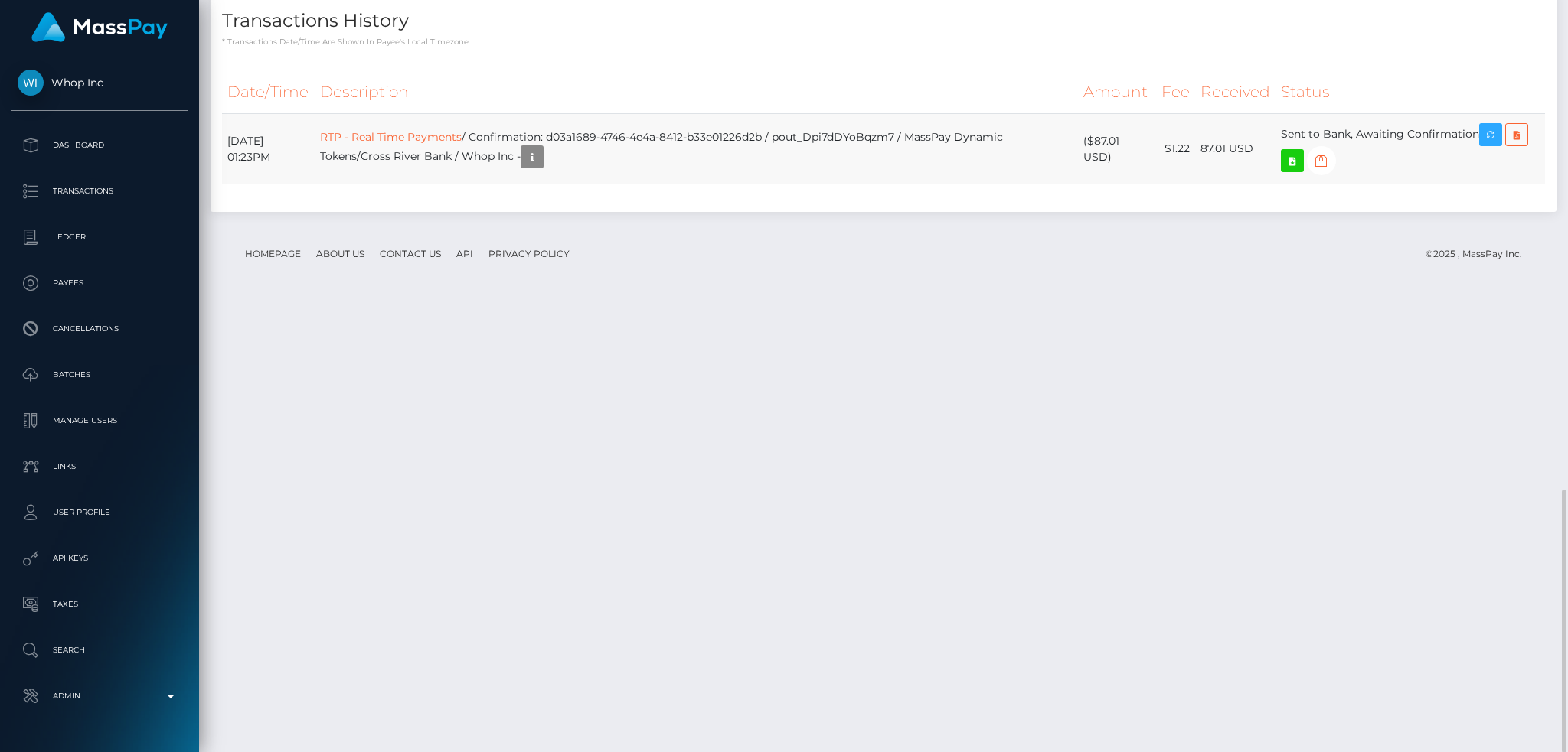
click at [431, 144] on link "RTP - Real Time Payments" at bounding box center [391, 137] width 141 height 14
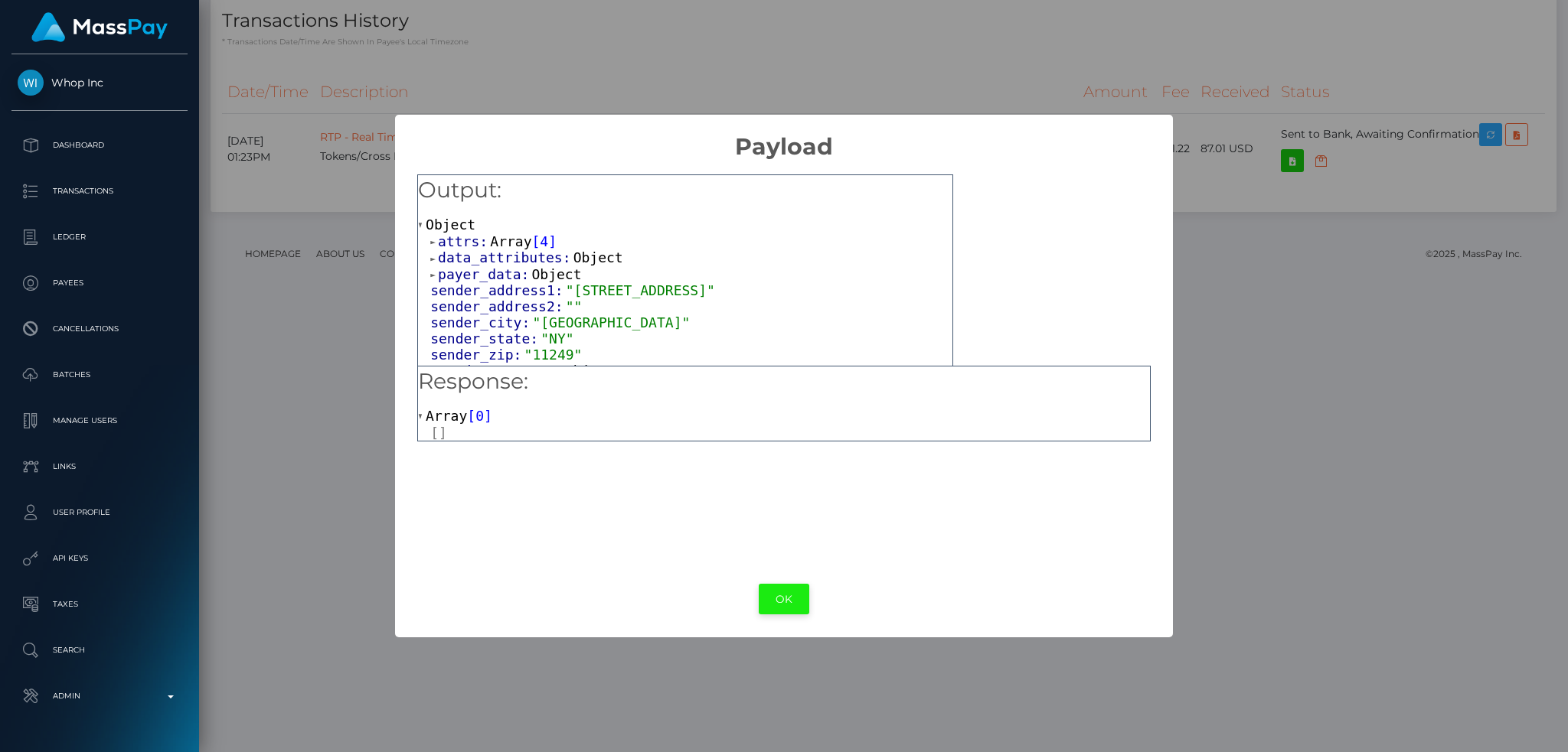
click at [790, 594] on button "OK" at bounding box center [783, 600] width 50 height 31
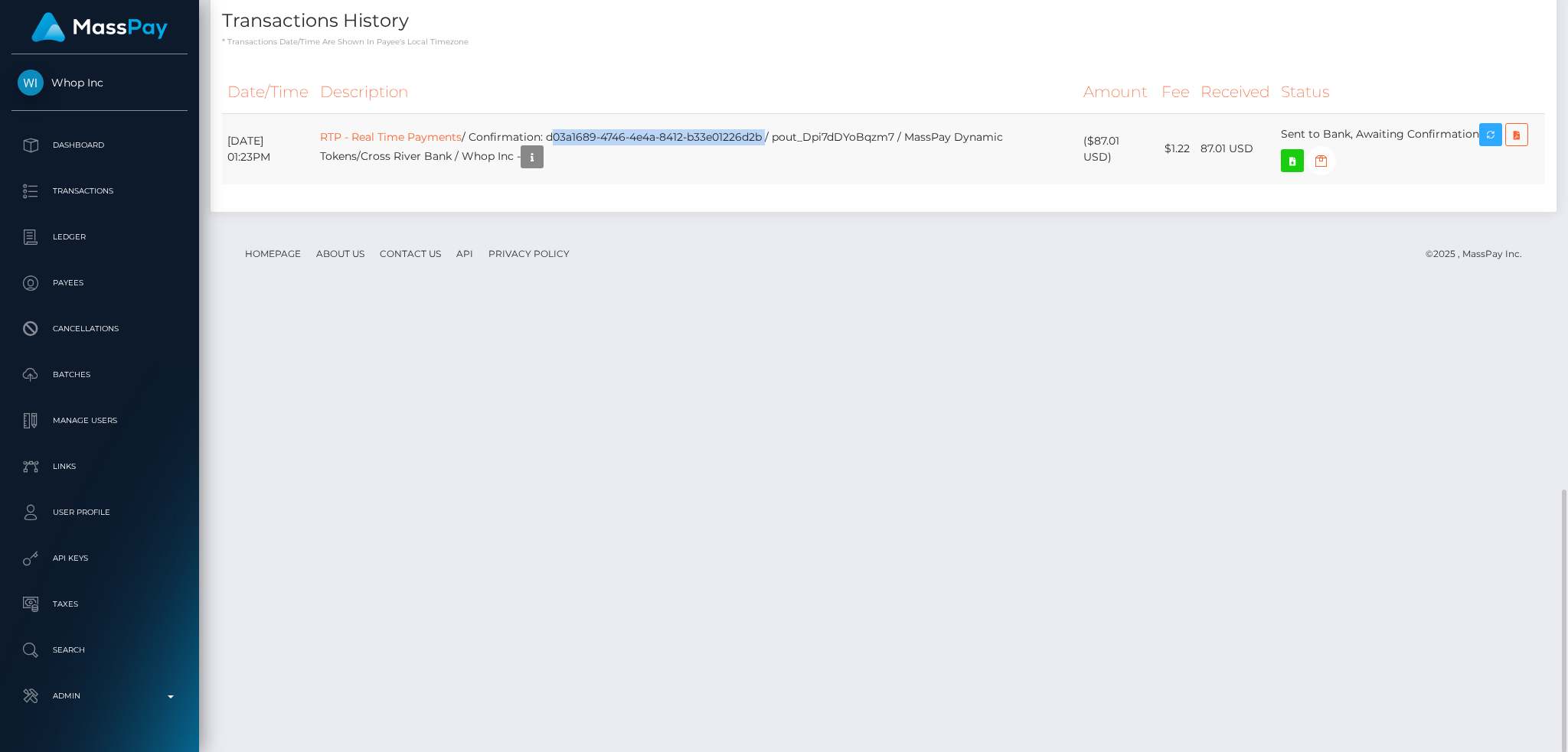
drag, startPoint x: 605, startPoint y: 580, endPoint x: 799, endPoint y: 575, distance: 194.1
click at [799, 184] on td "RTP - Real Time Payments / Confirmation: d03a1689-4746-4e4a-8412-b33e01226d2b /…" at bounding box center [696, 149] width 764 height 71
copy td "d03a1689-4746-4e4a-8412-b33e01226d2b"
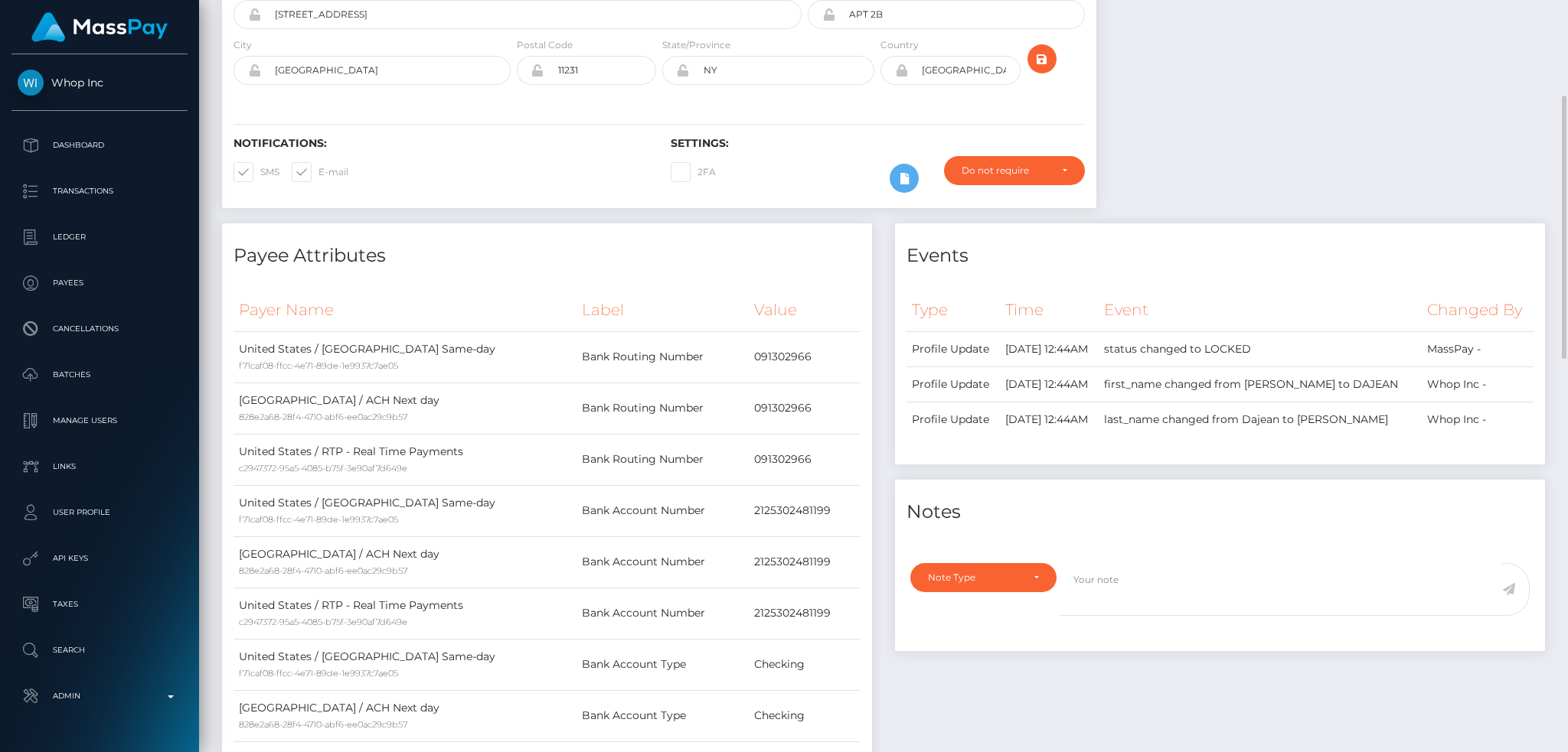
scroll to position [0, 0]
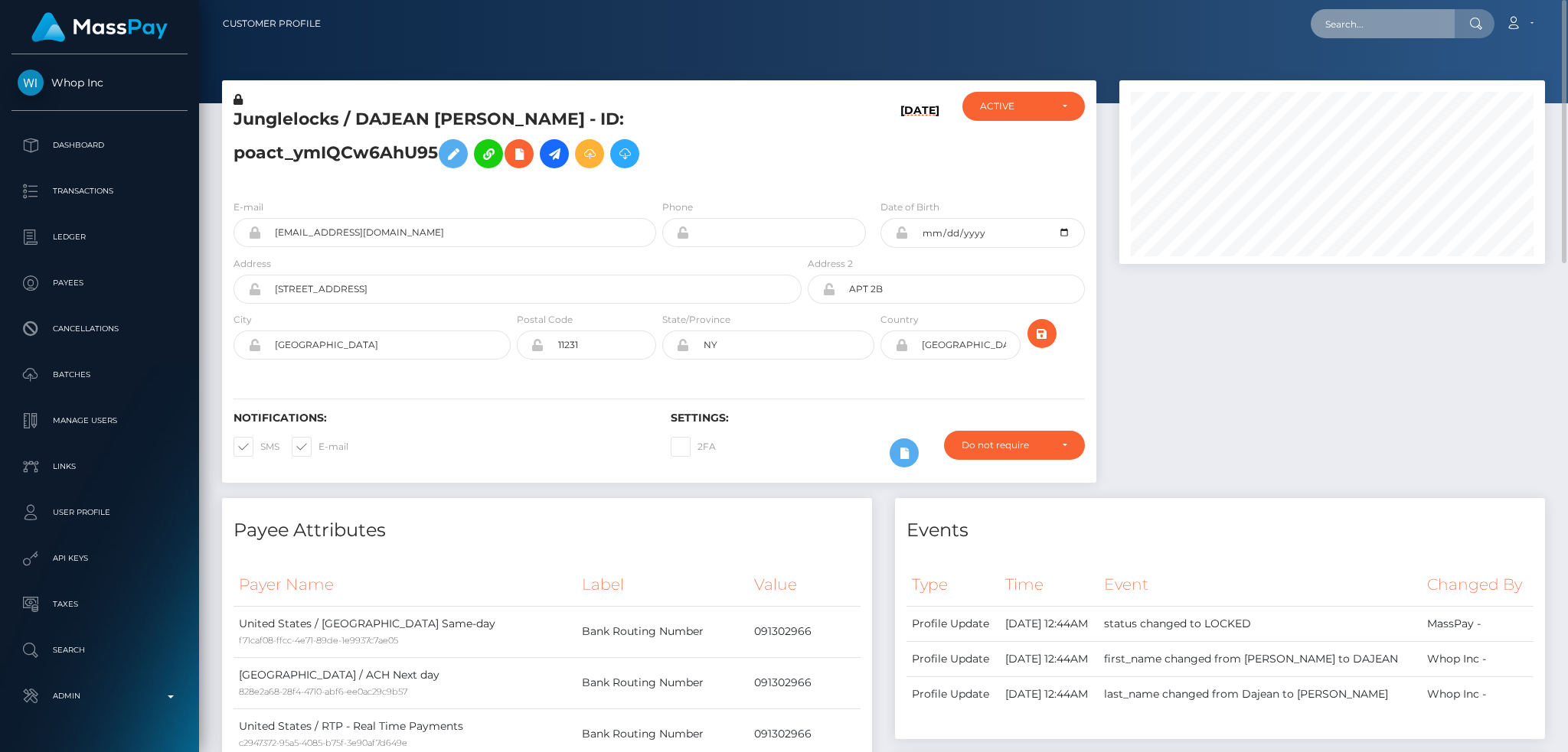
click at [1364, 36] on input "text" at bounding box center [1383, 24] width 144 height 29
paste input "poact_ACQS4EcjKvPw"
type input "poact_ACQS4EcjKvPw"
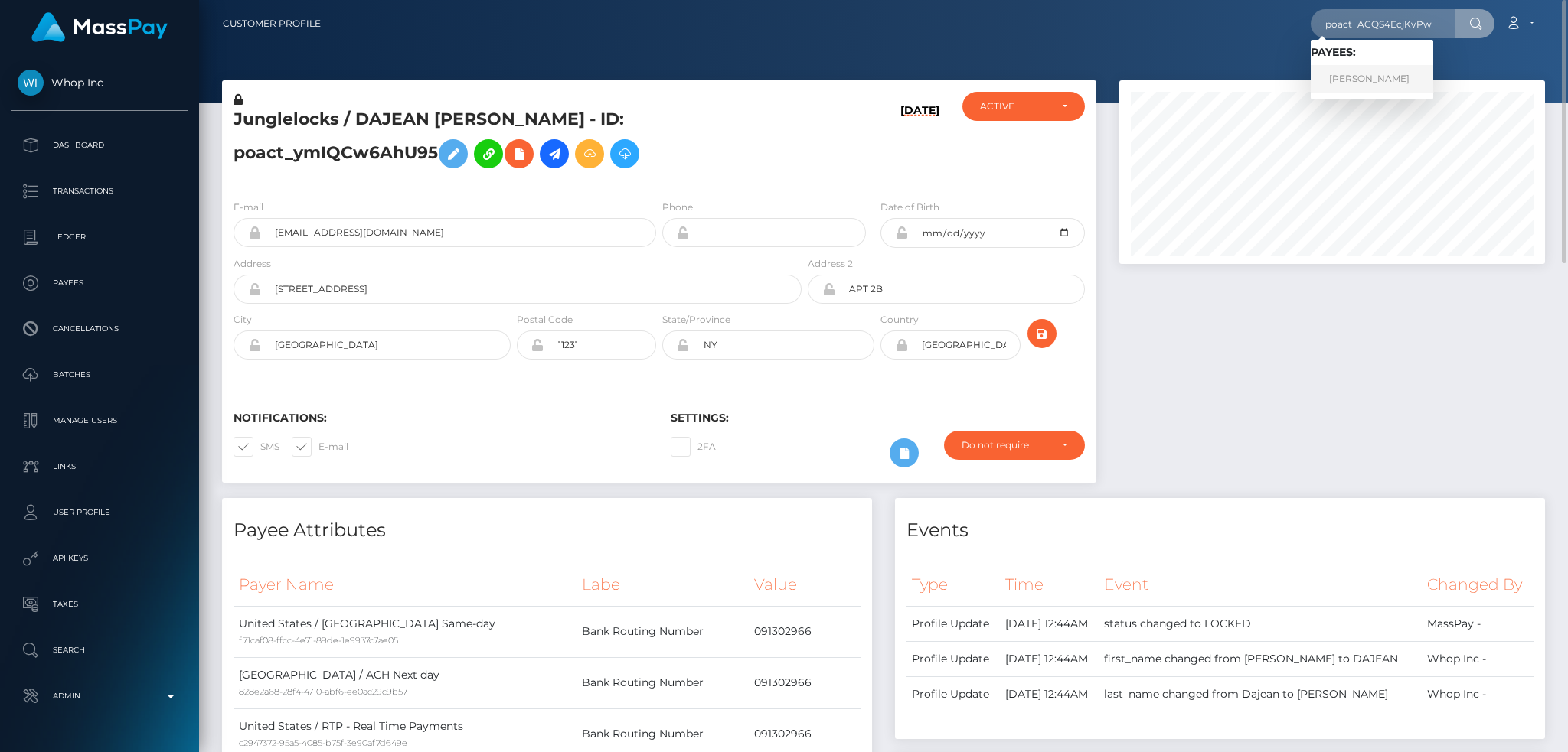
click at [1357, 78] on link "Rania Khalaf" at bounding box center [1372, 78] width 122 height 28
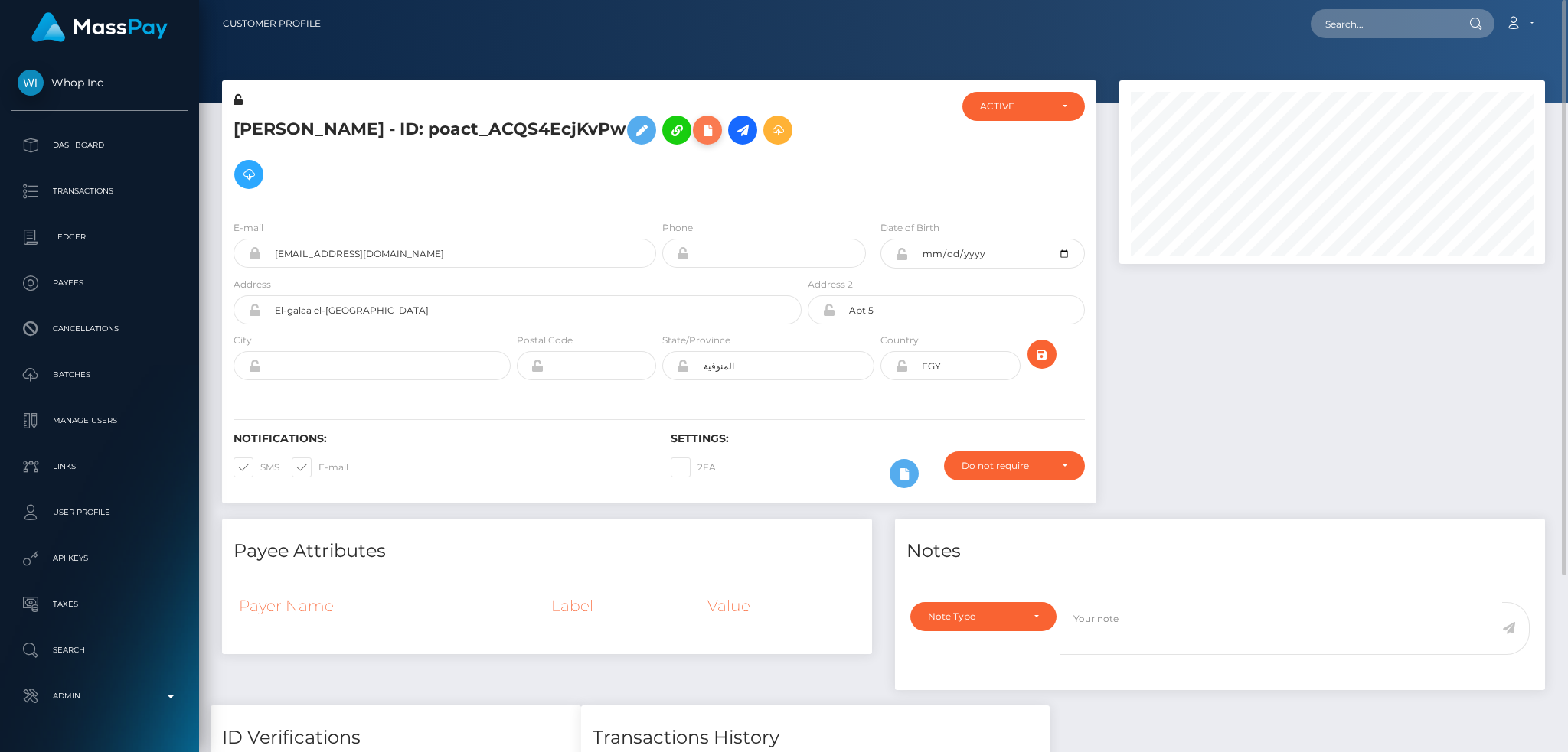
click at [698, 129] on icon at bounding box center [707, 131] width 18 height 19
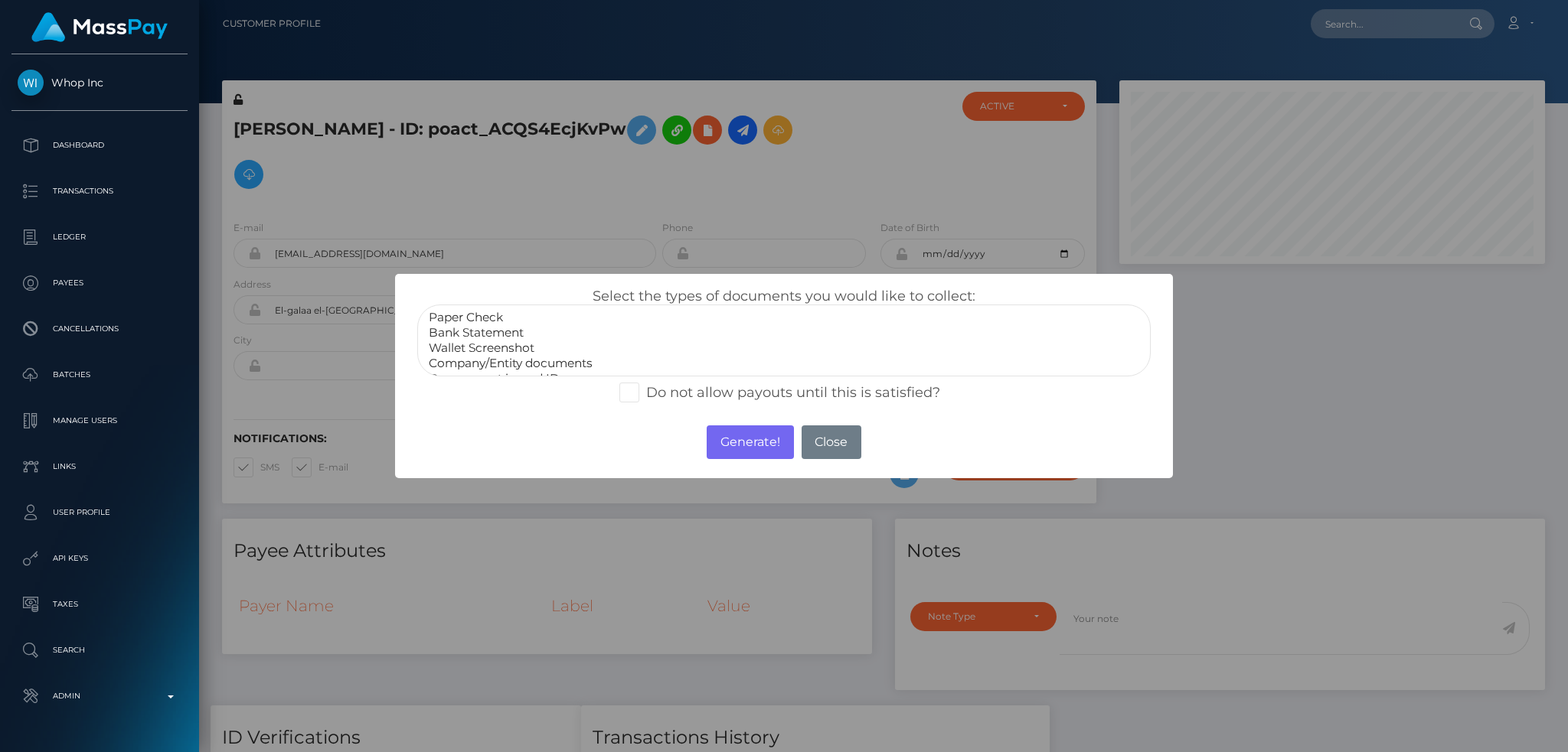
scroll to position [31, 0]
select select "Government issued ID"
click at [533, 345] on option "Government issued ID" at bounding box center [784, 348] width 714 height 16
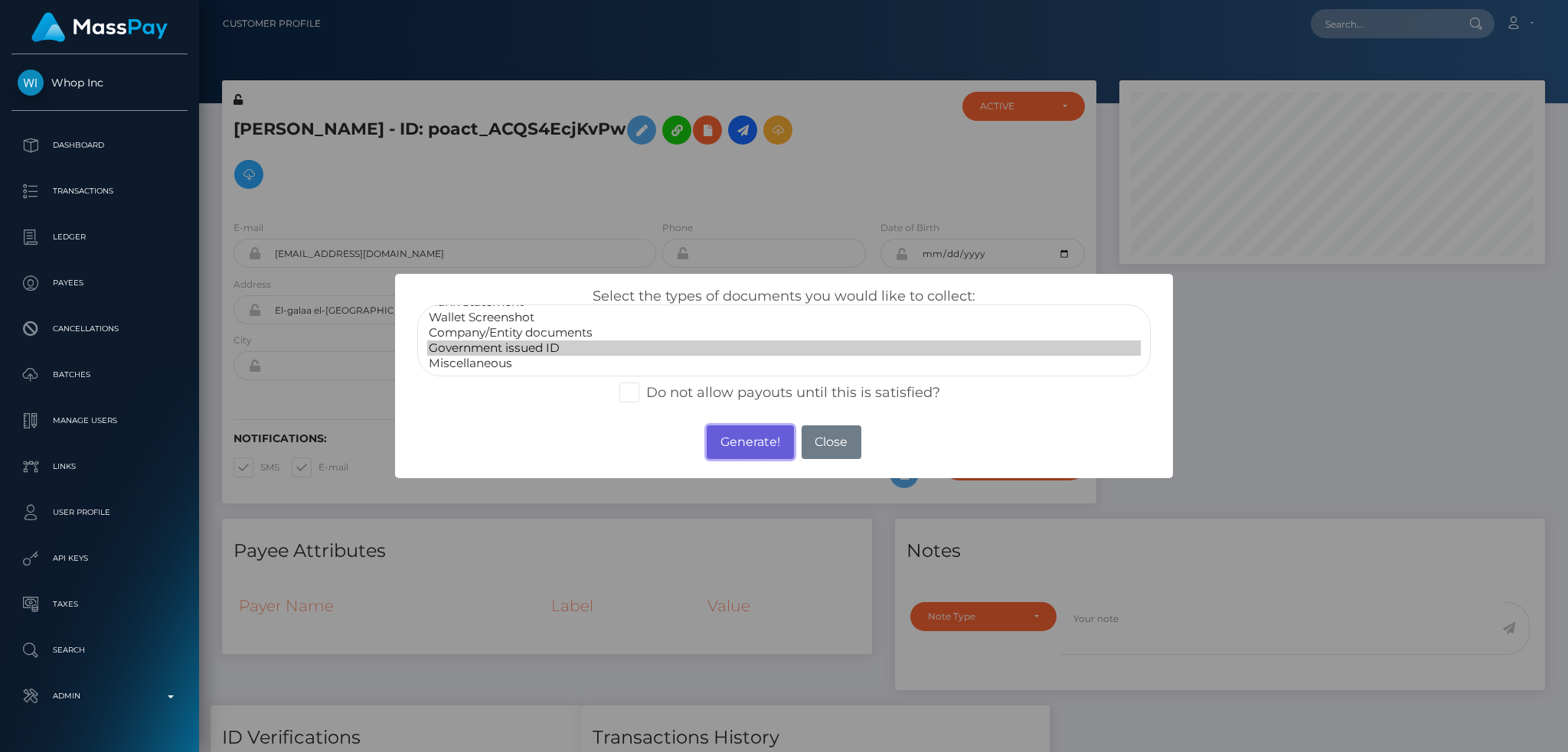
click at [727, 447] on button "Generate!" at bounding box center [749, 442] width 87 height 34
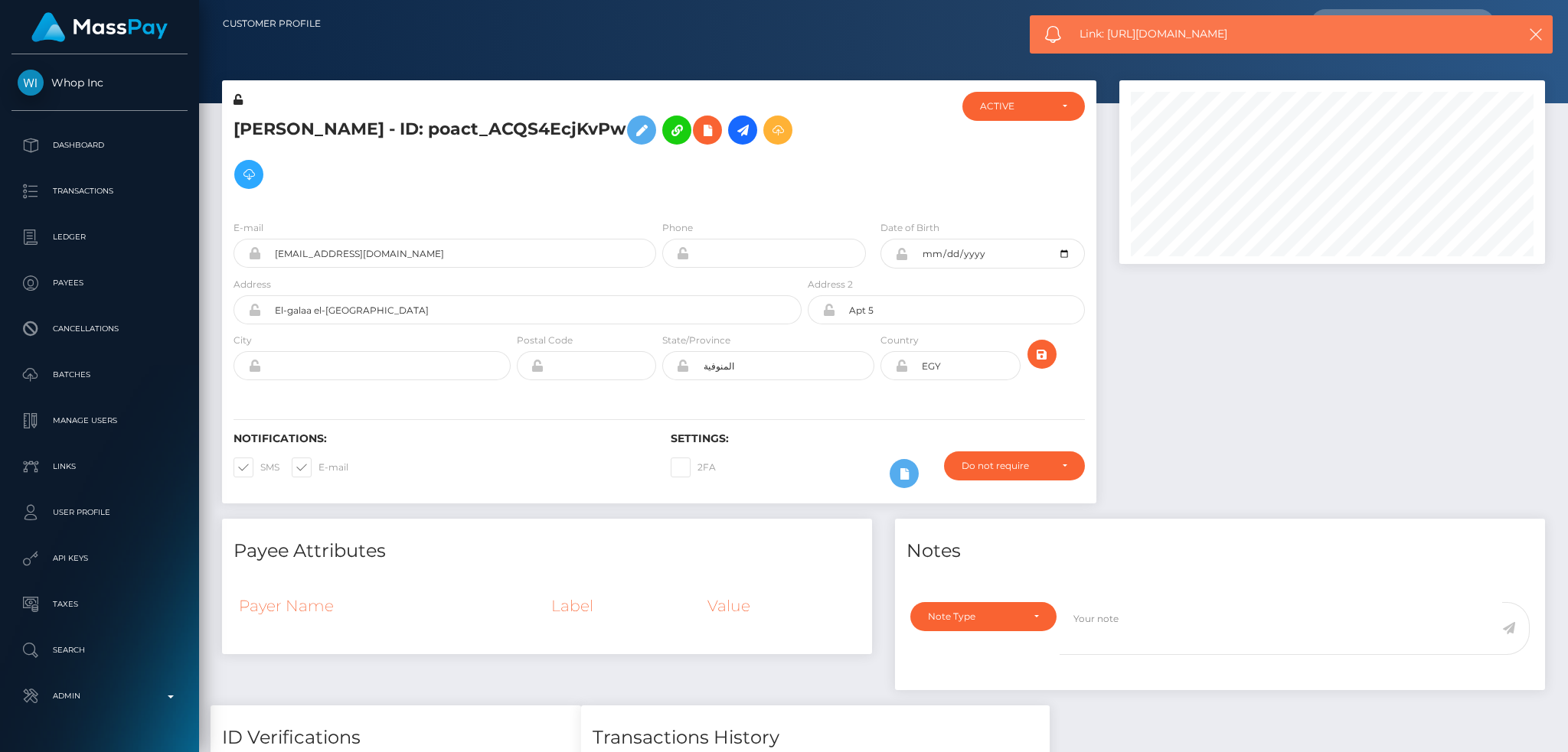
click at [1129, 24] on div "Link: https://l.maspay.io/Yha4d" at bounding box center [1291, 35] width 523 height 38
copy span "Link: https://l.maspay.io/Yha4d"
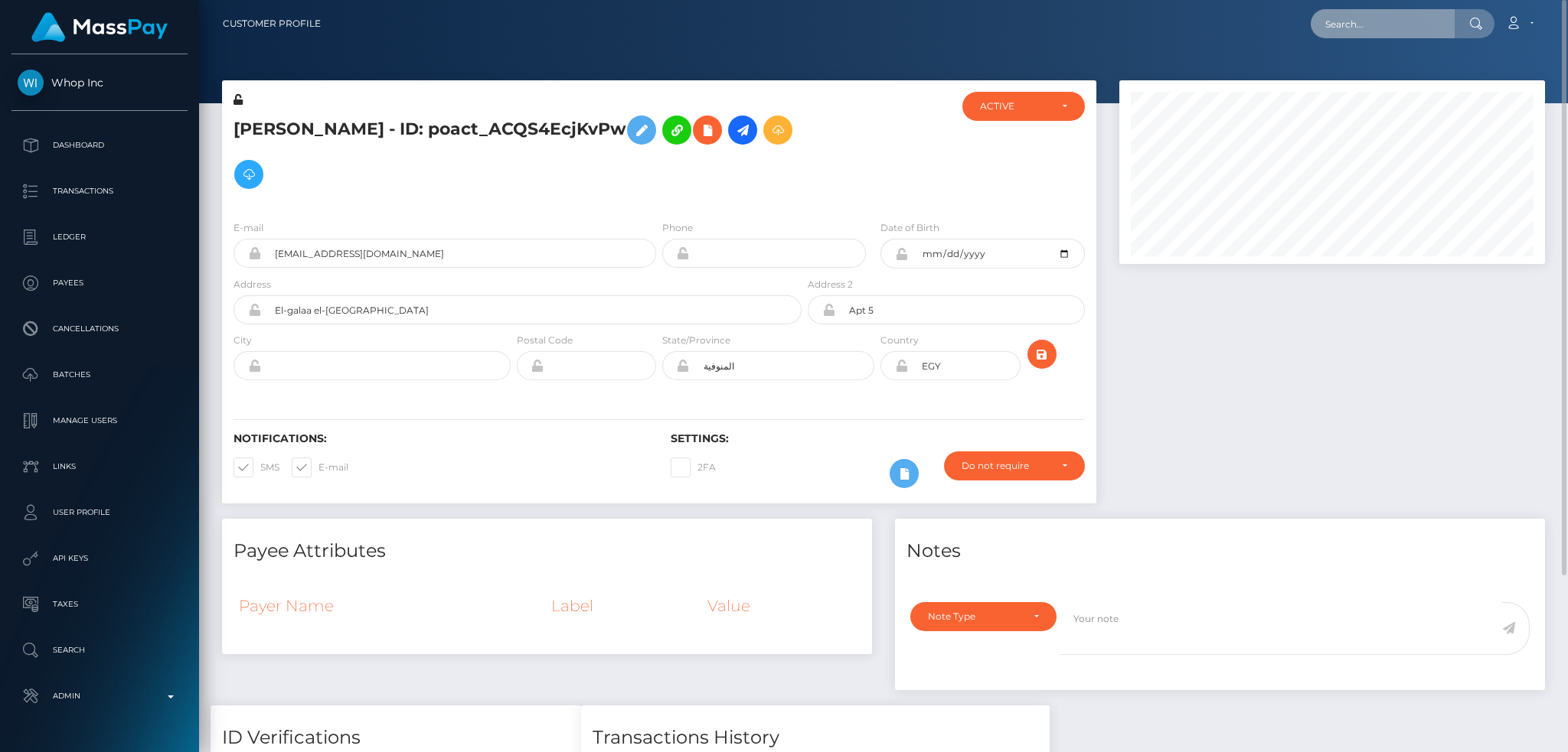
drag, startPoint x: 1384, startPoint y: 26, endPoint x: 1356, endPoint y: 32, distance: 28.6
click at [1384, 26] on input "text" at bounding box center [1383, 24] width 144 height 29
paste input "poact_hlVdnTqvFAVe"
type input "poact_hlVdnTqvFAVe"
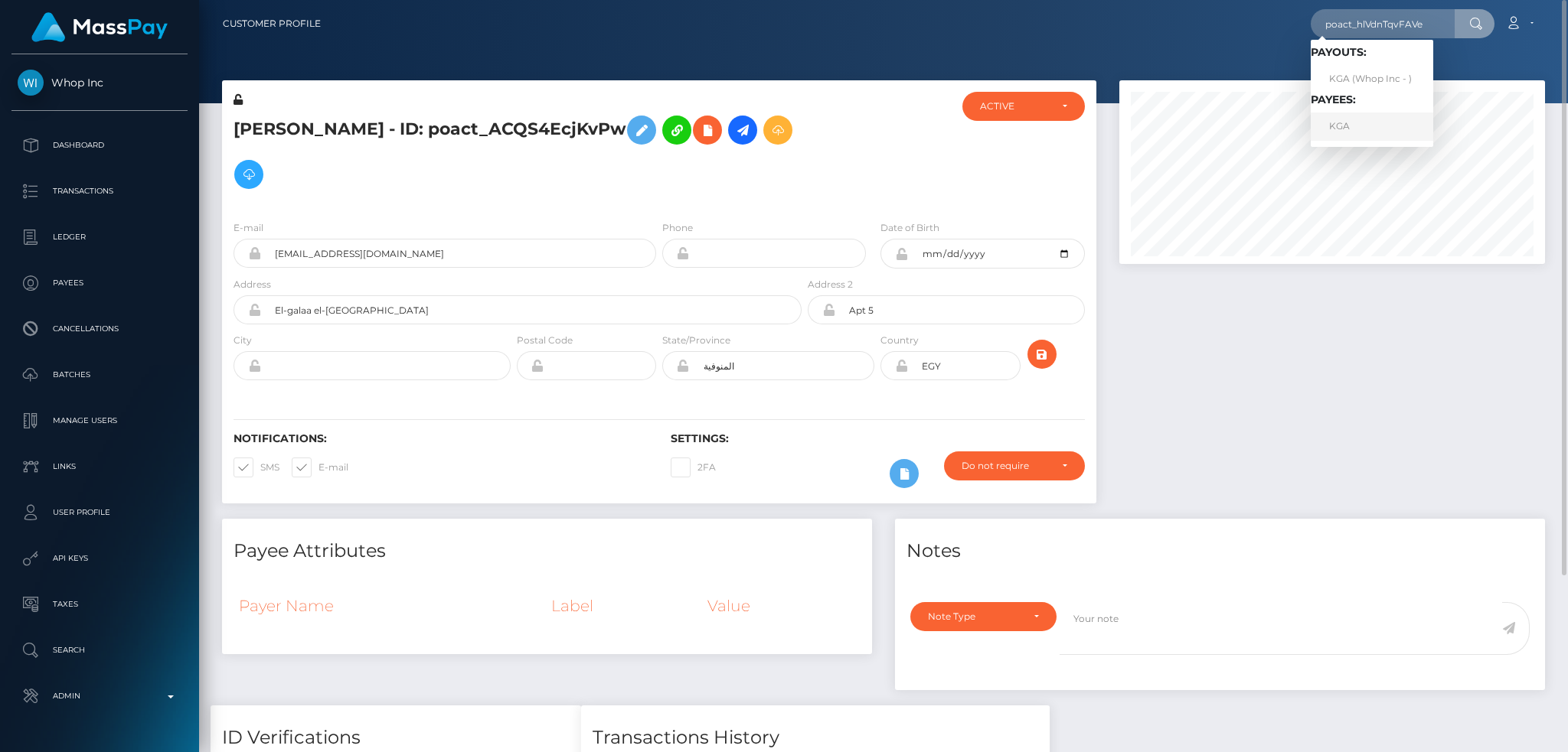
click at [1358, 129] on link "KGA" at bounding box center [1372, 126] width 122 height 28
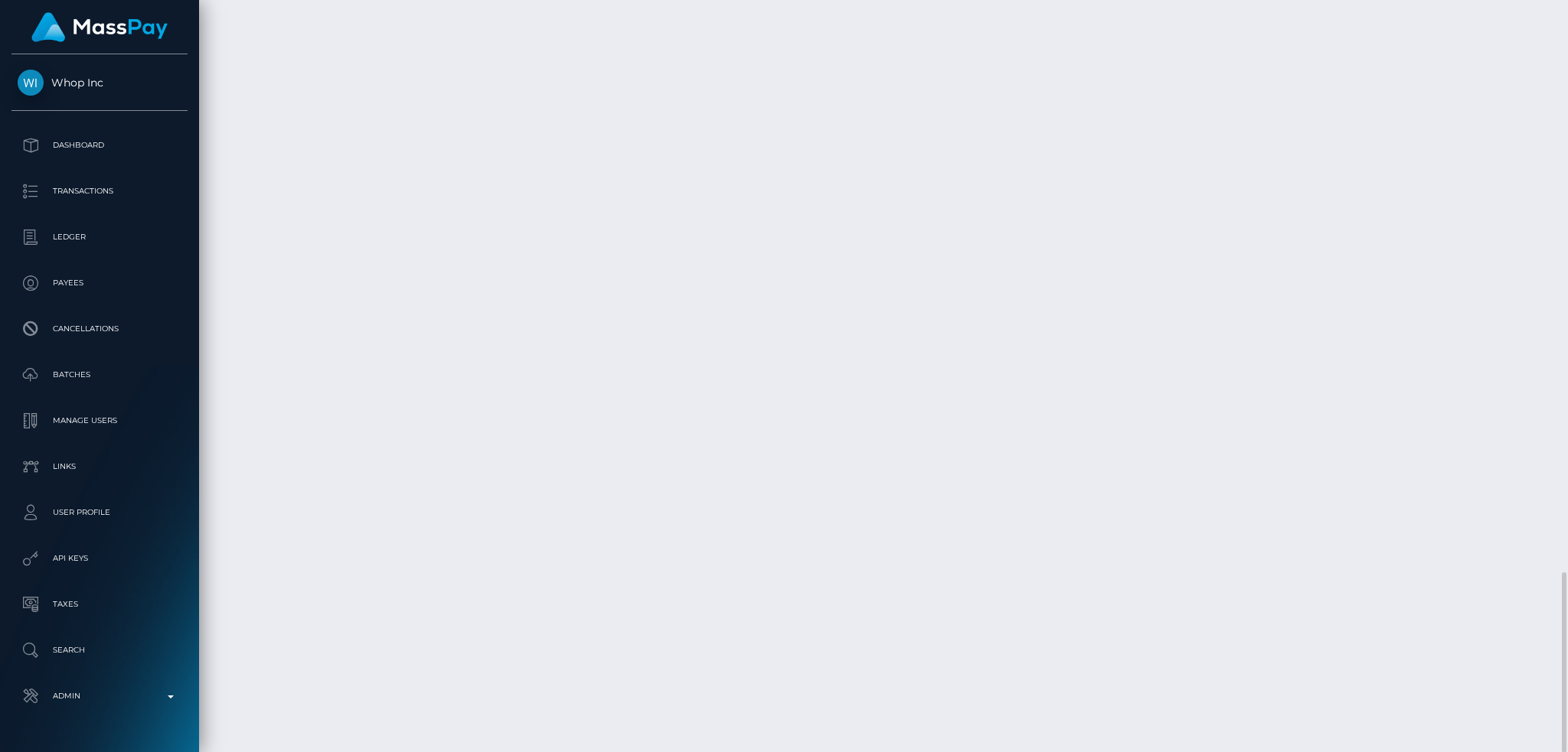
scroll to position [183, 424]
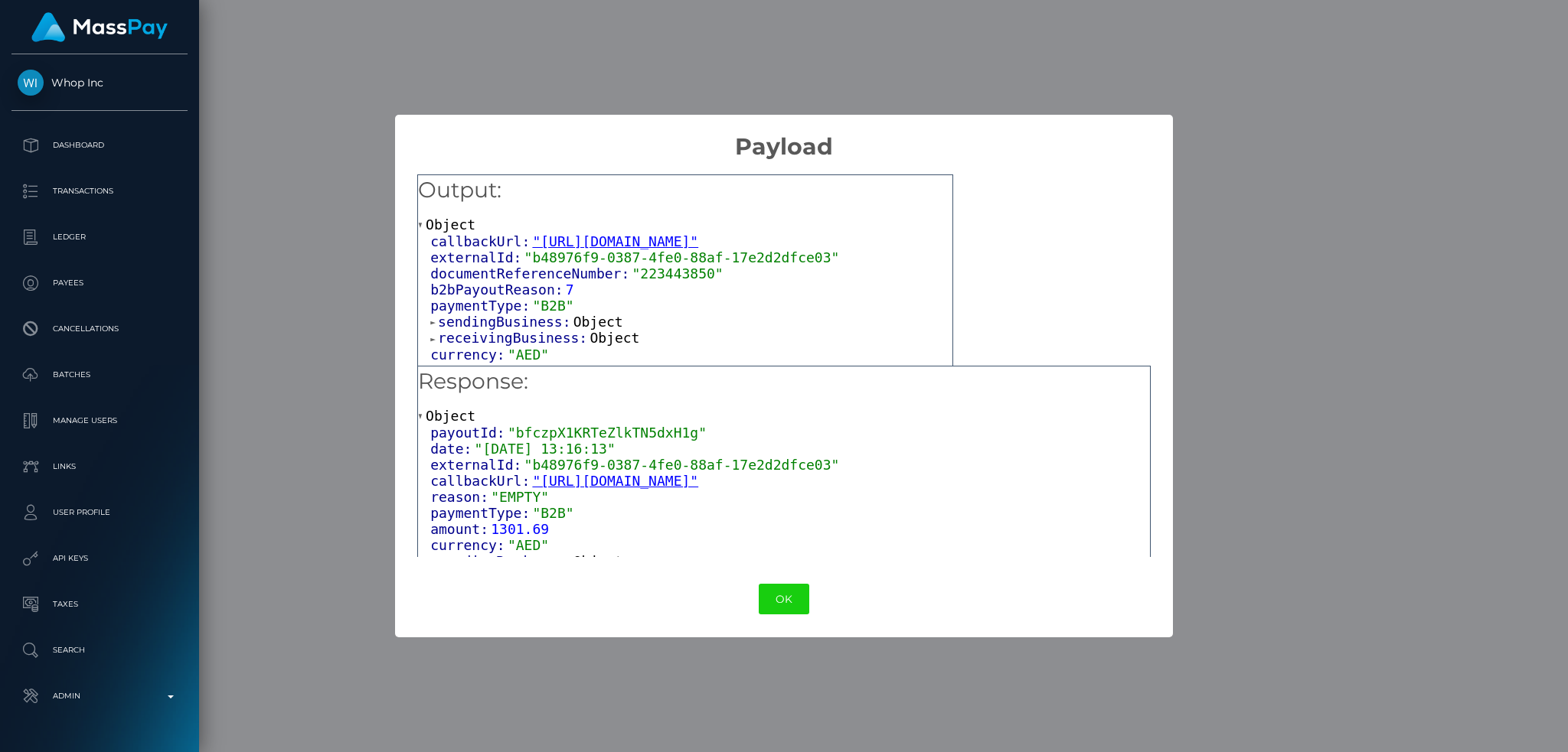
scroll to position [197, 0]
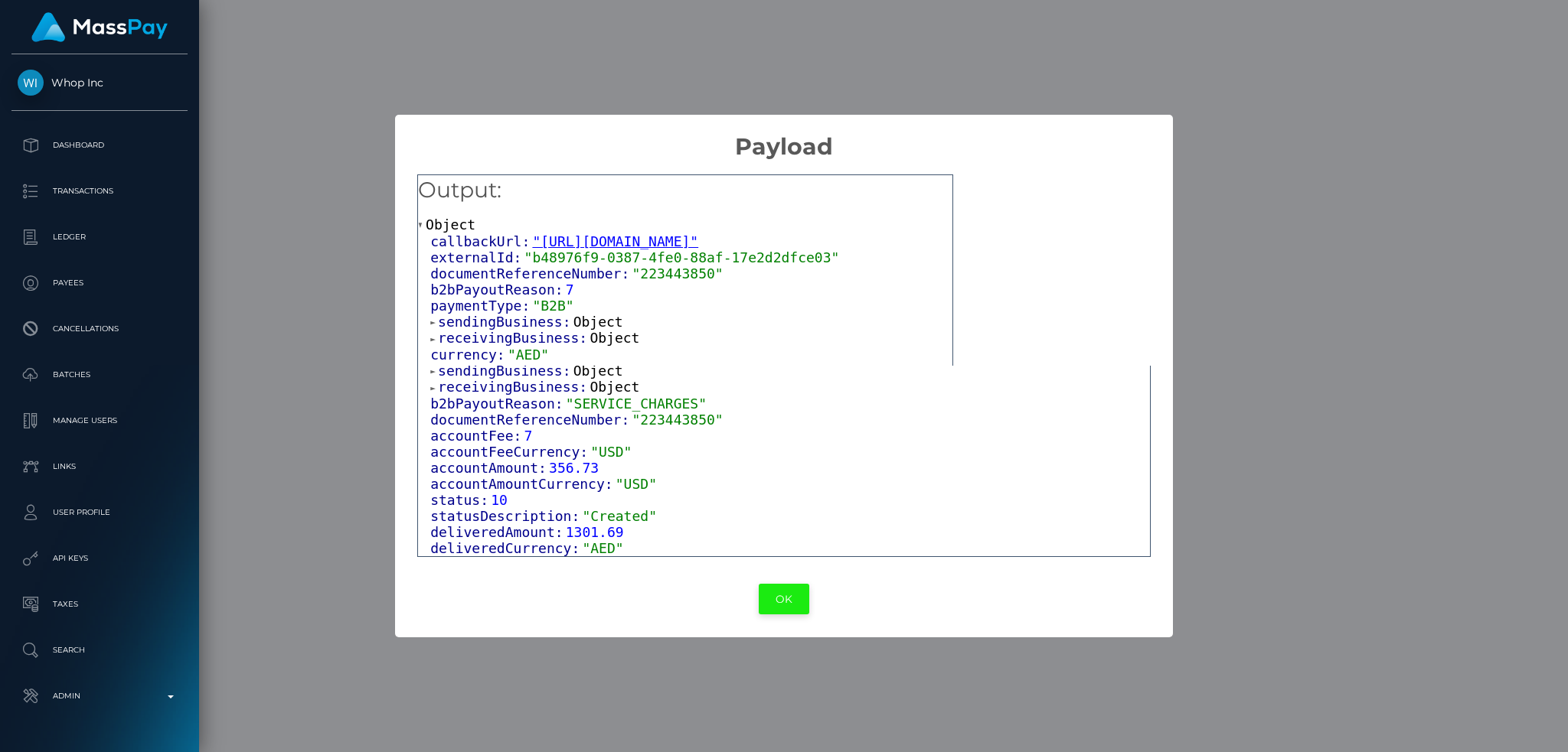
click at [777, 598] on button "OK" at bounding box center [783, 600] width 50 height 31
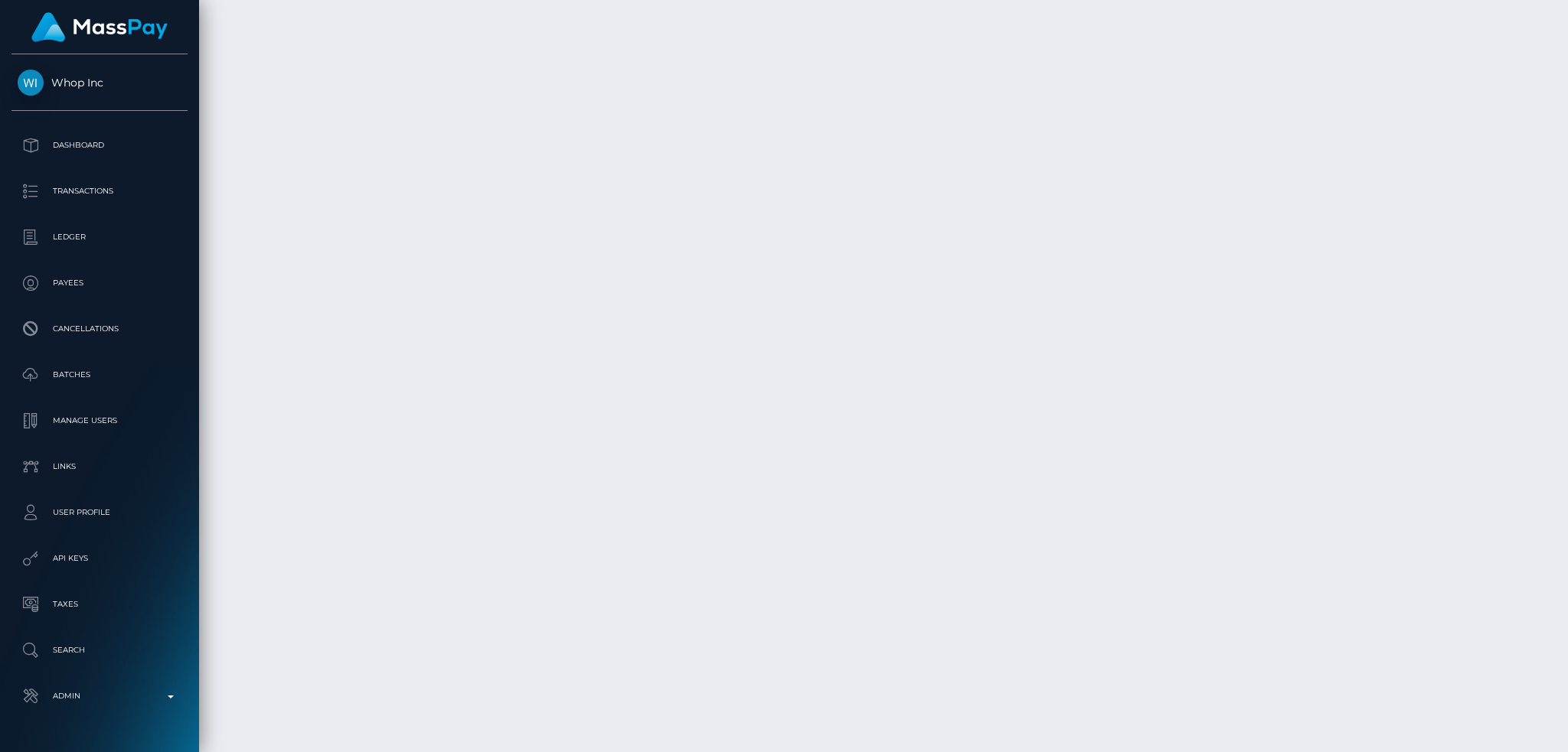
scroll to position [2383, 0]
copy td "pout_8BQI76A94Yn60"
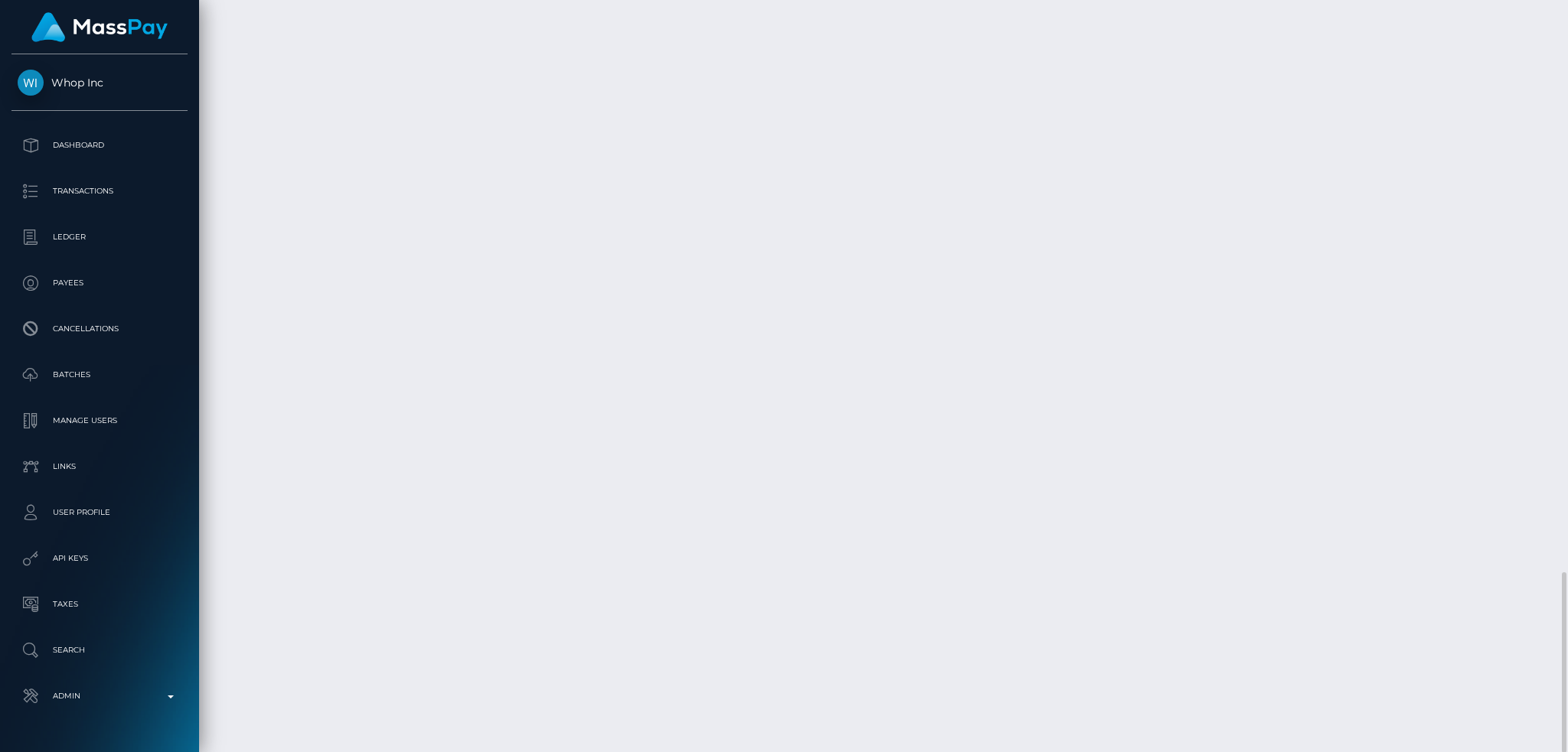
copy td "bfczpX1KRTeZlkTN5dxH1g"
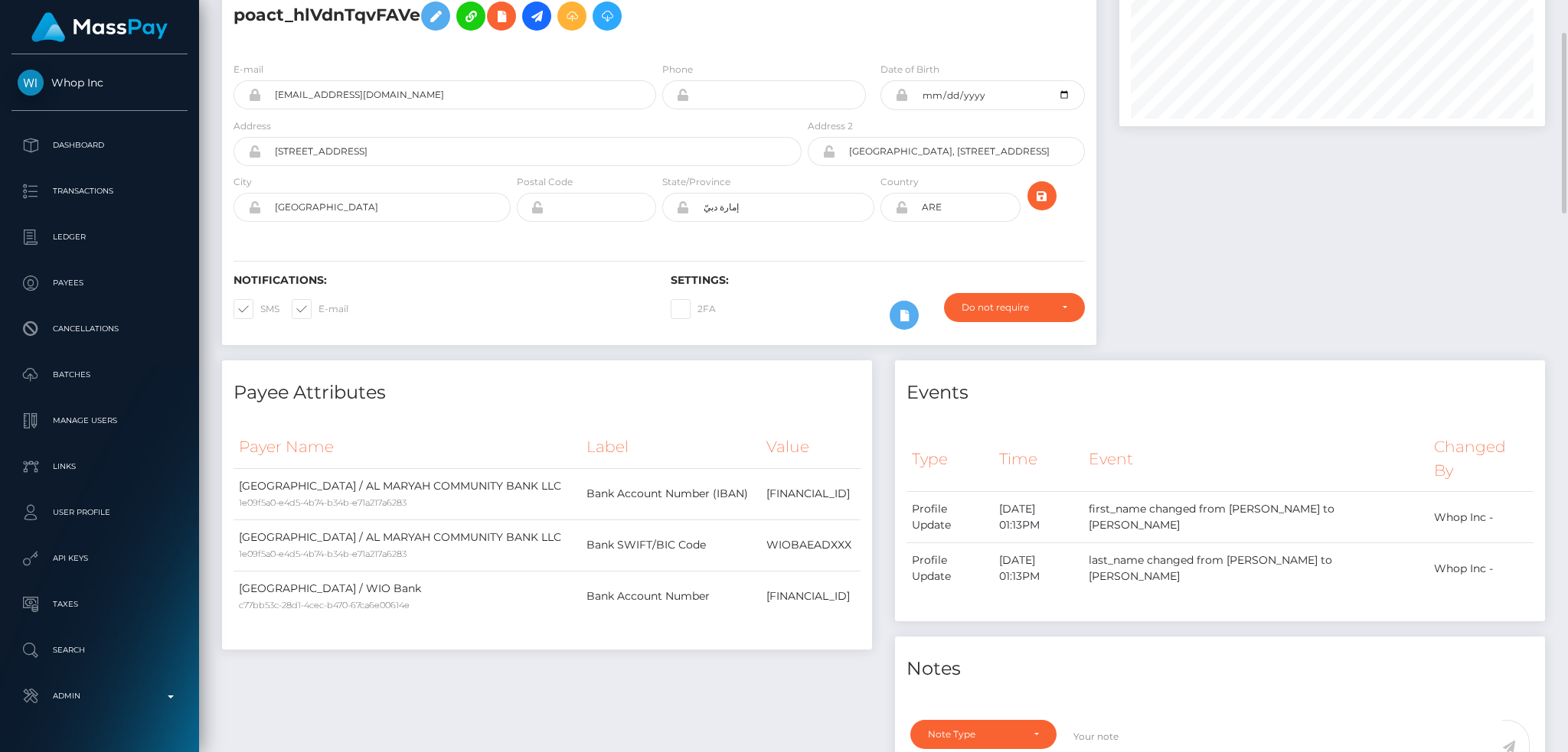
scroll to position [0, 0]
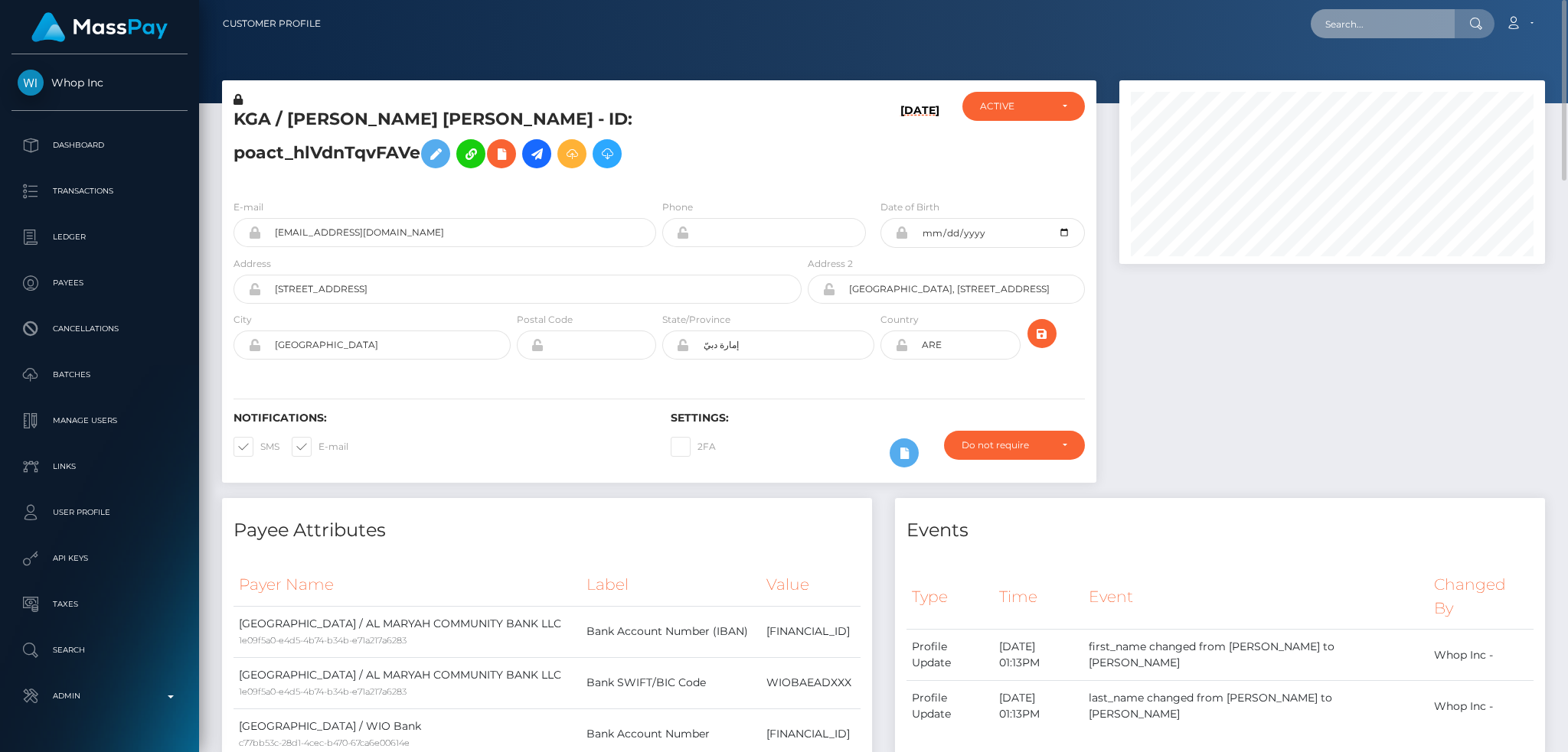
click at [1361, 11] on input "text" at bounding box center [1383, 24] width 144 height 29
paste input "poact_AiQRzOVMoWRD"
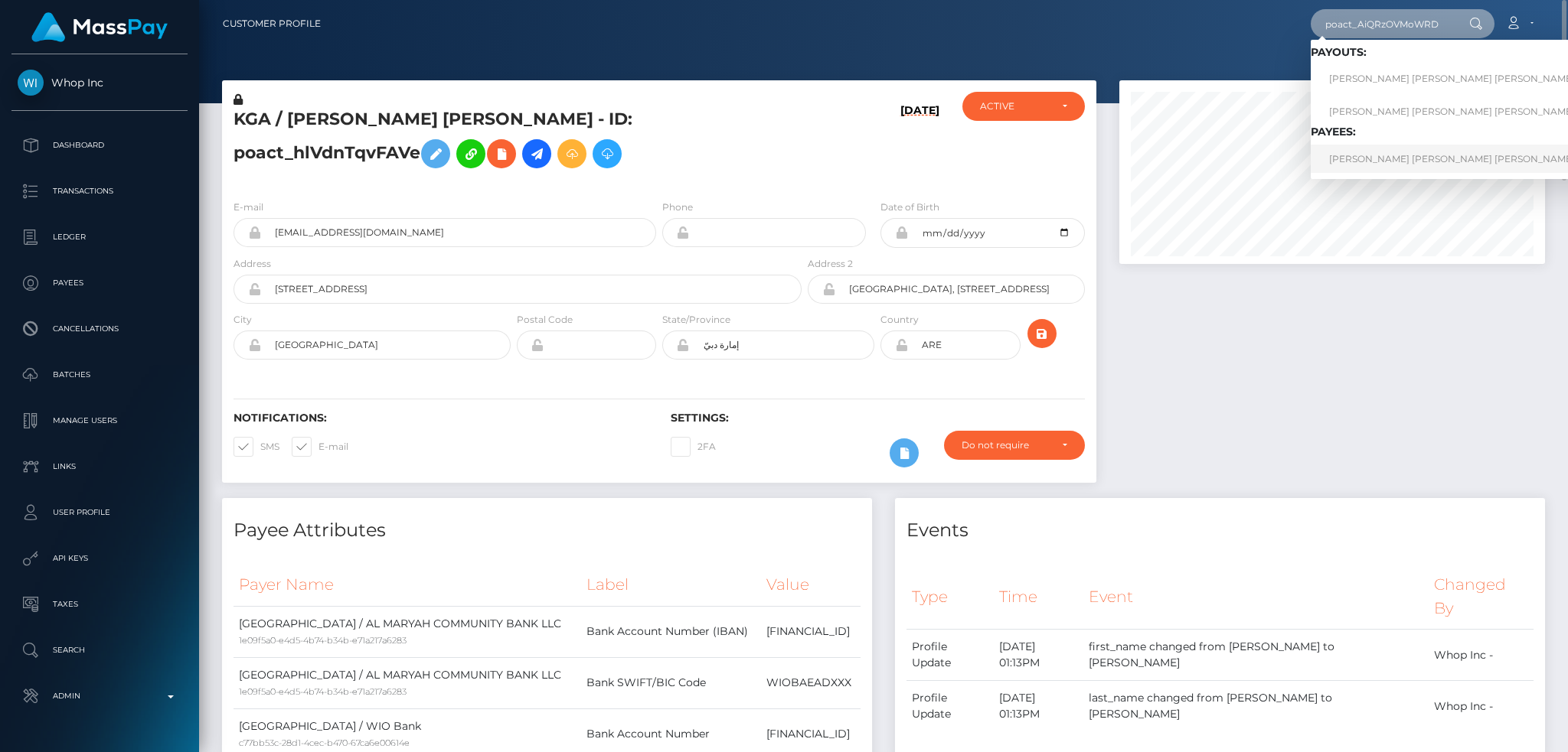
type input "poact_AiQRzOVMoWRD"
click at [1385, 163] on link "PETER JOVEN BALABA TORRALBA" at bounding box center [1482, 159] width 344 height 28
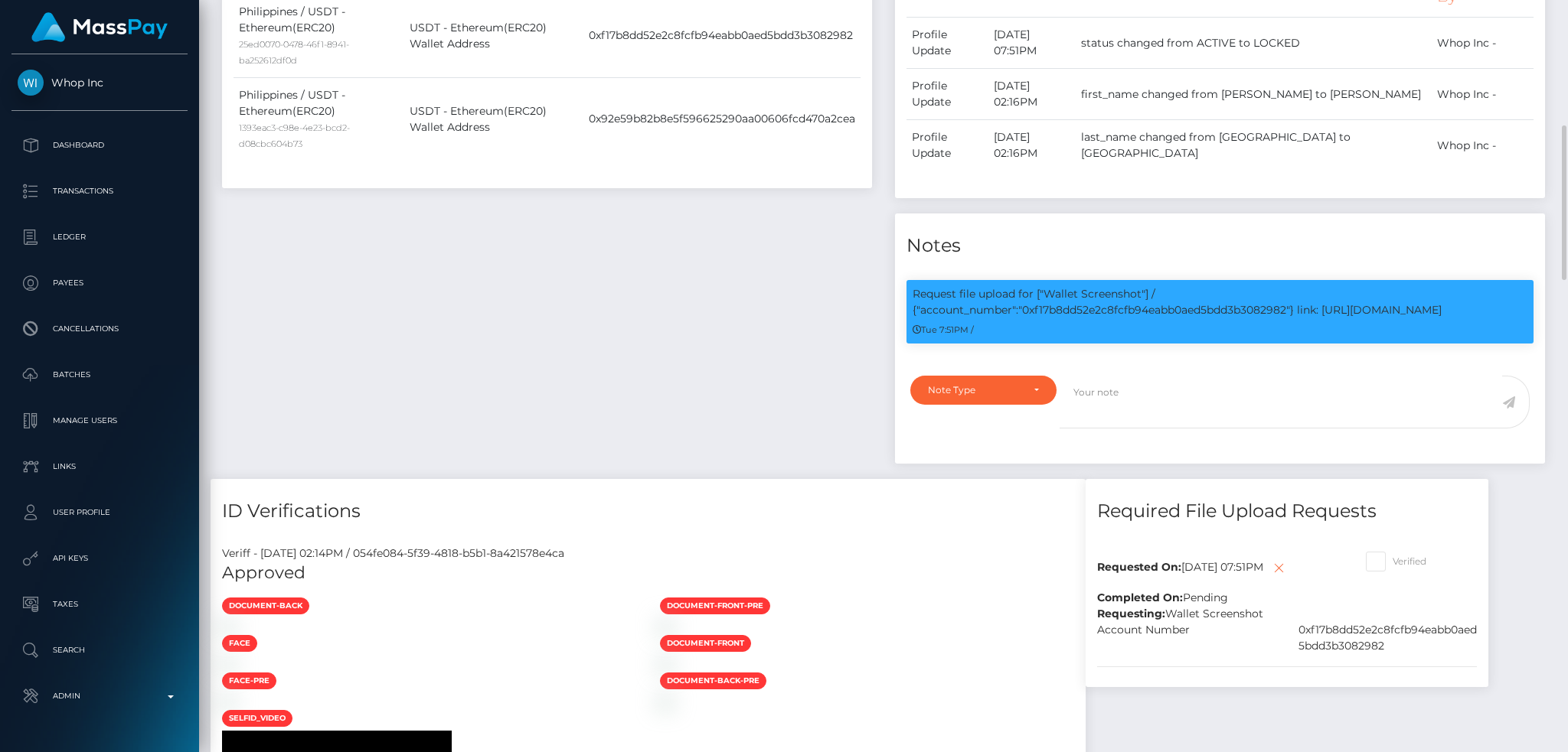
scroll to position [183, 424]
drag, startPoint x: 1047, startPoint y: 222, endPoint x: 1477, endPoint y: 233, distance: 430.1
click at [1477, 287] on p "Request file upload for ["Wallet Screenshot"] / {"account_number":"0xf17b8dd52e…" at bounding box center [1219, 302] width 614 height 32
copy p "Wallet Screenshot"] / {"account_number":"0xf17b8dd52e2c8fcfb94eabb0aed5bdd3b308…"
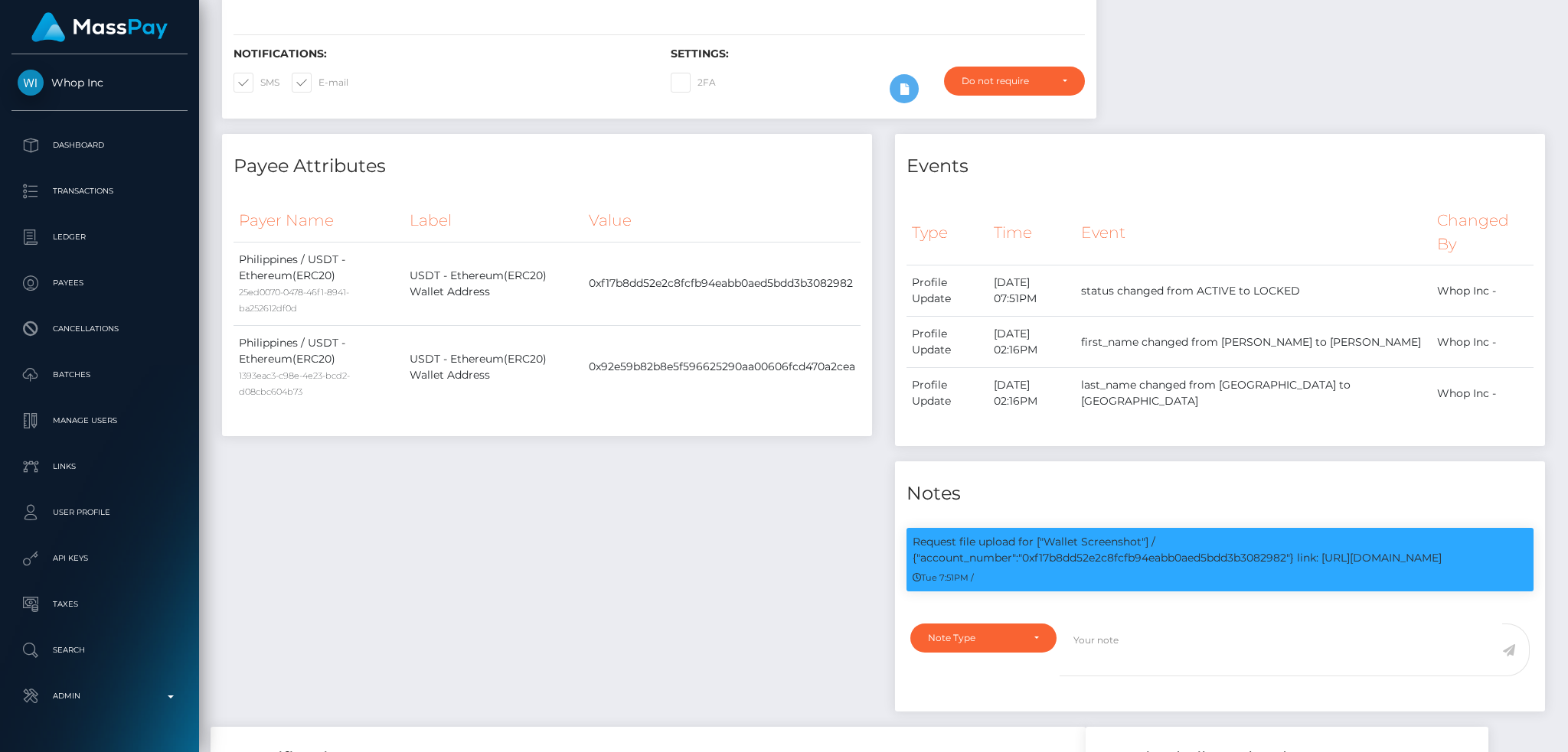
scroll to position [0, 0]
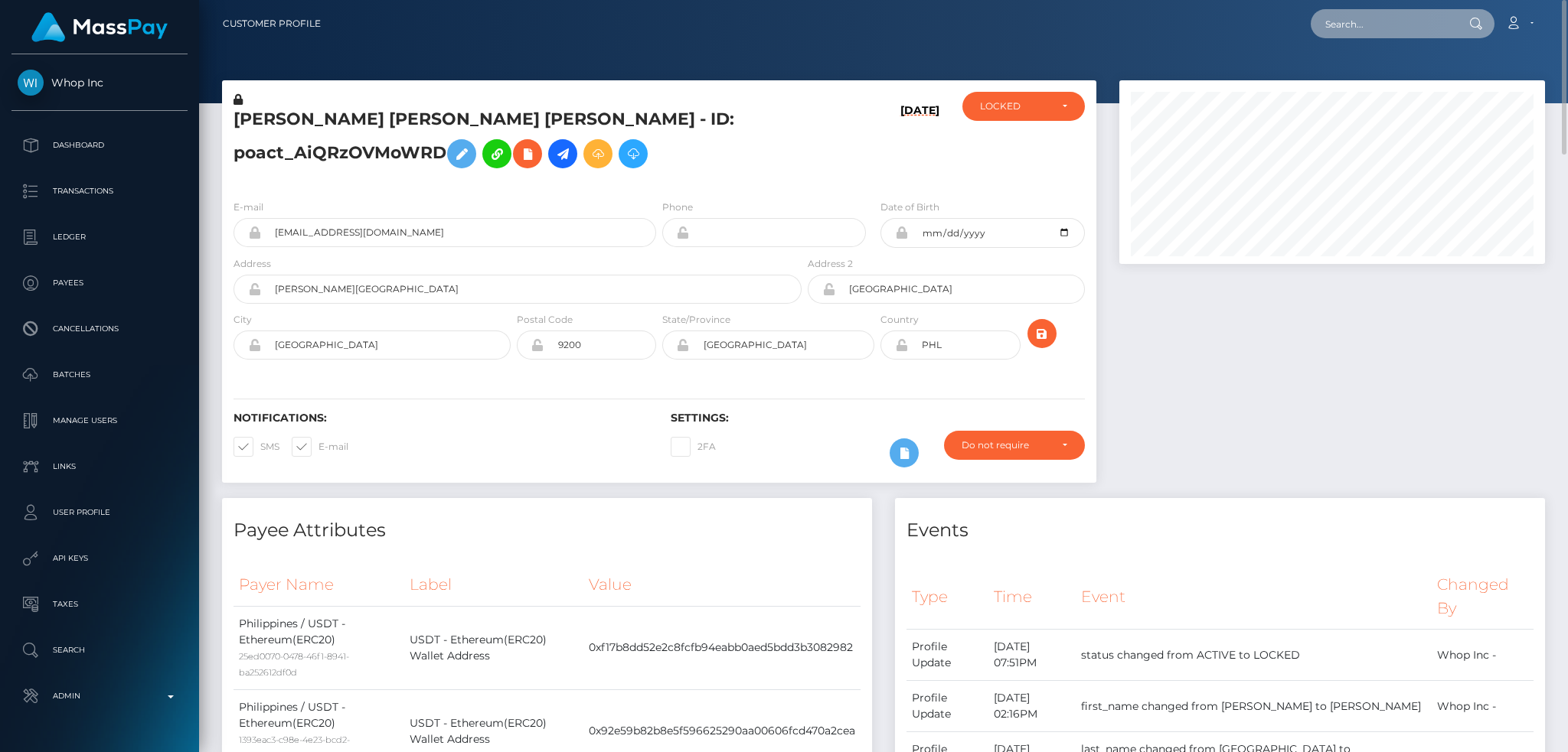
click at [1353, 24] on input "text" at bounding box center [1383, 24] width 144 height 29
paste input "poact_8TsvsCHQvYe3"
type input "poact_8TsvsCHQvYe3"
click at [1393, 75] on link "[PERSON_NAME]" at bounding box center [1372, 78] width 122 height 28
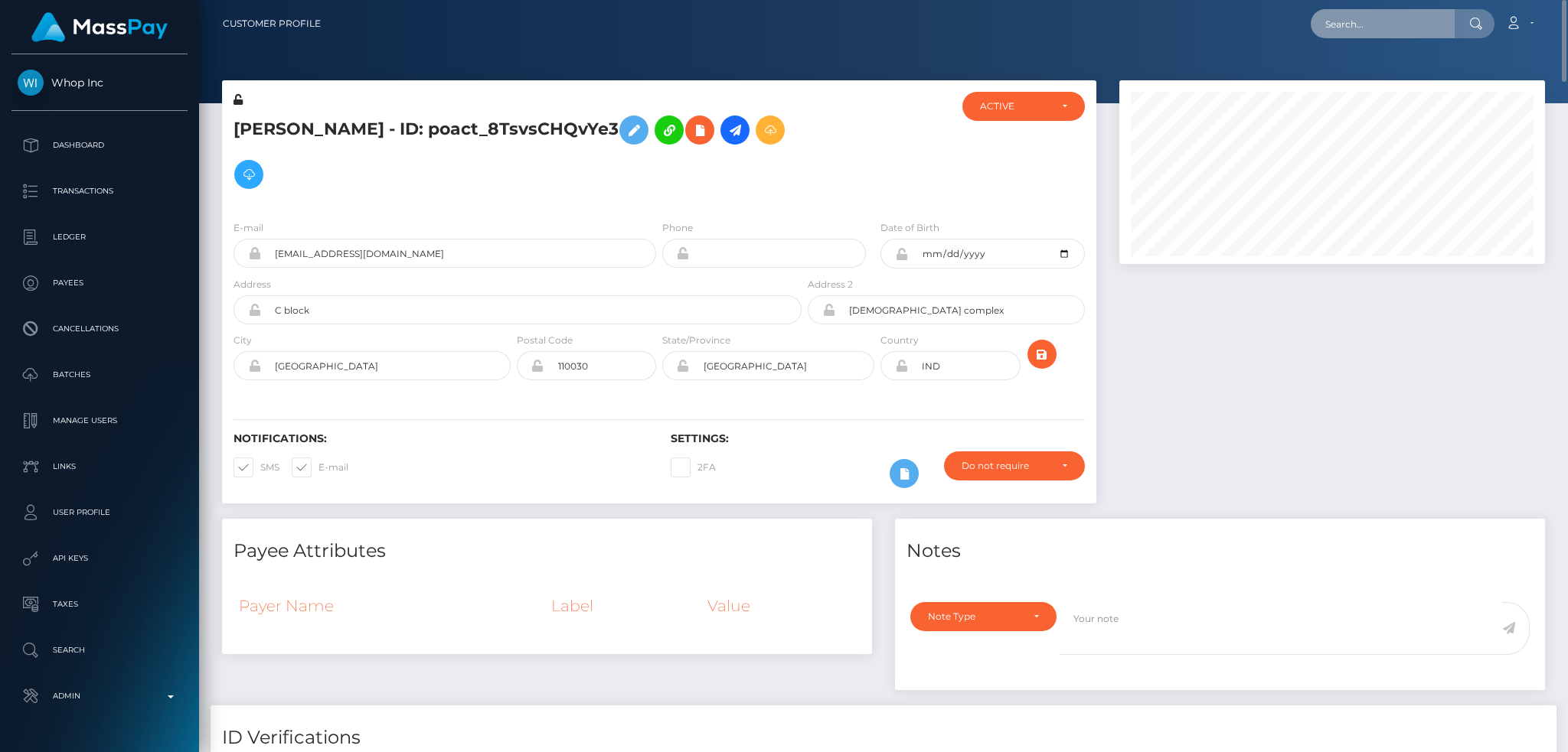
click at [1326, 36] on input "text" at bounding box center [1383, 24] width 144 height 29
paste input "2d3e79ff-060f-40ac-acd7-babf67570b4b"
type input "2d3e79ff-060f-40ac-acd7-babf67570b4b"
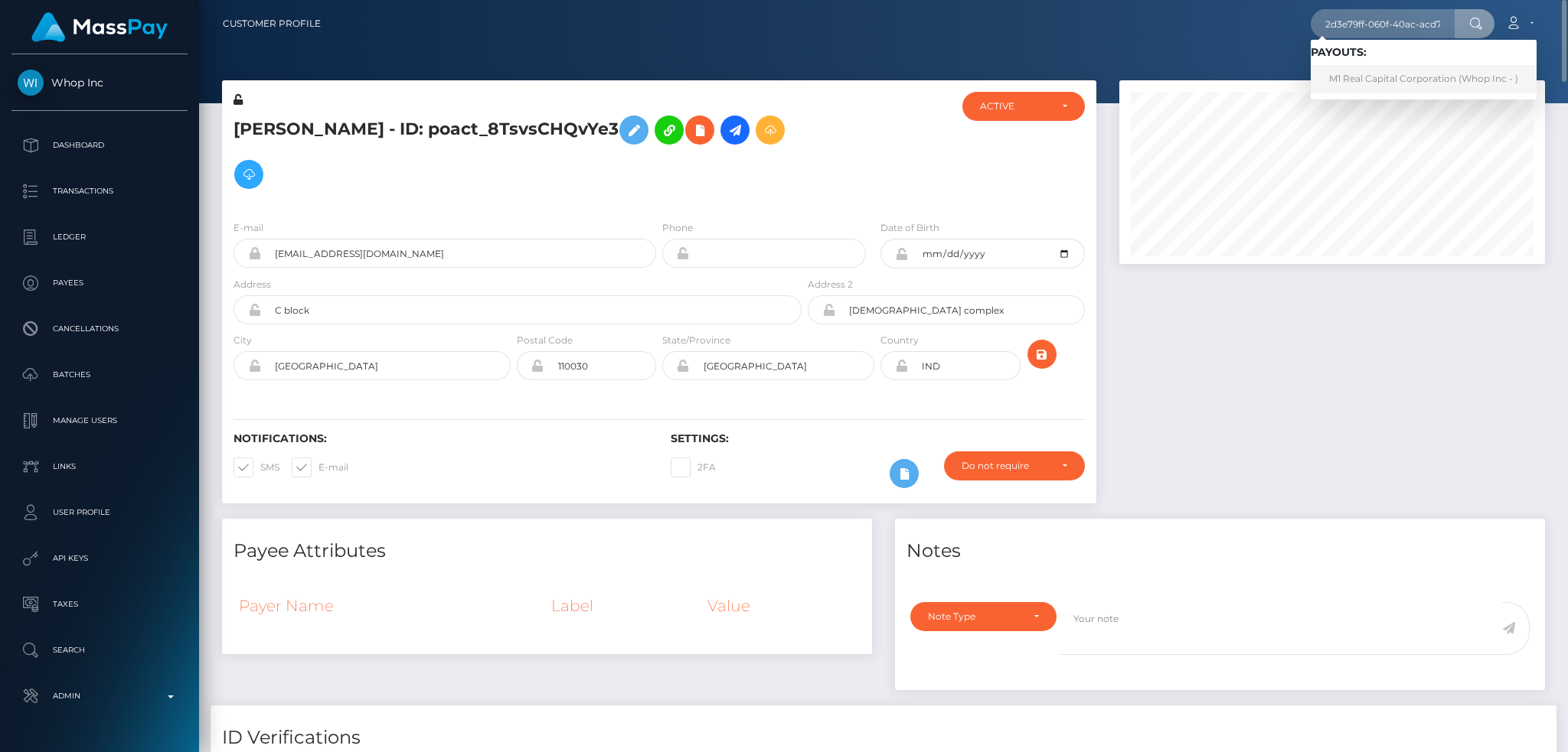
click at [1373, 77] on link "M1 Real Capital Corporation (Whop Inc - )" at bounding box center [1423, 78] width 225 height 28
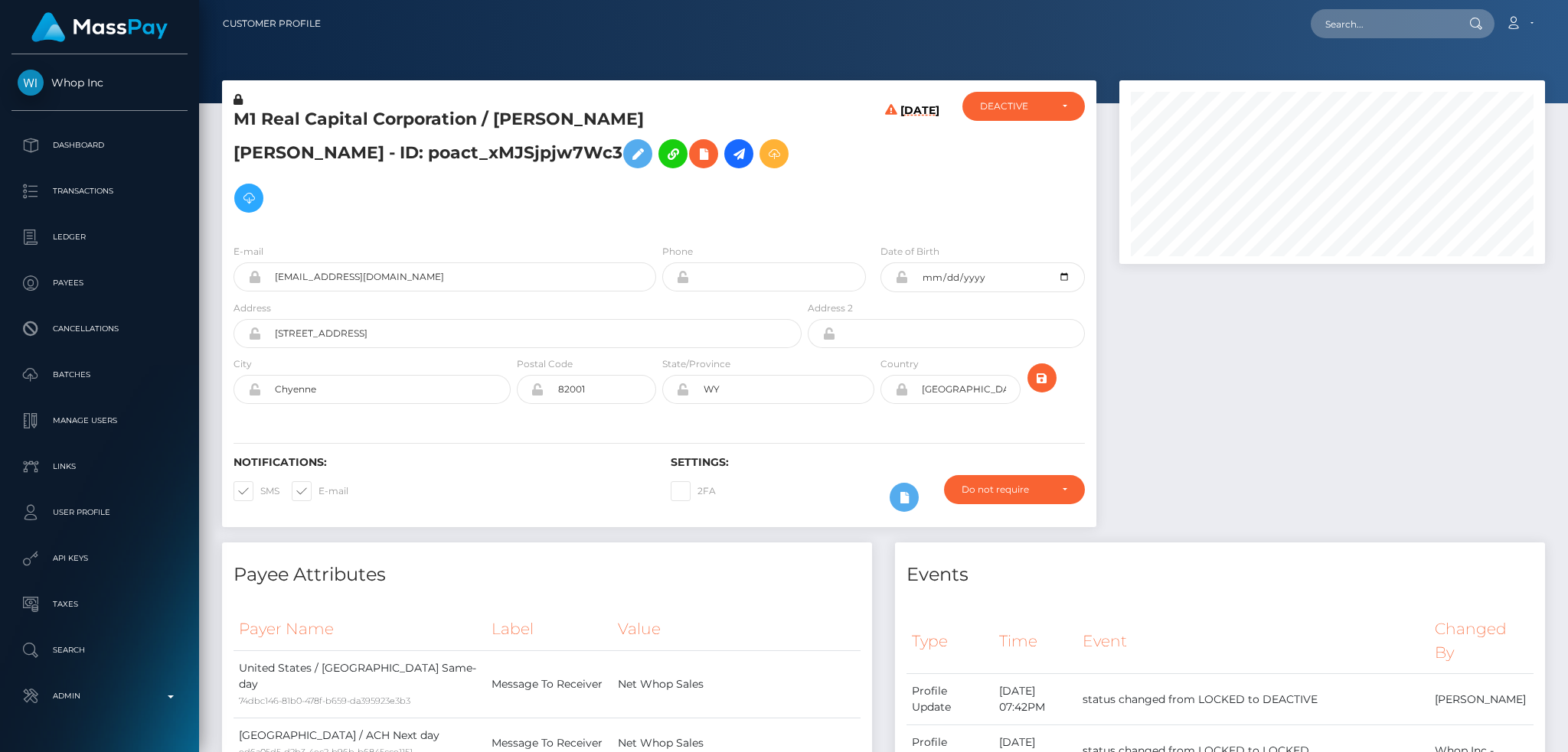
scroll to position [183, 424]
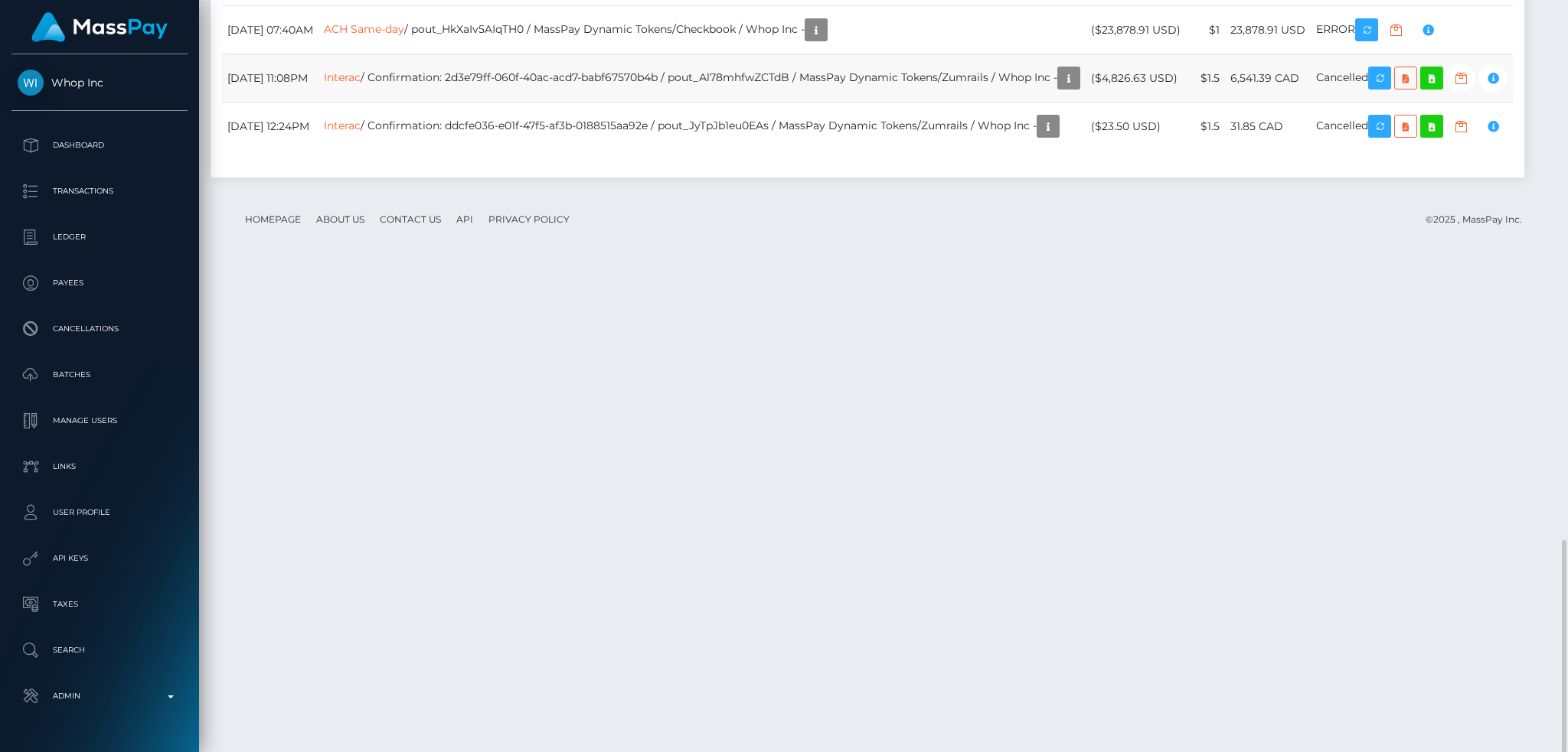
click at [785, 102] on td "Interac / Confirmation: 2d3e79ff-060f-40ac-acd7-babf67570b4b / pout_Al78mhfwZCT…" at bounding box center [702, 78] width 767 height 48
click at [780, 102] on td "Interac / Confirmation: 2d3e79ff-060f-40ac-acd7-babf67570b4b / pout_Al78mhfwZCT…" at bounding box center [702, 78] width 767 height 48
copy td "pout_Al78mhfwZCTdB"
click at [666, 102] on td "Interac / Confirmation: 2d3e79ff-060f-40ac-acd7-babf67570b4b / pout_Al78mhfwZCT…" at bounding box center [702, 78] width 767 height 48
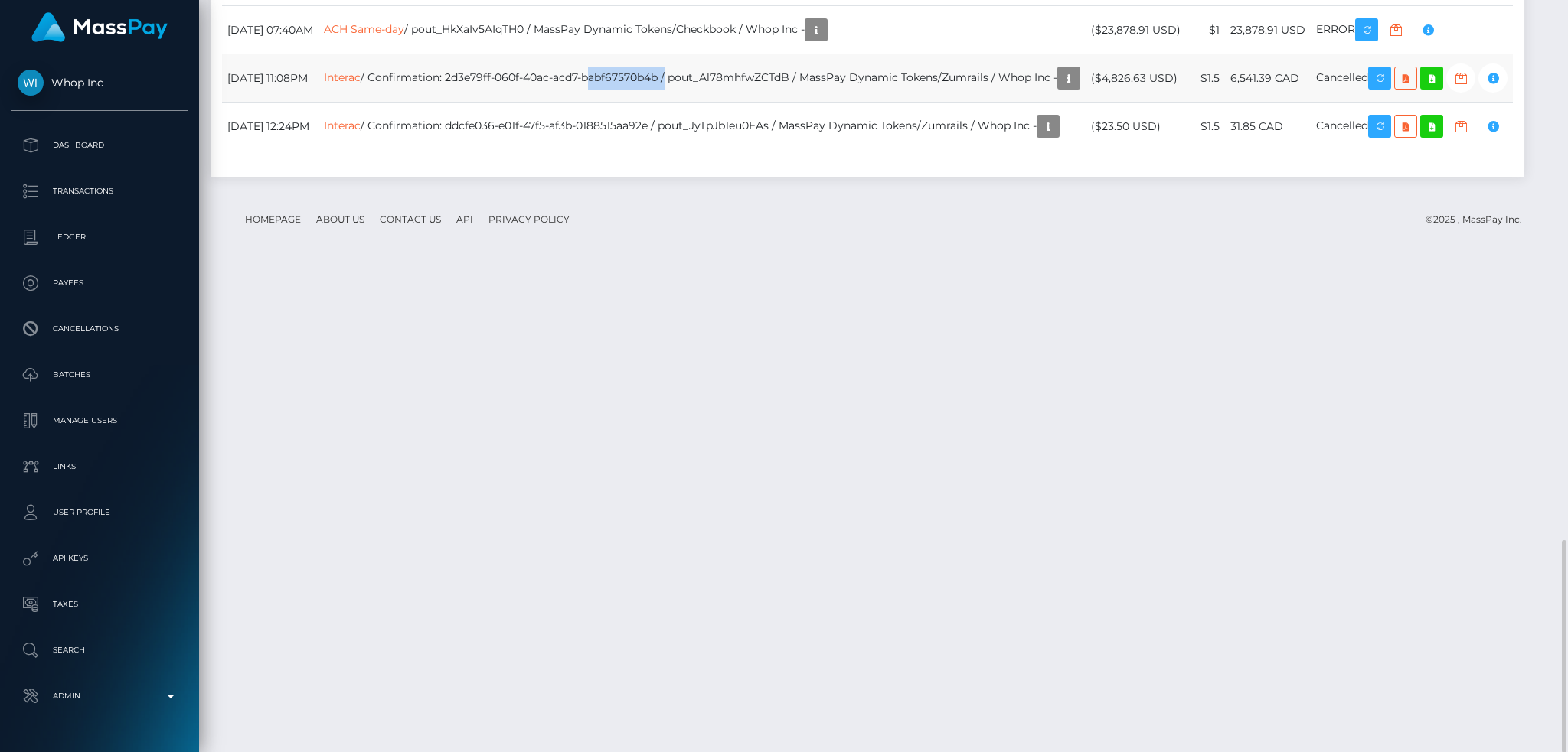
click at [666, 102] on td "Interac / Confirmation: 2d3e79ff-060f-40ac-acd7-babf67570b4b / pout_Al78mhfwZCT…" at bounding box center [702, 78] width 767 height 48
click at [780, 102] on td "Interac / Confirmation: 2d3e79ff-060f-40ac-acd7-babf67570b4b / pout_Al78mhfwZCT…" at bounding box center [702, 78] width 767 height 48
click at [787, 102] on td "Interac / Confirmation: 2d3e79ff-060f-40ac-acd7-babf67570b4b / pout_Al78mhfwZCT…" at bounding box center [702, 78] width 767 height 48
copy td "pout_Al78mhfwZCTdB"
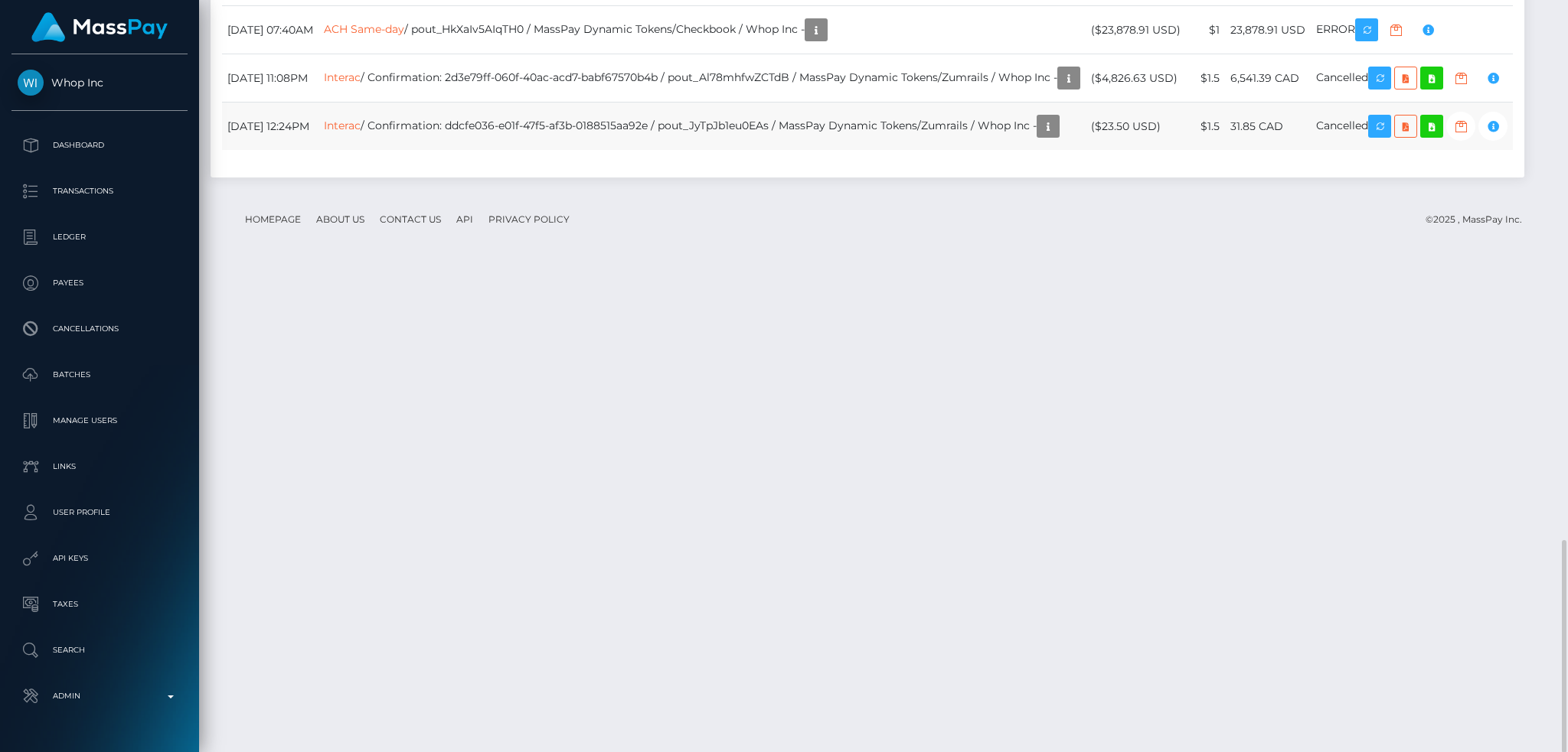
click at [776, 151] on td "Interac / Confirmation: ddcfe036-e01f-47f5-af3b-0188515aa92e / pout_JyTpJb1eu0E…" at bounding box center [702, 126] width 767 height 48
copy td "pout_JyTpJb1eu0EAs"
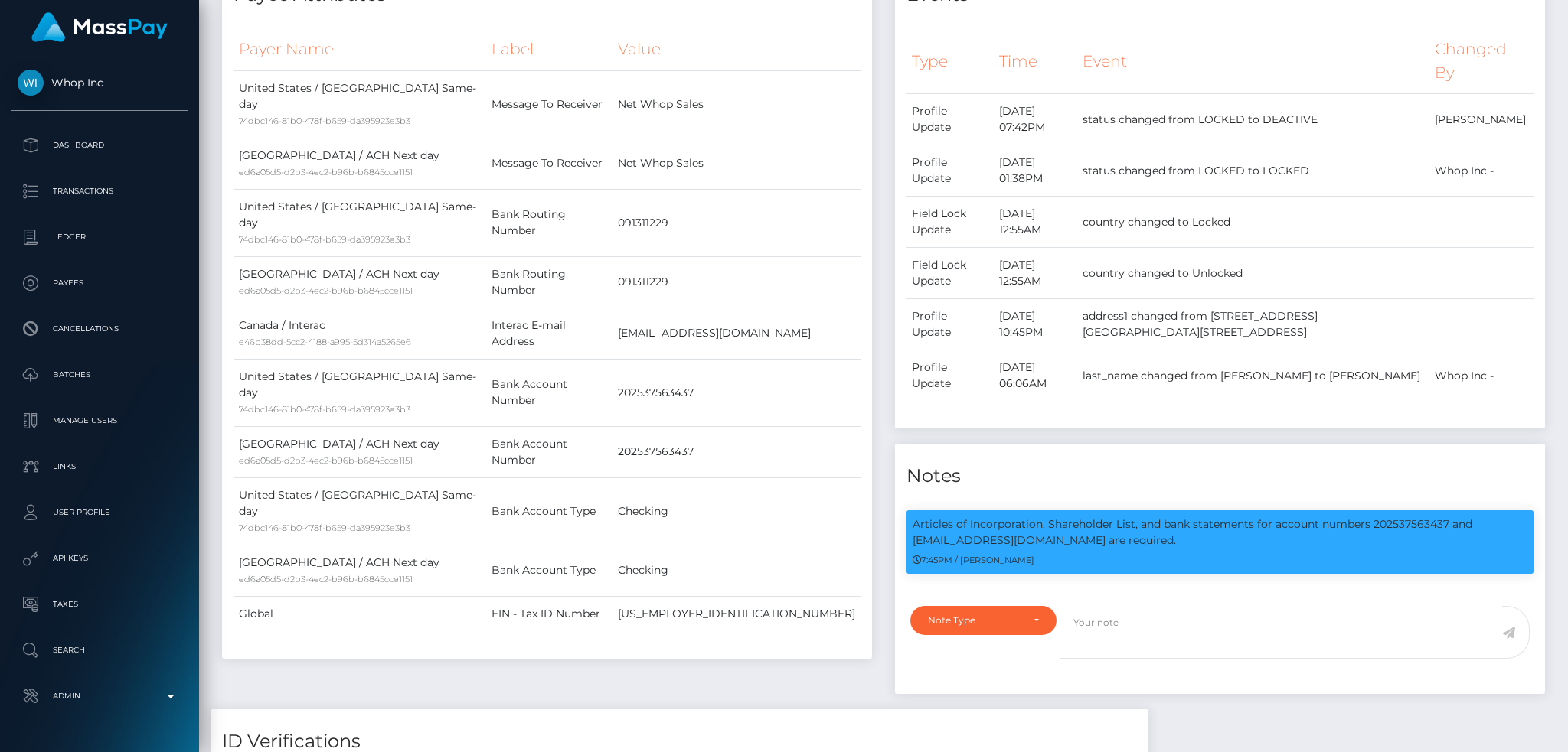
scroll to position [0, 0]
